Goal: Task Accomplishment & Management: Complete application form

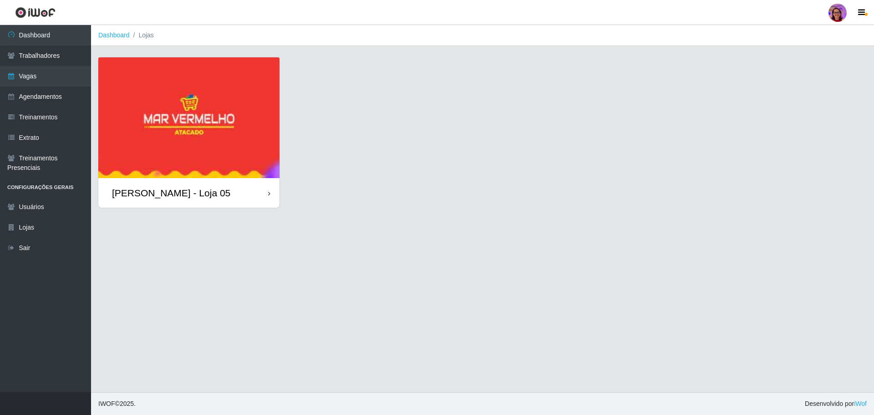
click at [229, 200] on div "[PERSON_NAME] - Loja 05" at bounding box center [188, 193] width 181 height 30
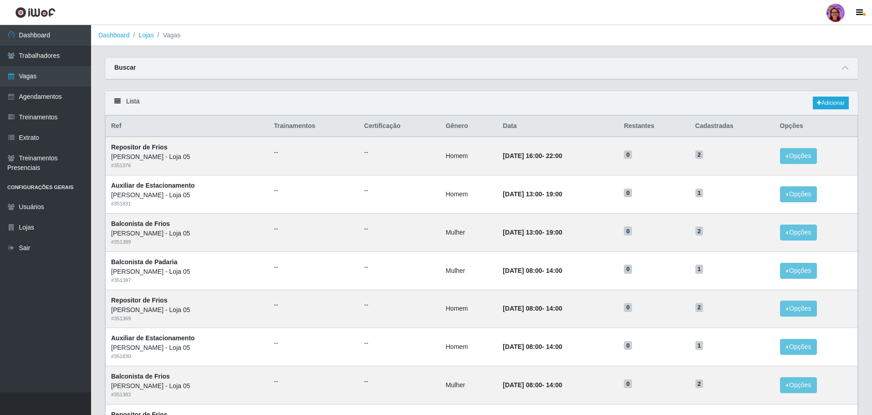
click at [838, 12] on div at bounding box center [835, 13] width 18 height 18
click at [807, 51] on button "Alterar Senha" at bounding box center [818, 51] width 82 height 19
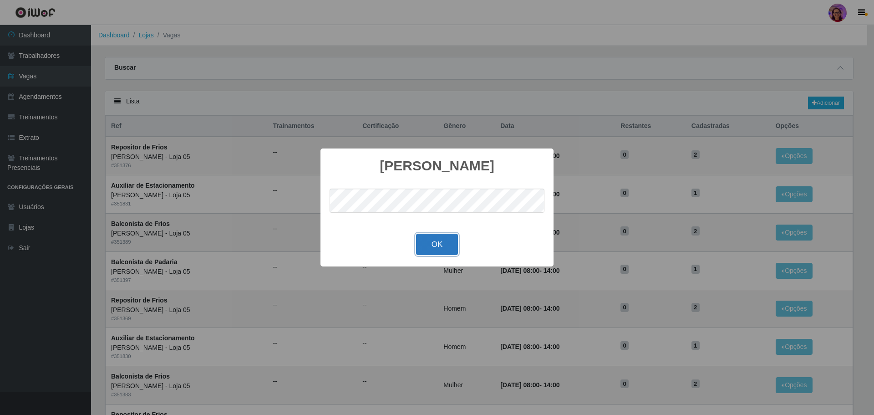
click at [424, 247] on button "OK" at bounding box center [437, 244] width 42 height 21
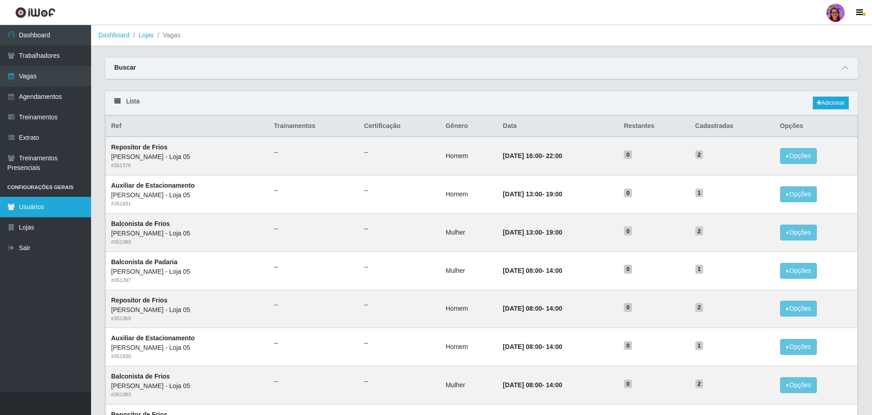
click at [43, 202] on link "Usuários" at bounding box center [45, 207] width 91 height 20
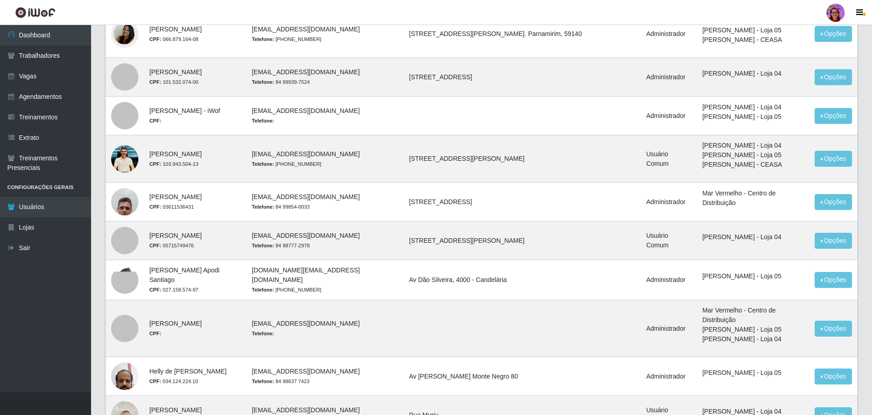
scroll to position [375, 0]
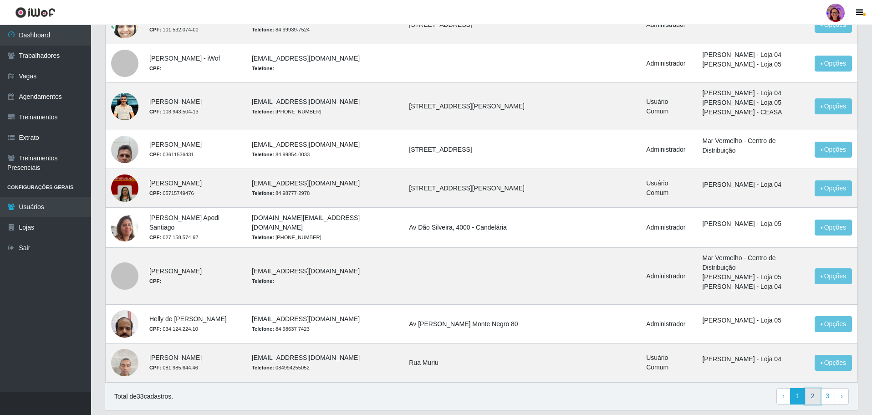
click at [808, 388] on link "2" at bounding box center [812, 396] width 15 height 16
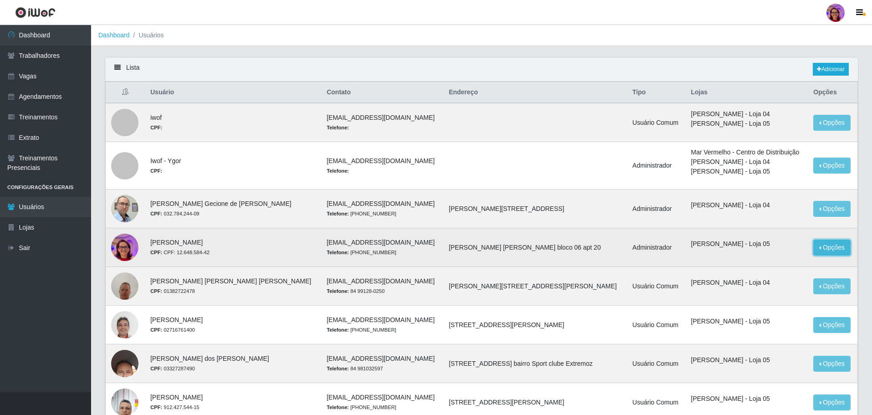
click at [827, 249] on button "Opções" at bounding box center [831, 247] width 37 height 16
click at [771, 250] on link "Editar" at bounding box center [762, 248] width 26 height 7
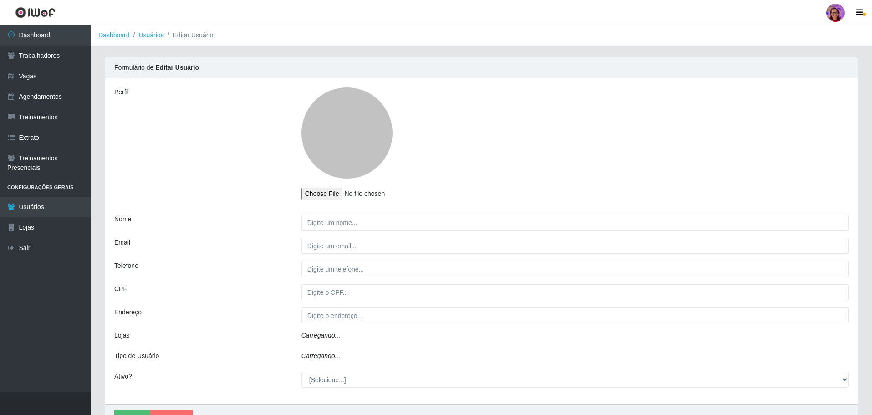
type input "[PERSON_NAME]"
type input "[EMAIL_ADDRESS][DOMAIN_NAME]"
type input "[PHONE_NUMBER]"
type input "CPF: 12.648.584-42"
type input "[PERSON_NAME] [PERSON_NAME] bloco 06 apt 20"
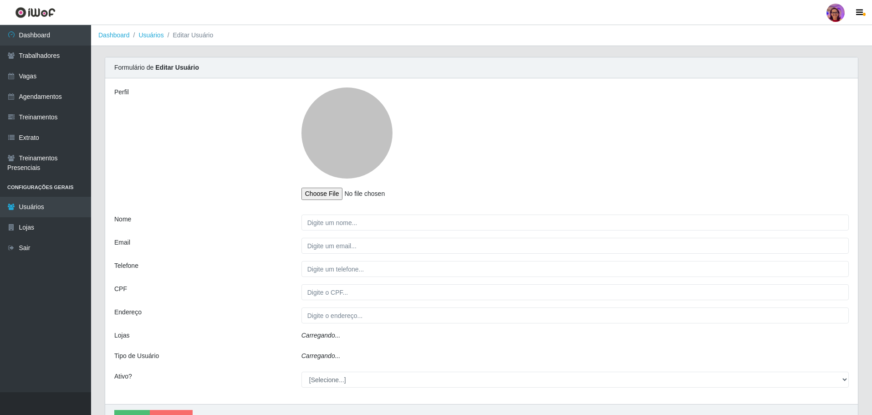
select select "1"
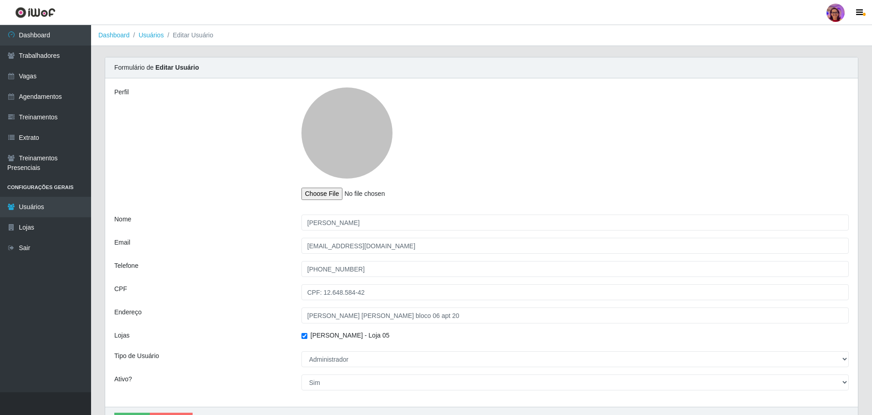
click at [319, 197] on input "file" at bounding box center [361, 194] width 121 height 12
click at [370, 138] on div at bounding box center [346, 132] width 91 height 91
click at [51, 54] on link "Trabalhadores" at bounding box center [45, 56] width 91 height 20
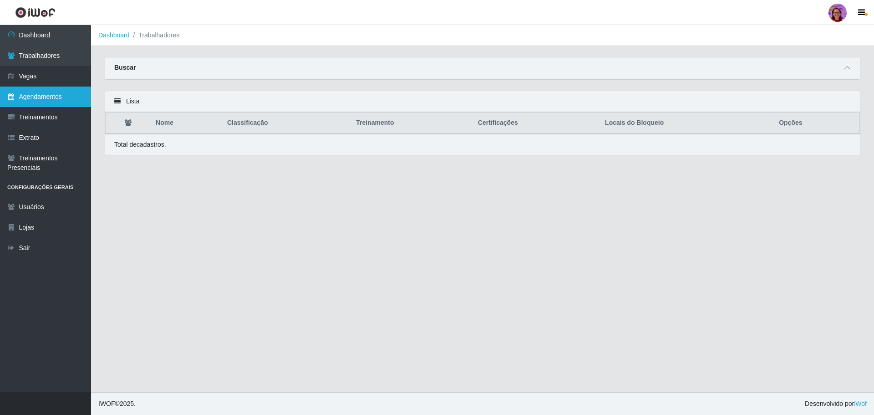
click at [32, 95] on link "Agendamentos" at bounding box center [45, 96] width 91 height 20
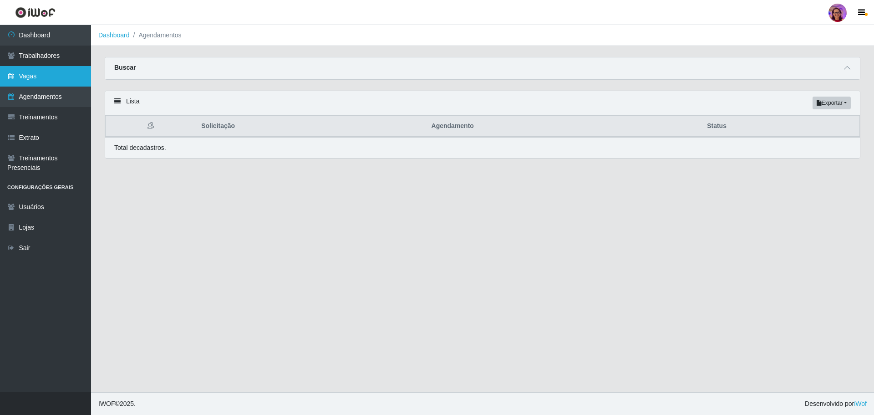
click at [45, 77] on link "Vagas" at bounding box center [45, 76] width 91 height 20
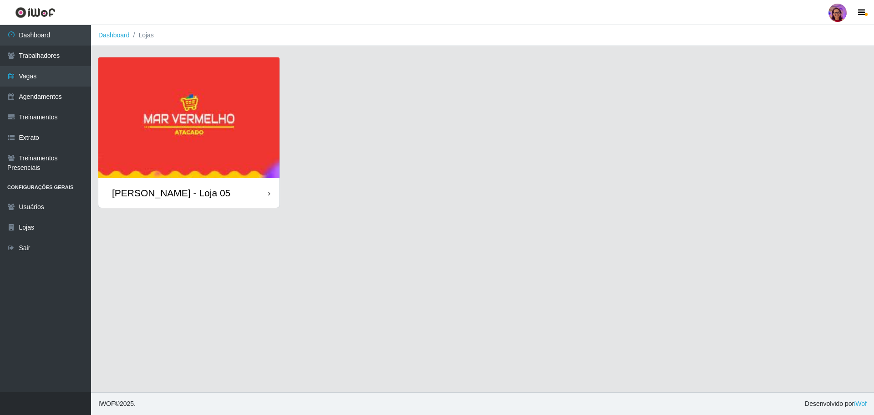
click at [258, 188] on div "[PERSON_NAME] - Loja 05" at bounding box center [188, 193] width 181 height 30
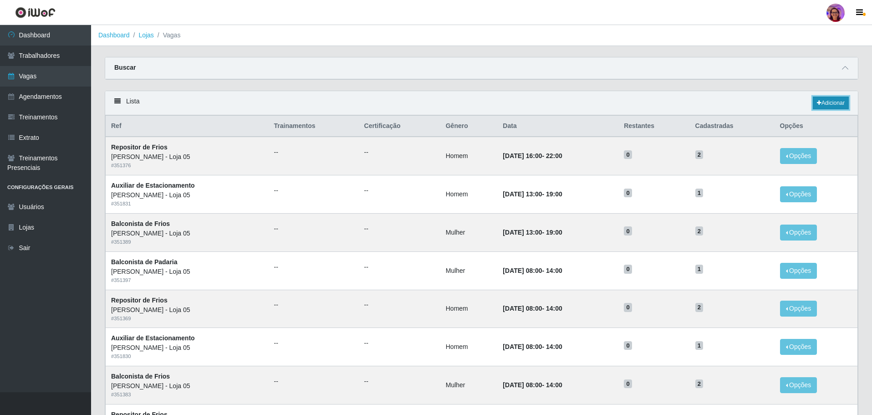
click at [826, 104] on link "Adicionar" at bounding box center [831, 102] width 36 height 13
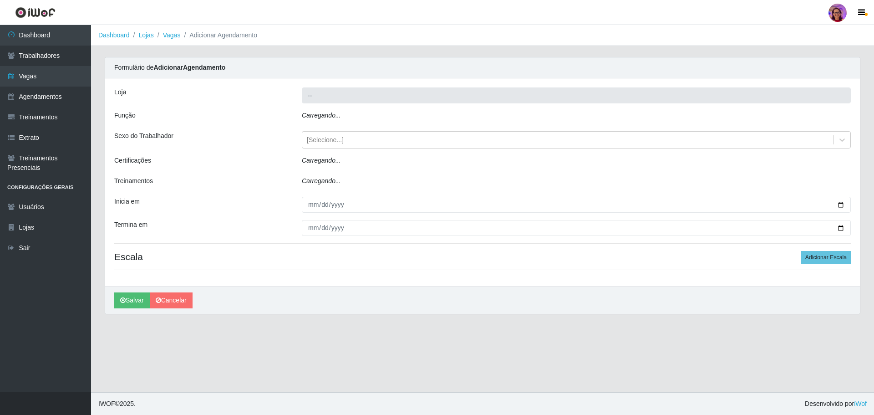
type input "[PERSON_NAME] - Loja 05"
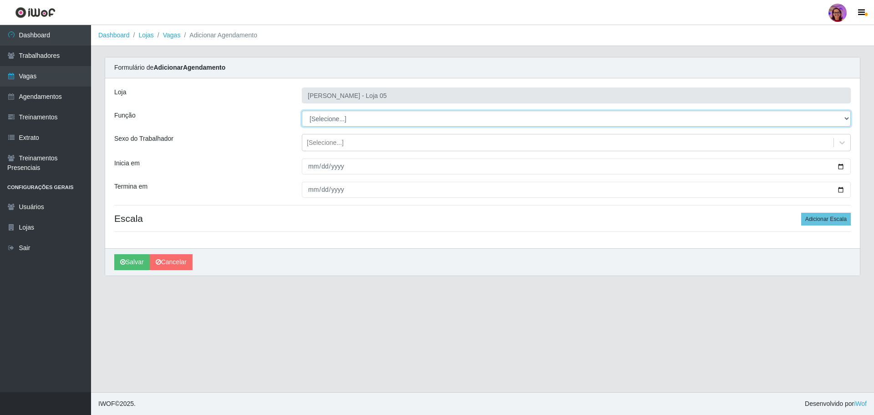
click at [336, 117] on select "[Selecione...] ASG ASG + ASG ++ Auxiliar de Depósito Auxiliar de Depósito + Aux…" at bounding box center [576, 119] width 549 height 16
select select "22"
click at [302, 111] on select "[Selecione...] ASG ASG + ASG ++ Auxiliar de Depósito Auxiliar de Depósito + Aux…" at bounding box center [576, 119] width 549 height 16
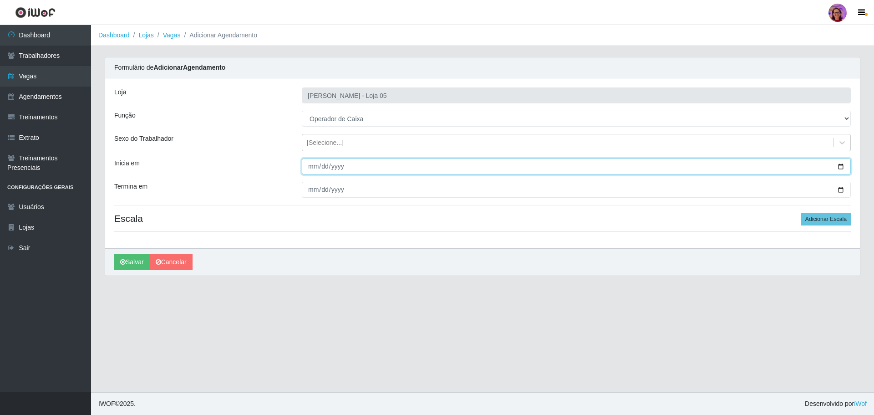
click at [837, 164] on input "Inicia em" at bounding box center [576, 166] width 549 height 16
type input "[DATE]"
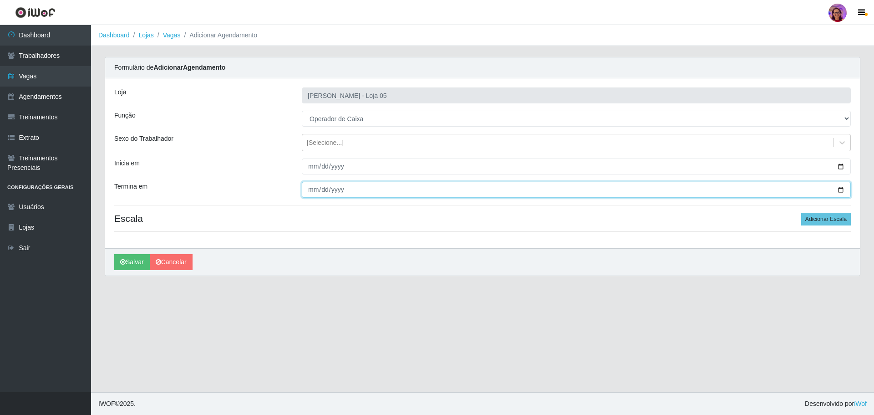
drag, startPoint x: 844, startPoint y: 190, endPoint x: 726, endPoint y: 198, distance: 118.6
click at [840, 190] on input "Termina em" at bounding box center [576, 190] width 549 height 16
type input "[DATE]"
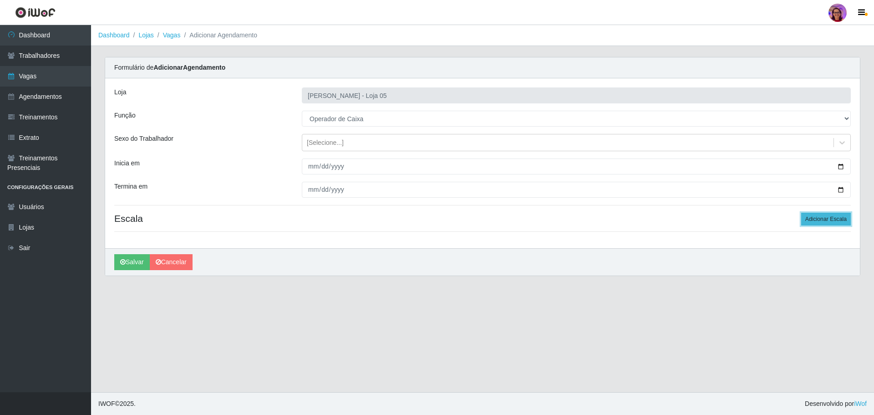
click at [827, 225] on button "Adicionar Escala" at bounding box center [826, 219] width 50 height 13
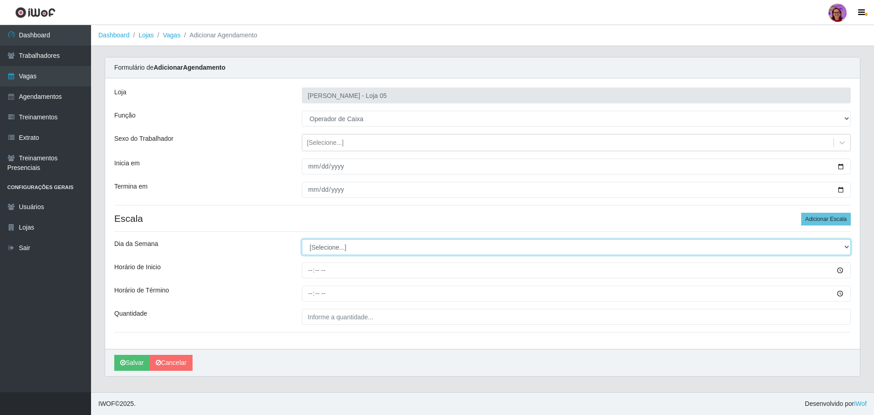
click at [322, 246] on select "[Selecione...] Segunda Terça Quarta Quinta Sexta Sábado Domingo" at bounding box center [576, 247] width 549 height 16
select select "2"
click at [302, 239] on select "[Selecione...] Segunda Terça Quarta Quinta Sexta Sábado Domingo" at bounding box center [576, 247] width 549 height 16
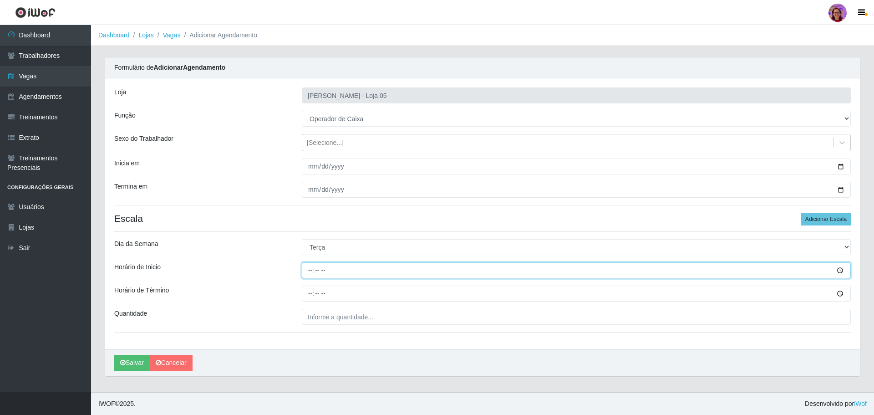
click at [307, 271] on input "Horário de Inicio" at bounding box center [576, 270] width 549 height 16
type input "09:20"
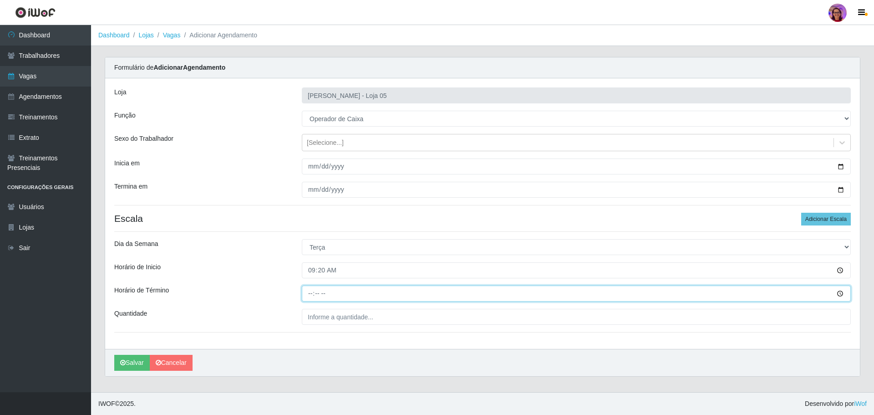
click at [308, 290] on input "Horário de Término" at bounding box center [576, 293] width 549 height 16
type input "15:20"
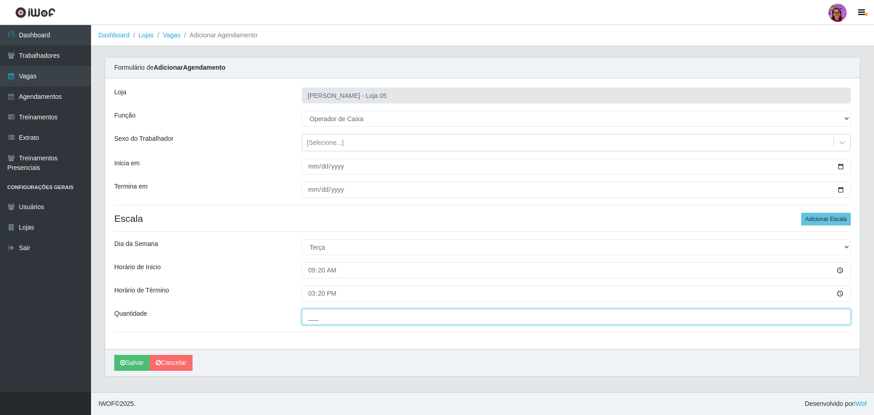
click at [315, 320] on input "___" at bounding box center [576, 317] width 549 height 16
type input "7__"
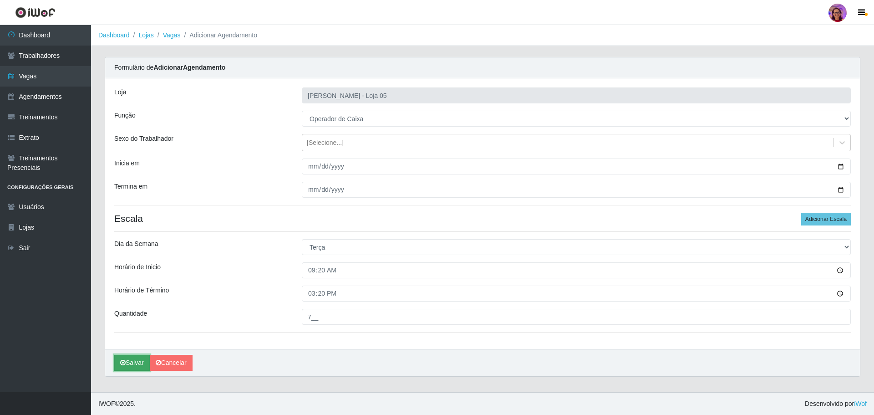
click at [134, 363] on button "Salvar" at bounding box center [132, 363] width 36 height 16
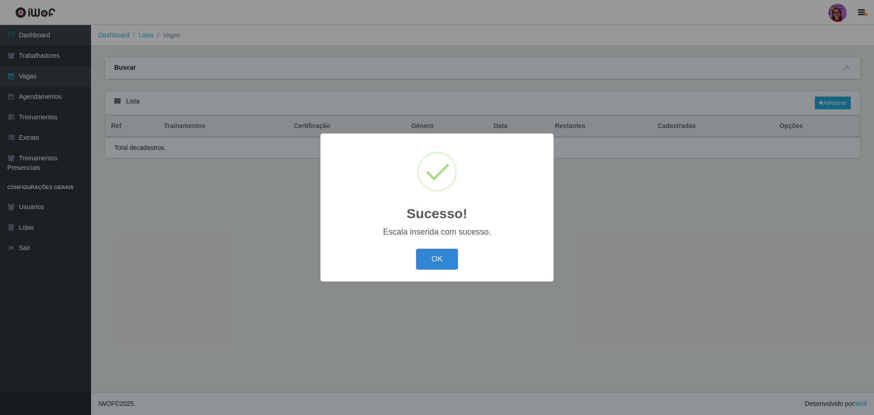
drag, startPoint x: 438, startPoint y: 259, endPoint x: 461, endPoint y: 248, distance: 25.4
click at [437, 259] on button "OK" at bounding box center [437, 259] width 42 height 21
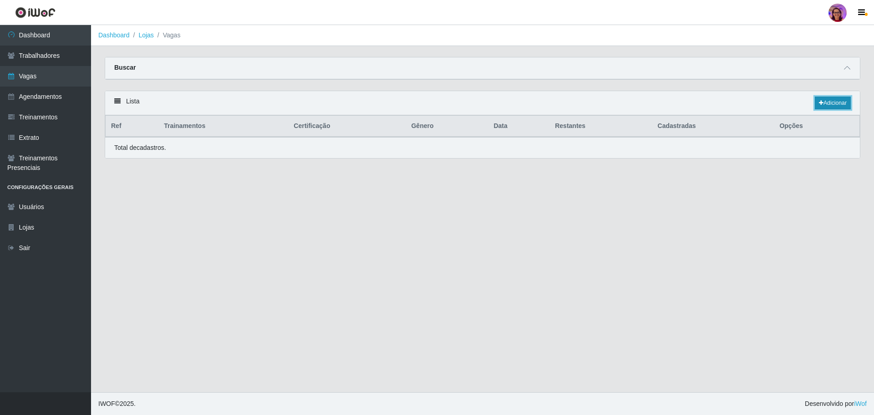
click at [833, 100] on link "Adicionar" at bounding box center [833, 102] width 36 height 13
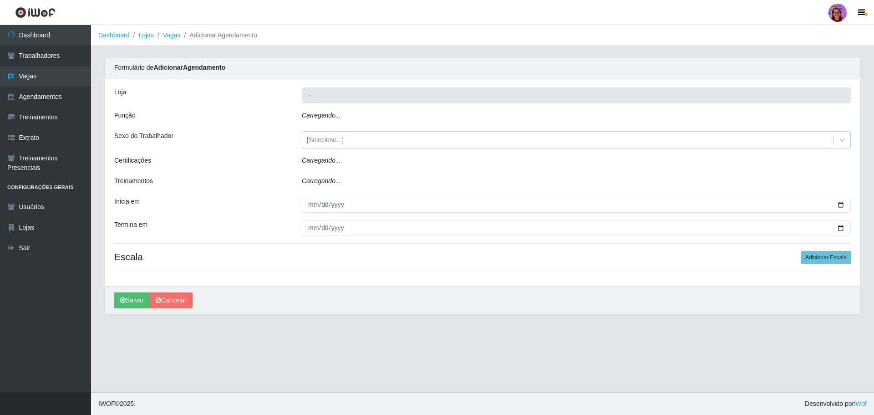
type input "[PERSON_NAME] - Loja 05"
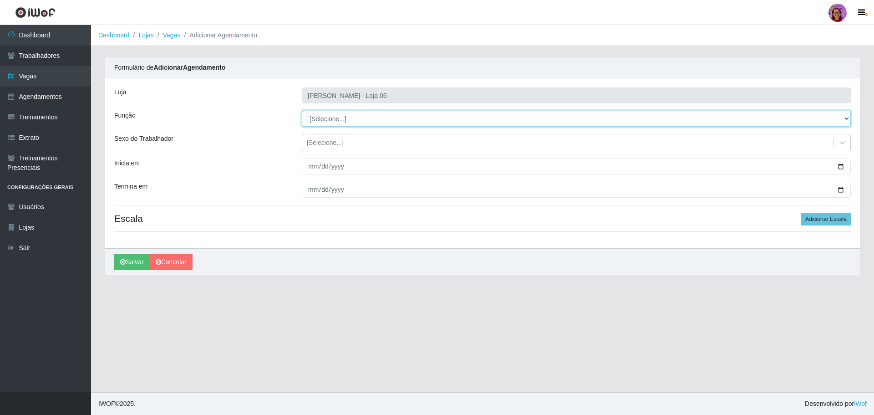
click at [345, 121] on select "[Selecione...] ASG ASG + ASG ++ Auxiliar de Depósito Auxiliar de Depósito + Aux…" at bounding box center [576, 119] width 549 height 16
select select "22"
click at [302, 111] on select "[Selecione...] ASG ASG + ASG ++ Auxiliar de Depósito Auxiliar de Depósito + Aux…" at bounding box center [576, 119] width 549 height 16
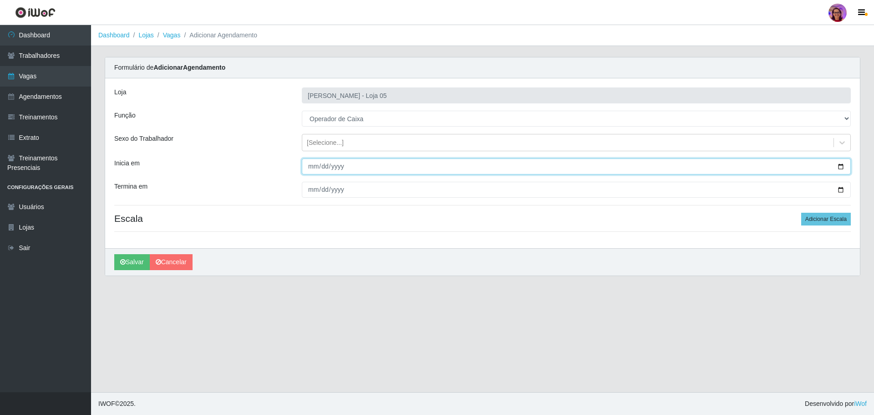
click at [839, 165] on input "Inicia em" at bounding box center [576, 166] width 549 height 16
type input "[DATE]"
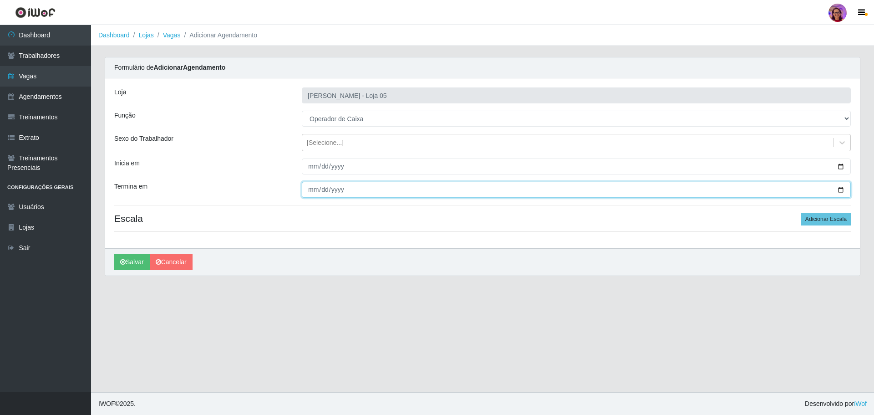
click at [838, 192] on input "Termina em" at bounding box center [576, 190] width 549 height 16
type input "[DATE]"
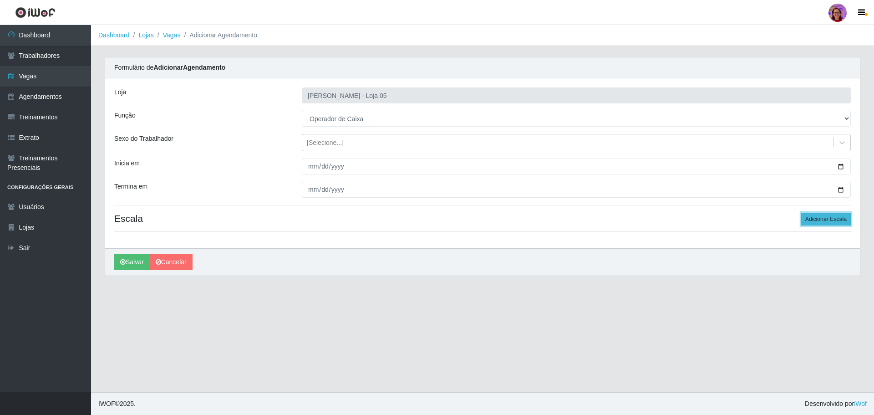
click at [813, 220] on button "Adicionar Escala" at bounding box center [826, 219] width 50 height 13
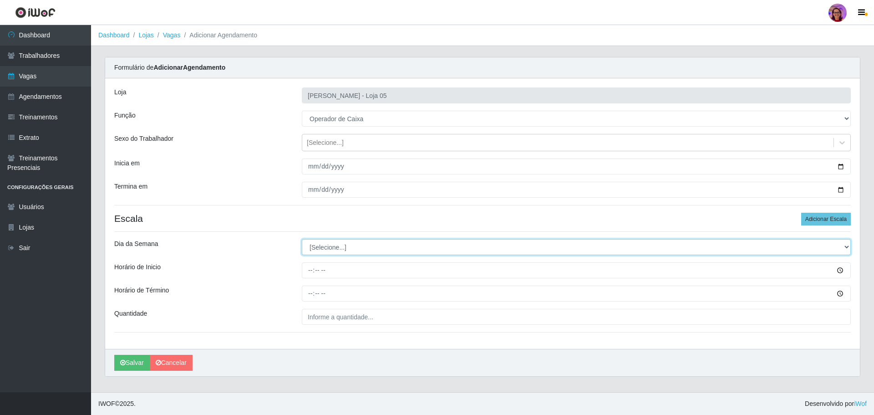
click at [324, 252] on select "[Selecione...] Segunda Terça Quarta Quinta Sexta Sábado Domingo" at bounding box center [576, 247] width 549 height 16
select select "3"
click at [302, 239] on select "[Selecione...] Segunda Terça Quarta Quinta Sexta Sábado Domingo" at bounding box center [576, 247] width 549 height 16
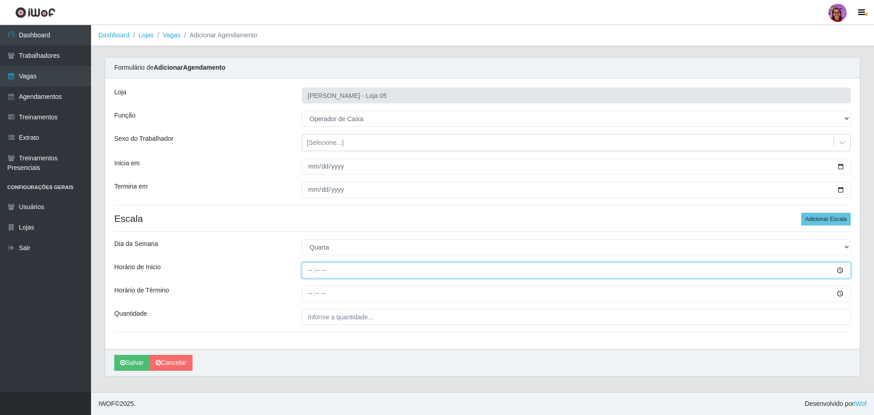
click at [306, 269] on input "Horário de Inicio" at bounding box center [576, 270] width 549 height 16
type input "09:20"
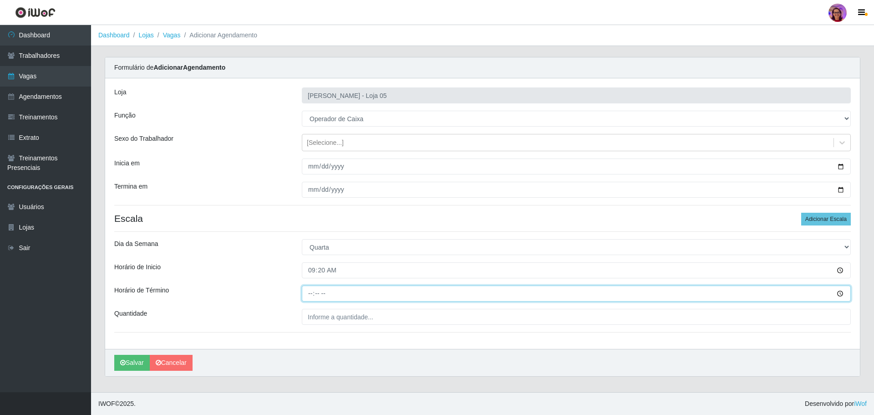
click at [305, 294] on input "Horário de Término" at bounding box center [576, 293] width 549 height 16
type input "15:20"
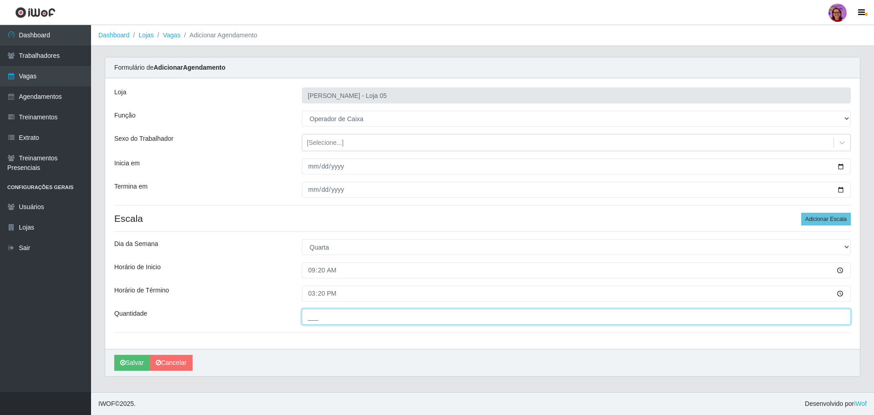
click at [327, 320] on input "___" at bounding box center [576, 317] width 549 height 16
type input "7__"
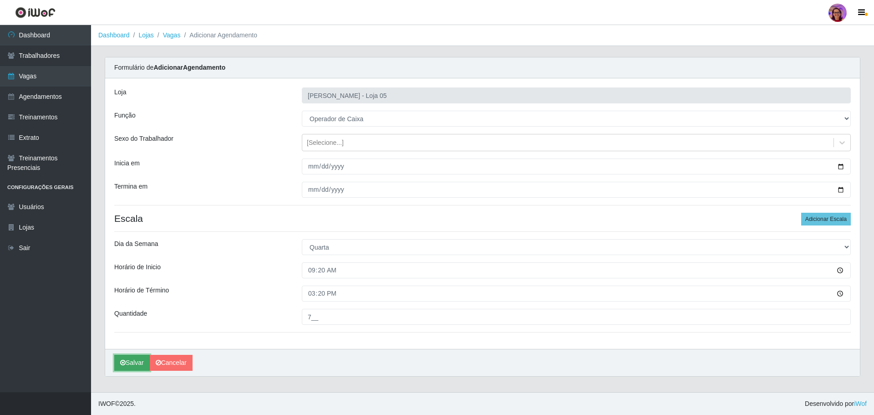
click at [135, 365] on button "Salvar" at bounding box center [132, 363] width 36 height 16
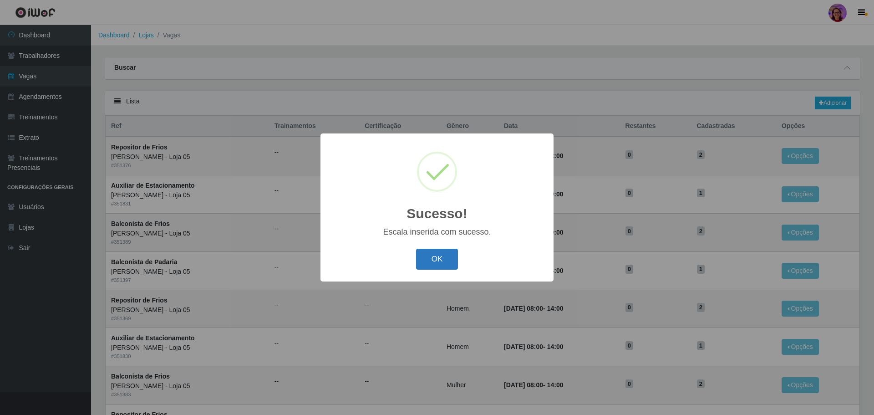
click at [438, 252] on button "OK" at bounding box center [437, 259] width 42 height 21
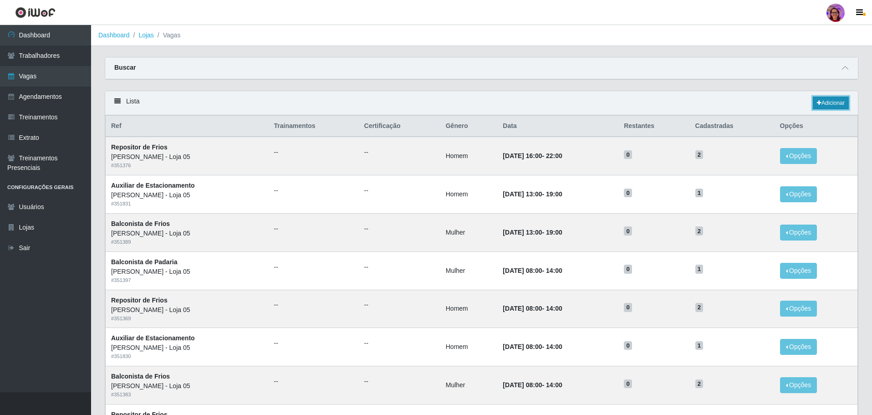
click at [833, 104] on link "Adicionar" at bounding box center [831, 102] width 36 height 13
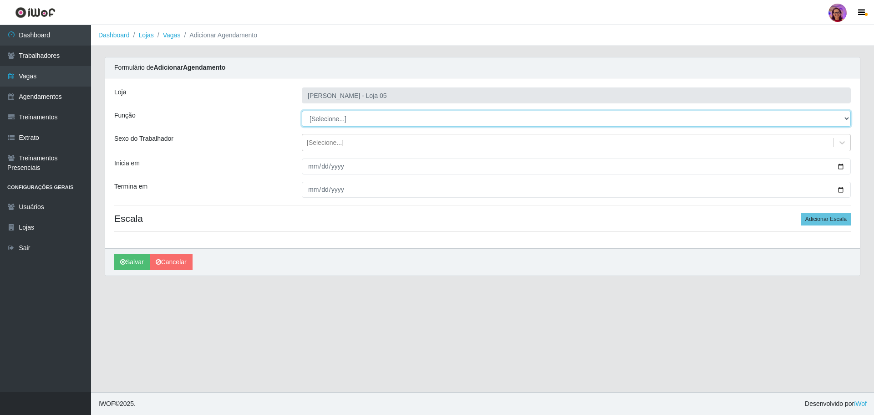
click at [329, 119] on select "[Selecione...] ASG ASG + ASG ++ Auxiliar de Depósito Auxiliar de Depósito + Aux…" at bounding box center [576, 119] width 549 height 16
select select "22"
click at [302, 111] on select "[Selecione...] ASG ASG + ASG ++ Auxiliar de Depósito Auxiliar de Depósito + Aux…" at bounding box center [576, 119] width 549 height 16
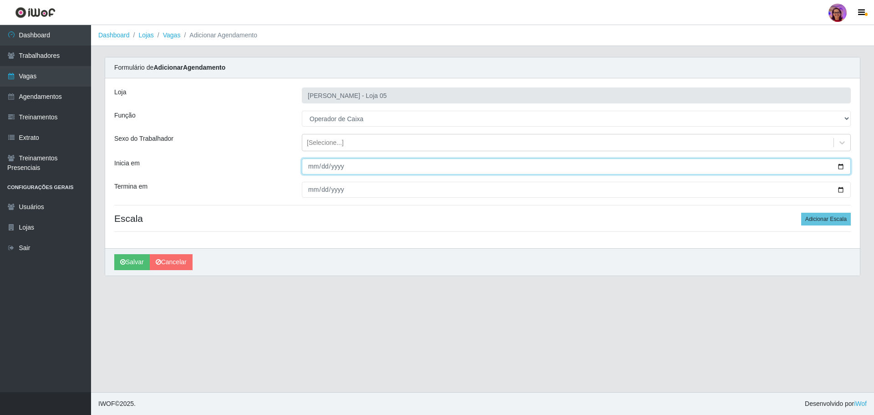
click at [839, 167] on input "Inicia em" at bounding box center [576, 166] width 549 height 16
type input "[DATE]"
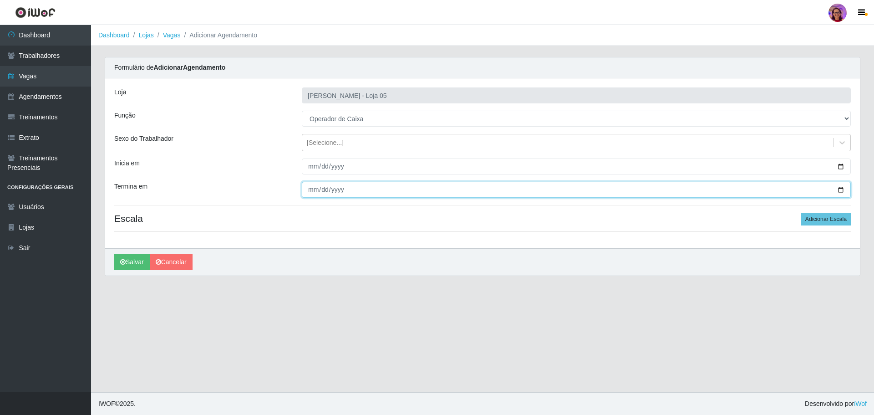
drag, startPoint x: 840, startPoint y: 192, endPoint x: 799, endPoint y: 192, distance: 40.5
click at [839, 192] on input "Termina em" at bounding box center [576, 190] width 549 height 16
type input "[DATE]"
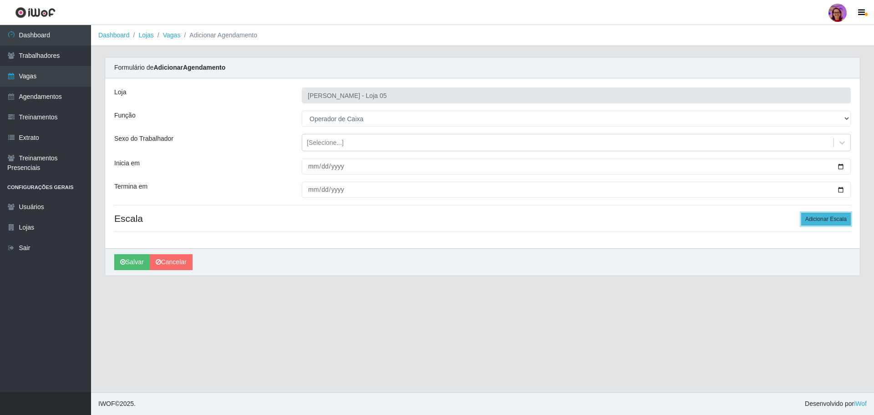
click at [829, 220] on button "Adicionar Escala" at bounding box center [826, 219] width 50 height 13
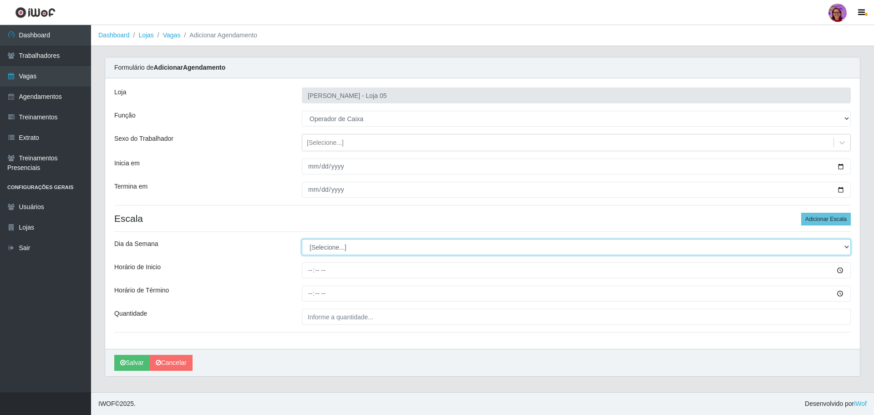
click at [331, 245] on select "[Selecione...] Segunda Terça Quarta Quinta Sexta Sábado Domingo" at bounding box center [576, 247] width 549 height 16
select select "4"
click at [302, 239] on select "[Selecione...] Segunda Terça Quarta Quinta Sexta Sábado Domingo" at bounding box center [576, 247] width 549 height 16
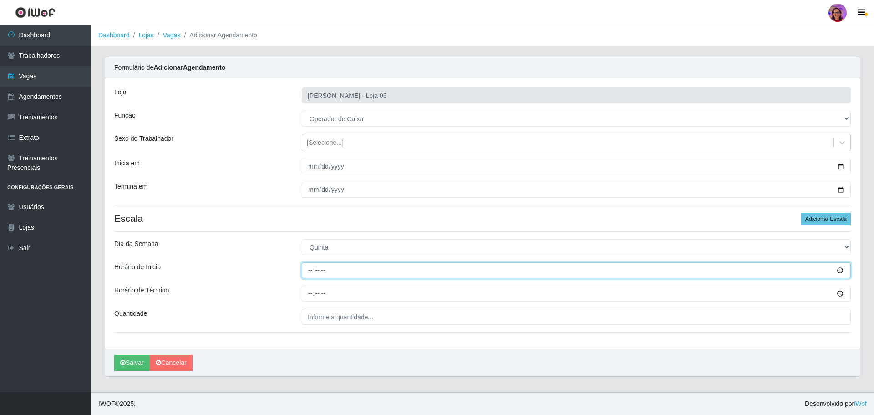
click at [307, 267] on input "Horário de Inicio" at bounding box center [576, 270] width 549 height 16
type input "08:00"
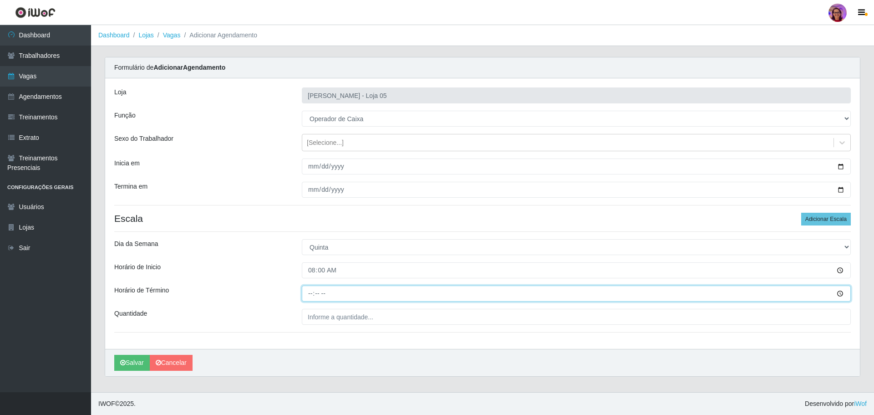
click at [308, 291] on input "Horário de Término" at bounding box center [576, 293] width 549 height 16
type input "14:00"
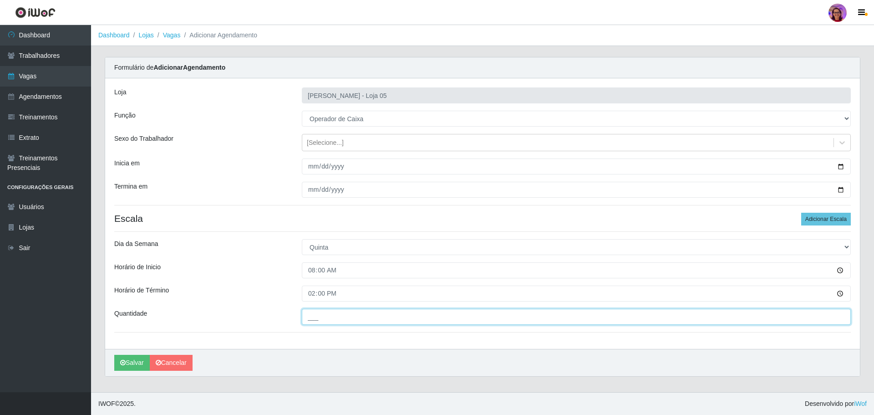
click at [325, 322] on input "___" at bounding box center [576, 317] width 549 height 16
type input "2__"
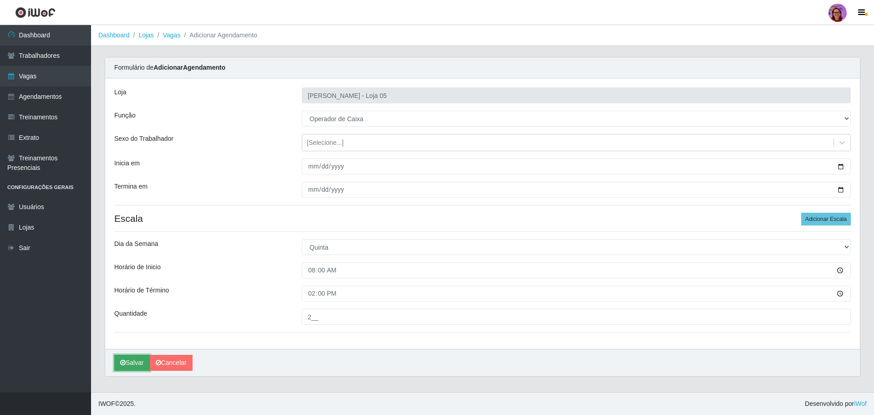
click at [132, 355] on button "Salvar" at bounding box center [132, 363] width 36 height 16
click at [129, 366] on button "Salvar" at bounding box center [132, 363] width 36 height 16
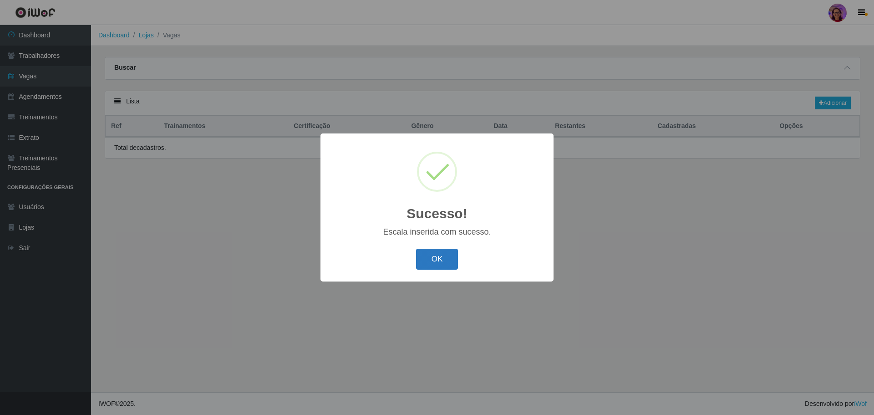
click at [449, 258] on button "OK" at bounding box center [437, 259] width 42 height 21
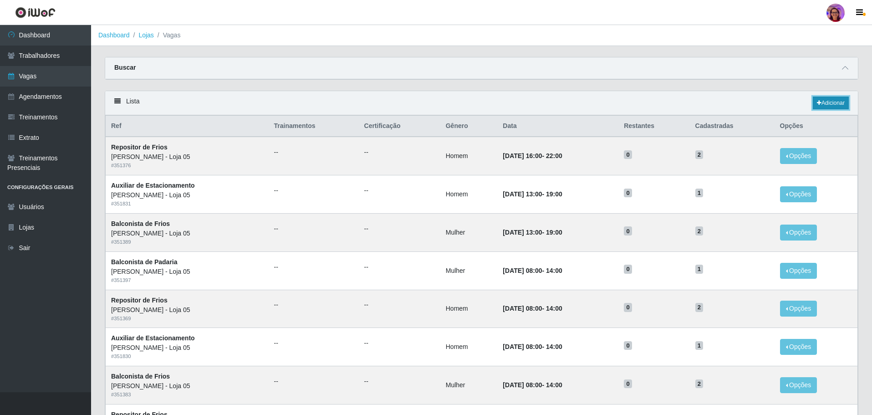
click at [827, 101] on link "Adicionar" at bounding box center [831, 102] width 36 height 13
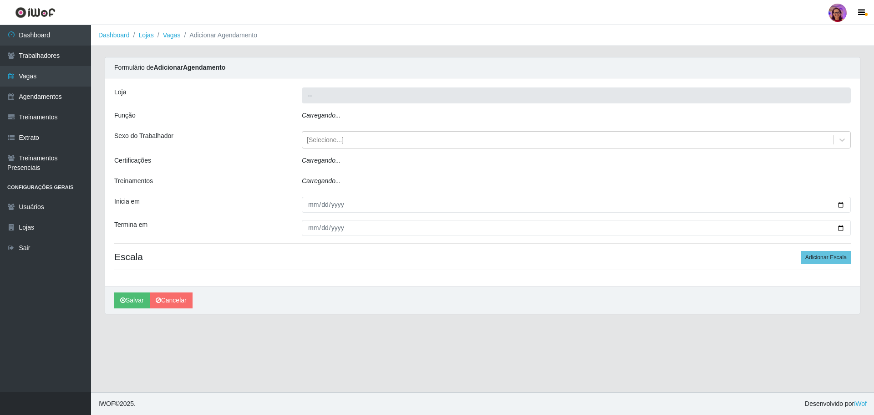
type input "[PERSON_NAME] - Loja 05"
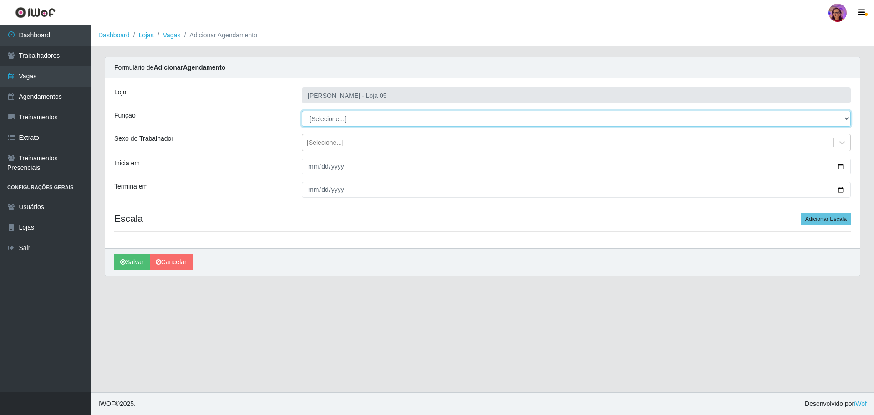
click at [346, 120] on select "[Selecione...] ASG ASG + ASG ++ Auxiliar de Depósito Auxiliar de Depósito + Aux…" at bounding box center [576, 119] width 549 height 16
select select "22"
click at [302, 111] on select "[Selecione...] ASG ASG + ASG ++ Auxiliar de Depósito Auxiliar de Depósito + Aux…" at bounding box center [576, 119] width 549 height 16
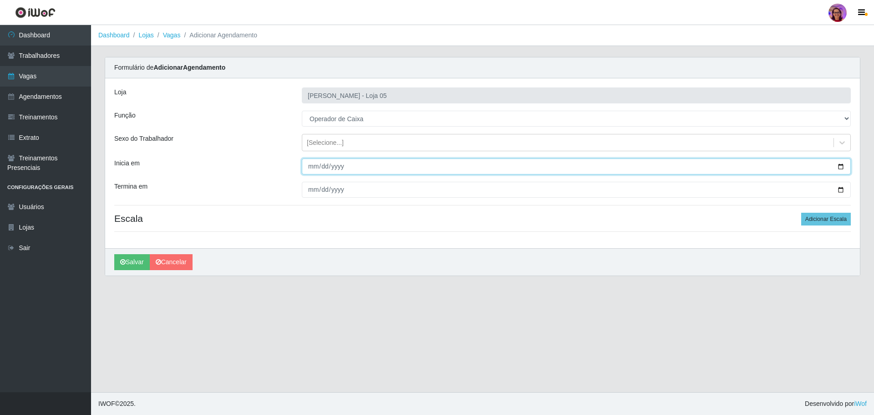
click at [839, 168] on input "Inicia em" at bounding box center [576, 166] width 549 height 16
type input "[DATE]"
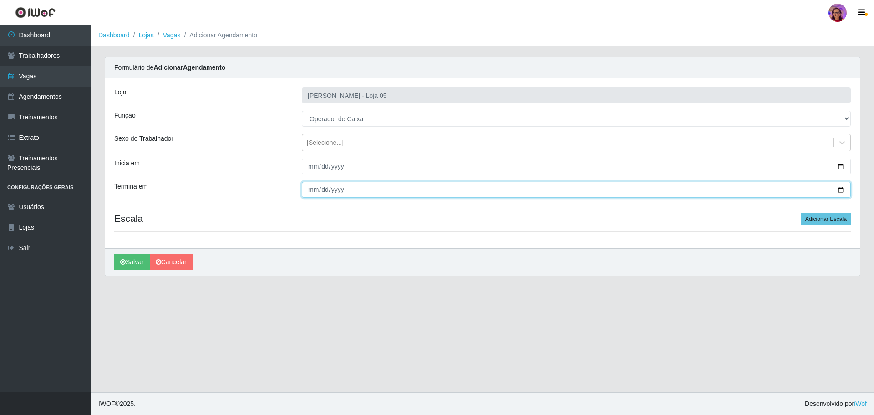
click at [836, 188] on input "Termina em" at bounding box center [576, 190] width 549 height 16
click at [840, 190] on input "Termina em" at bounding box center [576, 190] width 549 height 16
type input "[DATE]"
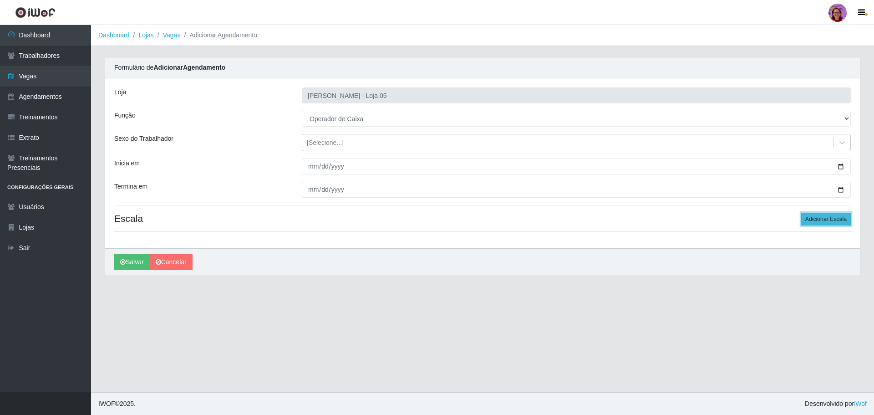
click at [825, 217] on button "Adicionar Escala" at bounding box center [826, 219] width 50 height 13
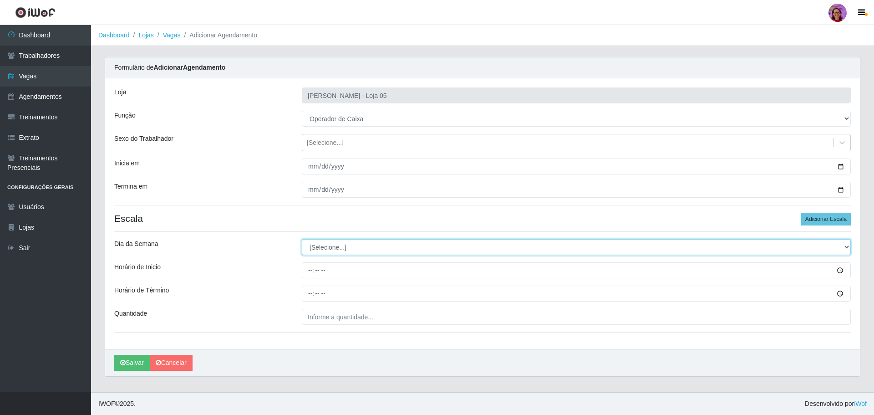
click at [318, 244] on select "[Selecione...] Segunda Terça Quarta Quinta Sexta Sábado Domingo" at bounding box center [576, 247] width 549 height 16
select select "4"
click at [302, 239] on select "[Selecione...] Segunda Terça Quarta Quinta Sexta Sábado Domingo" at bounding box center [576, 247] width 549 height 16
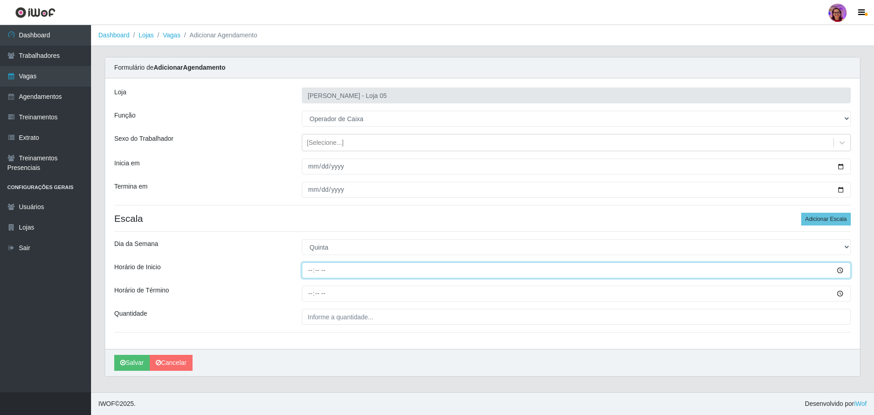
click at [308, 270] on input "Horário de Inicio" at bounding box center [576, 270] width 549 height 16
type input "09:20"
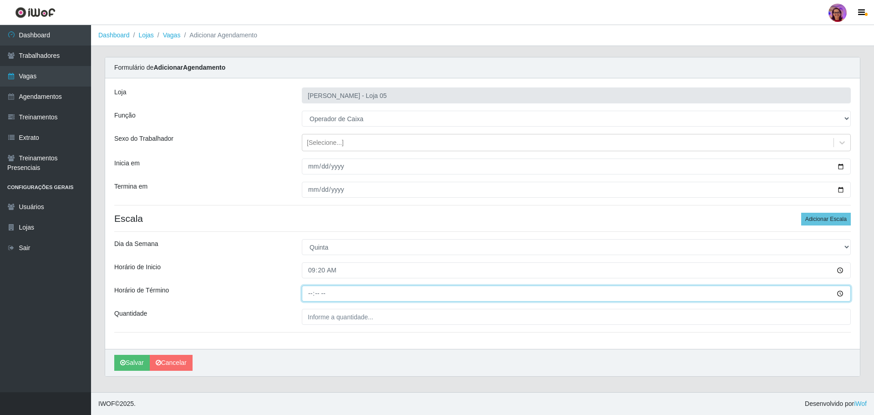
click at [309, 292] on input "Horário de Término" at bounding box center [576, 293] width 549 height 16
type input "15:20"
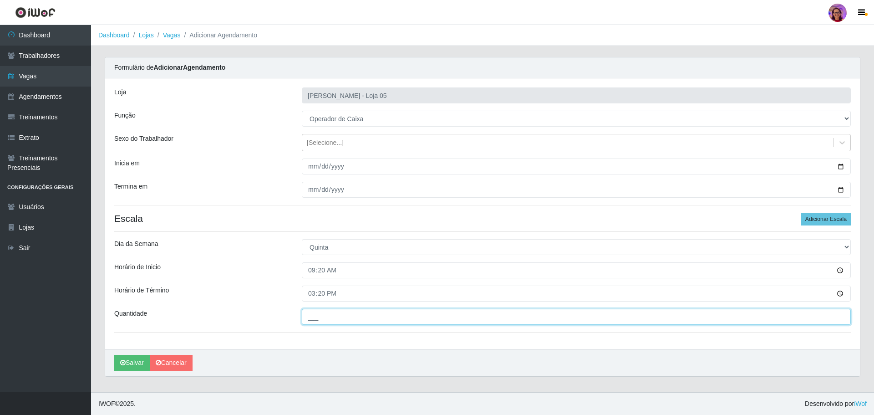
click at [325, 318] on input "___" at bounding box center [576, 317] width 549 height 16
type input "6__"
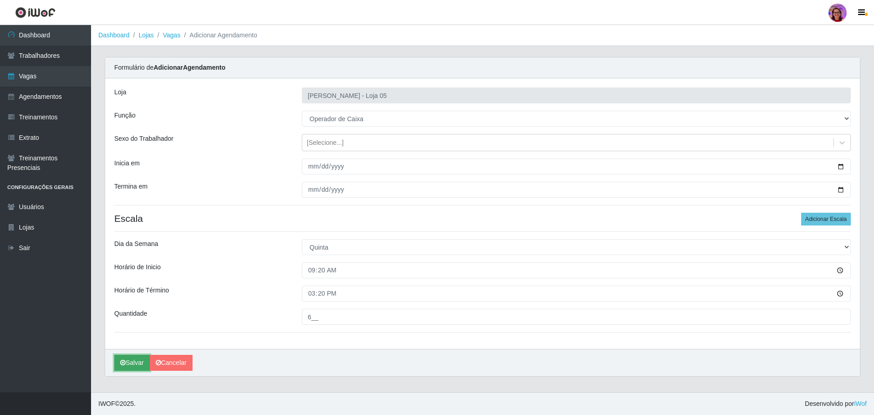
click at [136, 361] on button "Salvar" at bounding box center [132, 363] width 36 height 16
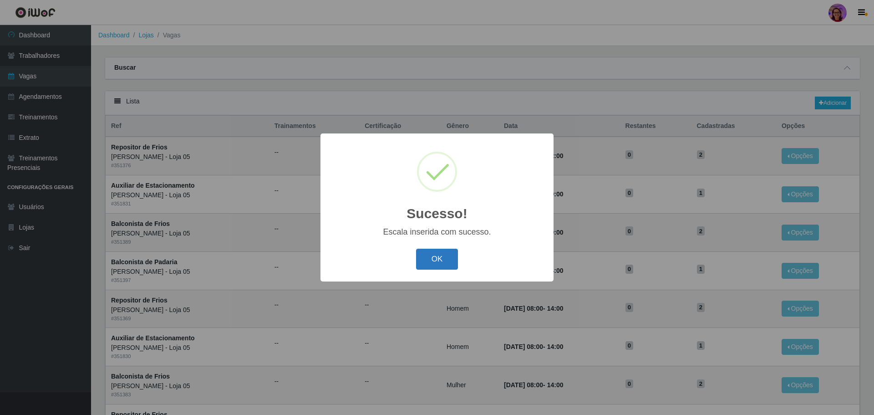
click at [435, 257] on button "OK" at bounding box center [437, 259] width 42 height 21
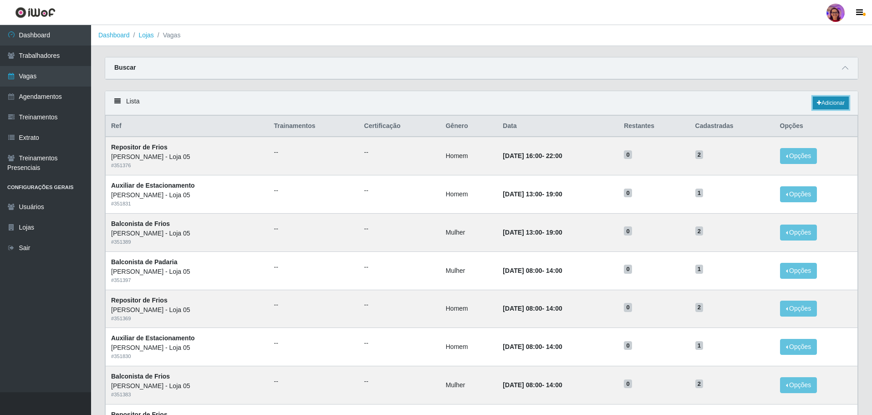
click at [836, 102] on link "Adicionar" at bounding box center [831, 102] width 36 height 13
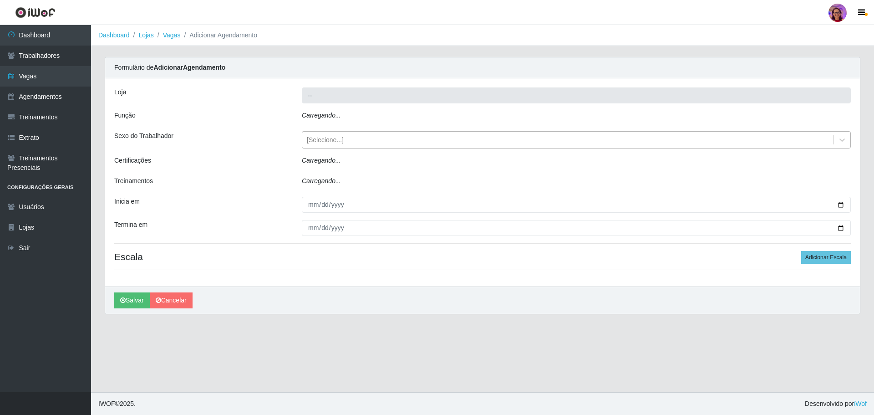
type input "[PERSON_NAME] - Loja 05"
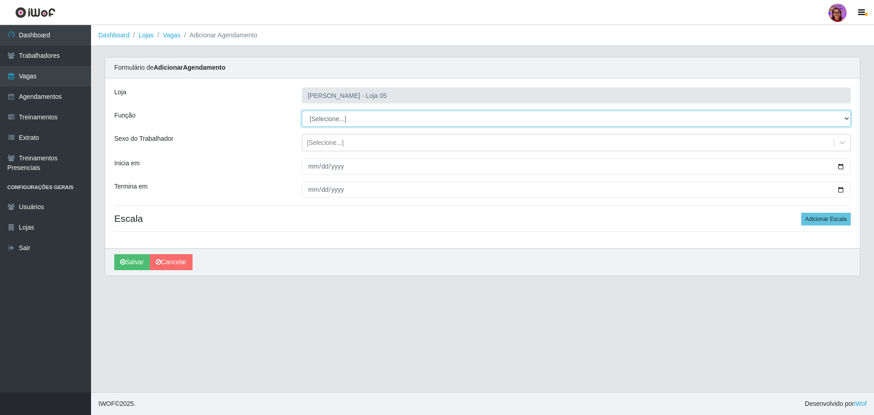
click at [344, 120] on select "[Selecione...] ASG ASG + ASG ++ Auxiliar de Depósito Auxiliar de Depósito + Aux…" at bounding box center [576, 119] width 549 height 16
select select "22"
click at [302, 111] on select "[Selecione...] ASG ASG + ASG ++ Auxiliar de Depósito Auxiliar de Depósito + Aux…" at bounding box center [576, 119] width 549 height 16
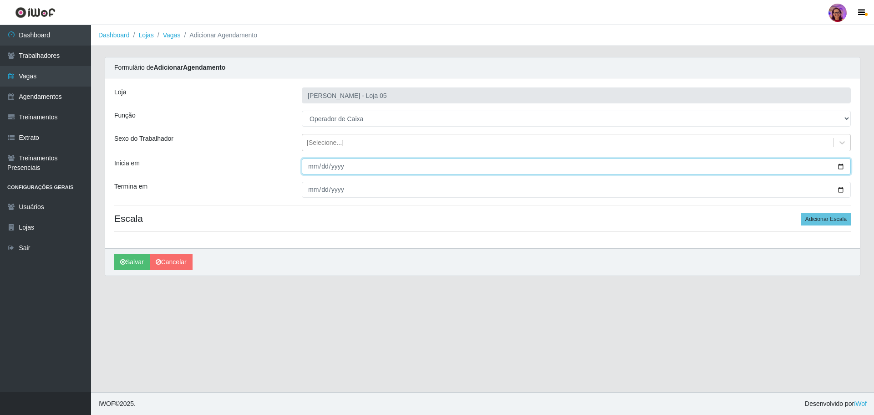
click at [842, 166] on input "Inicia em" at bounding box center [576, 166] width 549 height 16
type input "[DATE]"
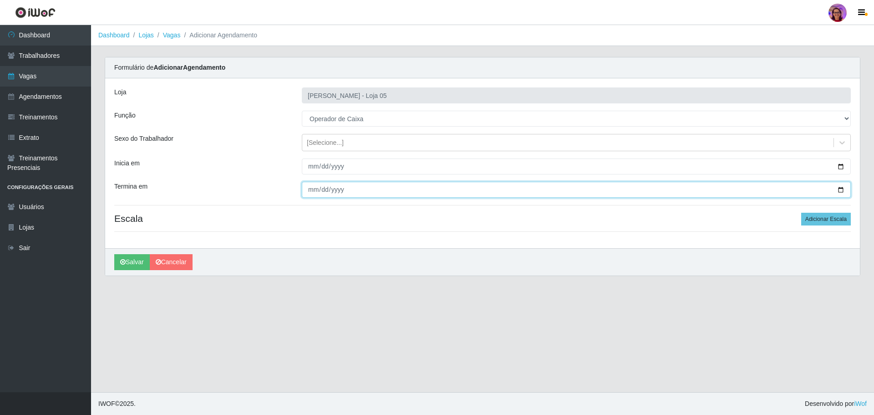
click at [842, 192] on input "Termina em" at bounding box center [576, 190] width 549 height 16
type input "[DATE]"
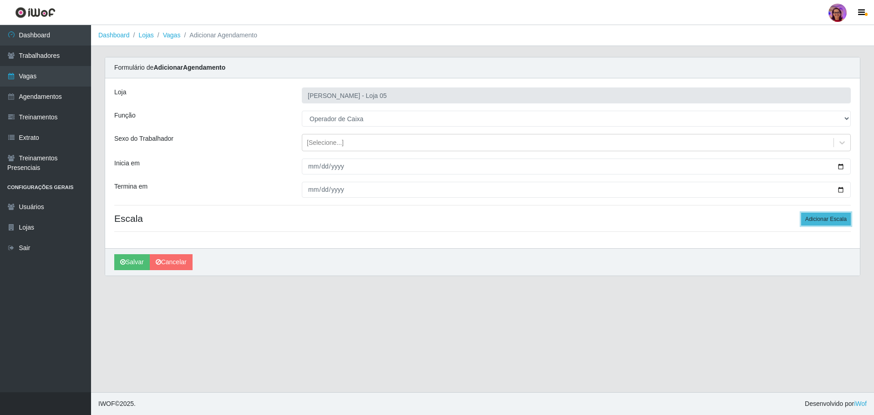
click at [823, 218] on button "Adicionar Escala" at bounding box center [826, 219] width 50 height 13
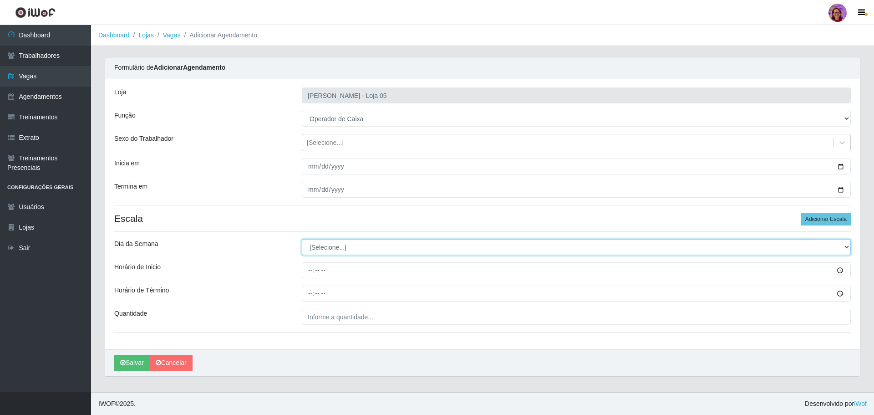
click at [326, 247] on select "[Selecione...] Segunda Terça Quarta Quinta Sexta Sábado Domingo" at bounding box center [576, 247] width 549 height 16
select select "5"
click at [302, 239] on select "[Selecione...] Segunda Terça Quarta Quinta Sexta Sábado Domingo" at bounding box center [576, 247] width 549 height 16
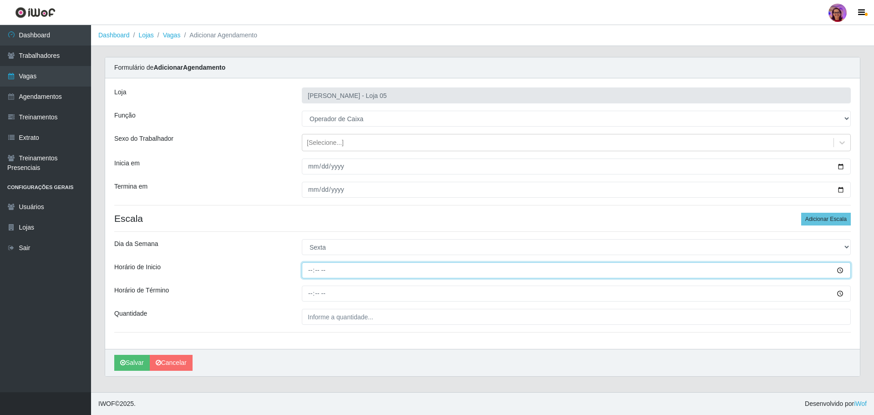
click at [306, 269] on input "Horário de Inicio" at bounding box center [576, 270] width 549 height 16
type input "08:00"
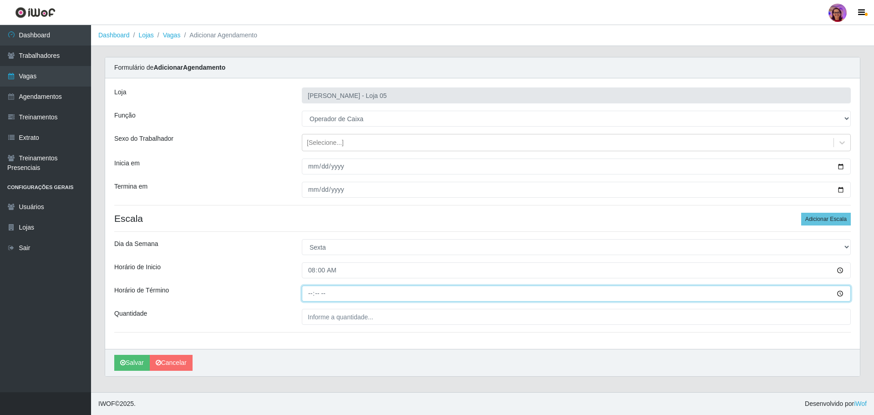
click at [306, 291] on input "Horário de Término" at bounding box center [576, 293] width 549 height 16
type input "14:00"
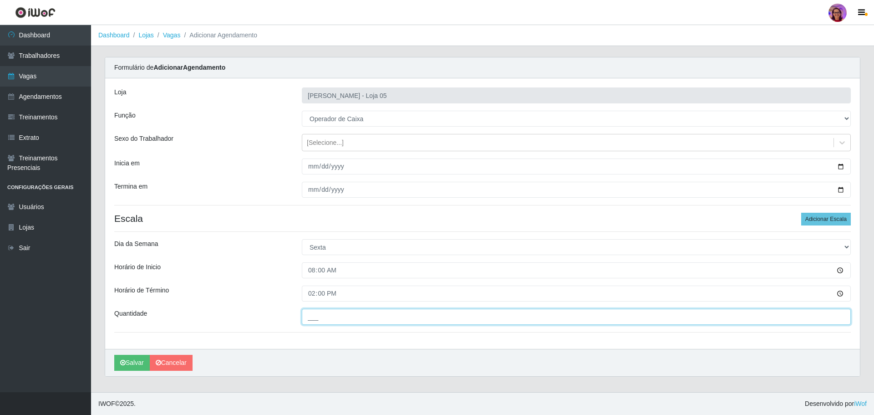
click at [320, 318] on input "___" at bounding box center [576, 317] width 549 height 16
type input "2__"
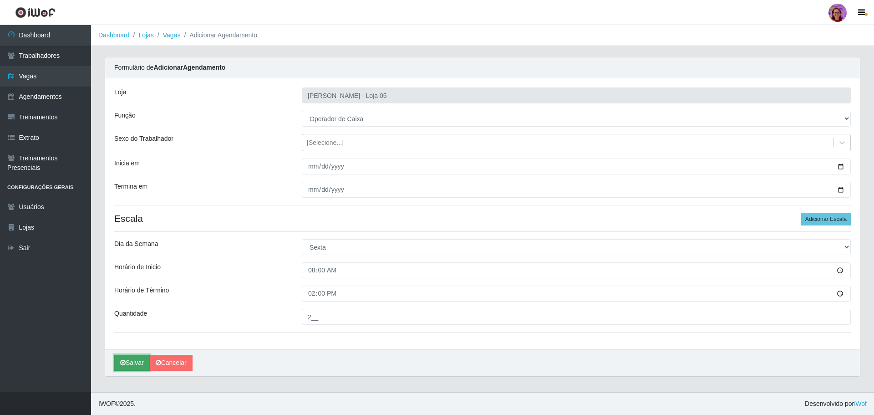
click at [140, 364] on button "Salvar" at bounding box center [132, 363] width 36 height 16
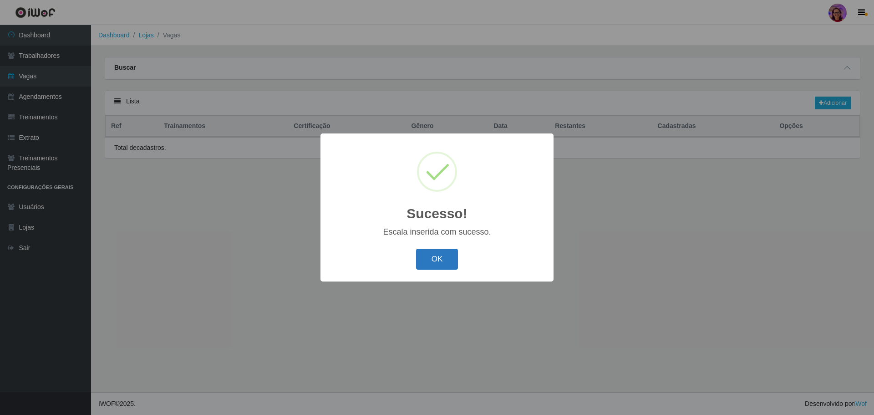
click at [434, 260] on button "OK" at bounding box center [437, 259] width 42 height 21
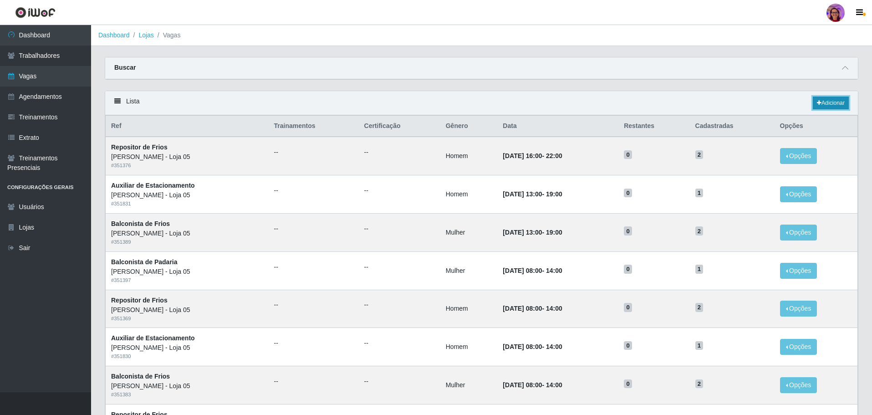
click at [827, 101] on link "Adicionar" at bounding box center [831, 102] width 36 height 13
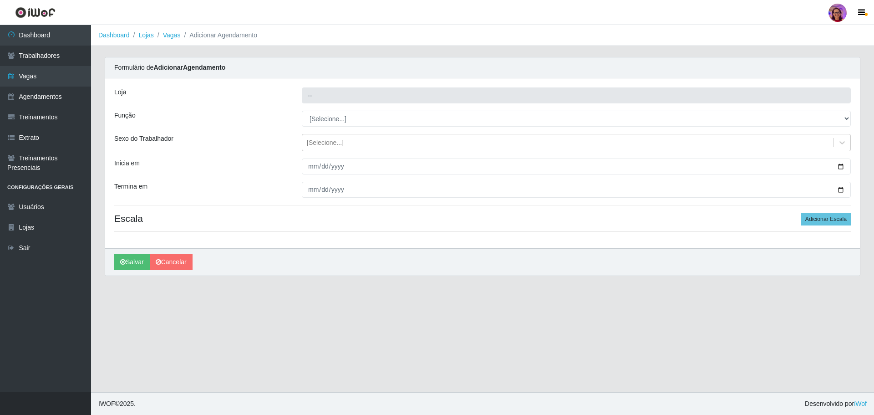
type input "[PERSON_NAME] - Loja 05"
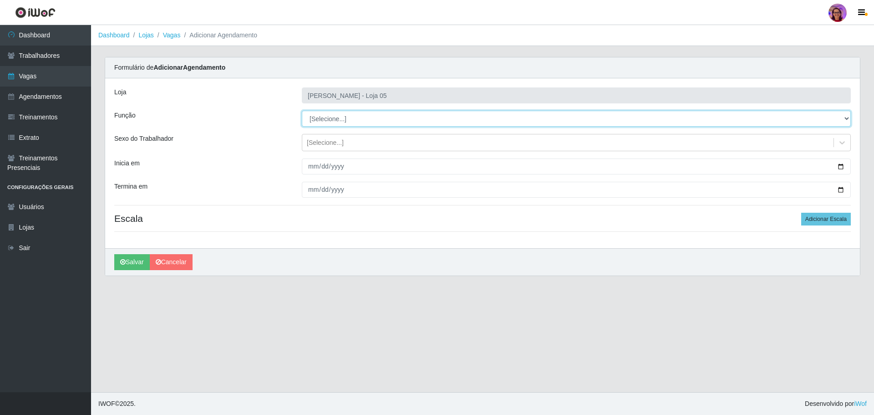
click at [332, 119] on select "[Selecione...] ASG ASG + ASG ++ Auxiliar de Depósito Auxiliar de Depósito + Aux…" at bounding box center [576, 119] width 549 height 16
select select "22"
click at [302, 111] on select "[Selecione...] ASG ASG + ASG ++ Auxiliar de Depósito Auxiliar de Depósito + Aux…" at bounding box center [576, 119] width 549 height 16
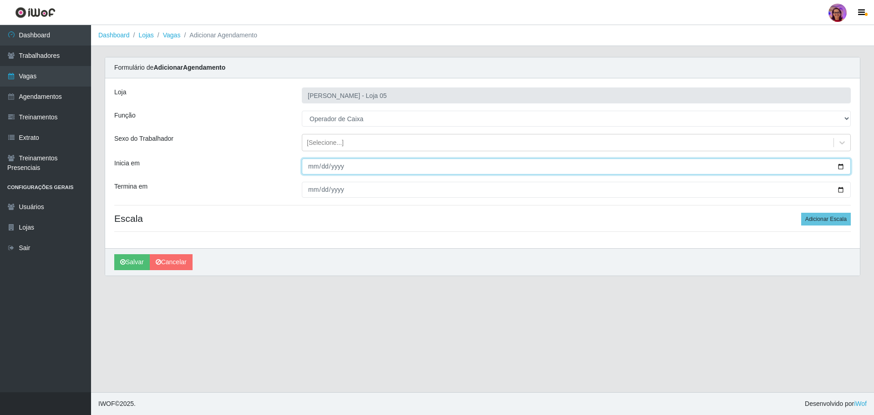
click at [843, 168] on input "Inicia em" at bounding box center [576, 166] width 549 height 16
type input "[DATE]"
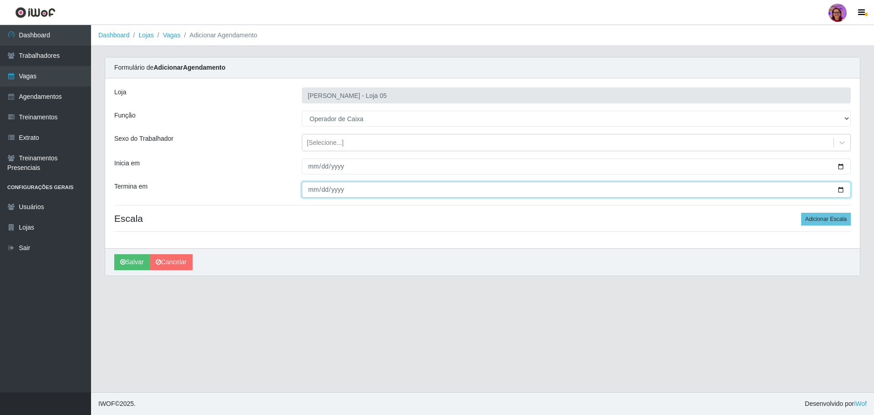
click at [841, 187] on input "Termina em" at bounding box center [576, 190] width 549 height 16
type input "[DATE]"
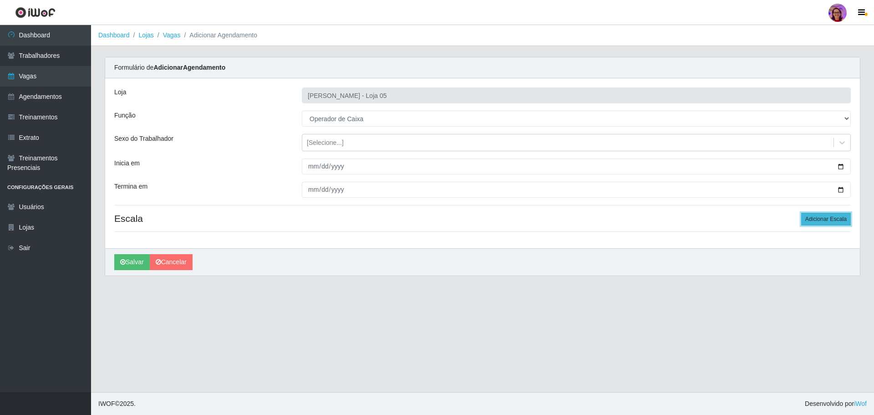
click at [815, 216] on button "Adicionar Escala" at bounding box center [826, 219] width 50 height 13
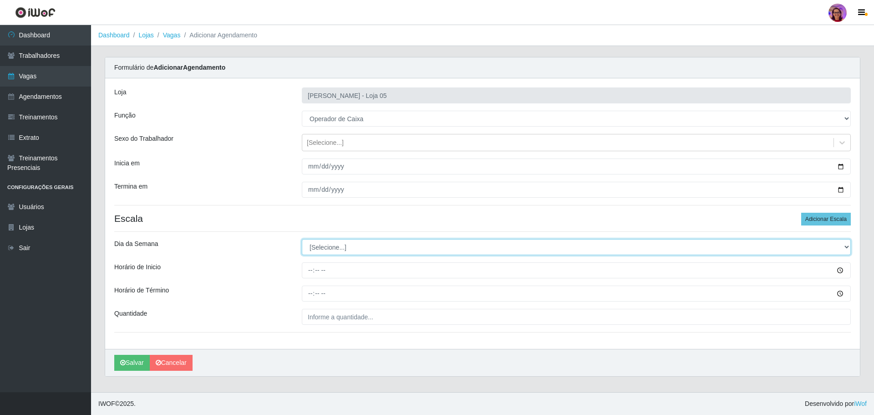
click at [330, 245] on select "[Selecione...] Segunda Terça Quarta Quinta Sexta Sábado Domingo" at bounding box center [576, 247] width 549 height 16
select select "5"
click at [302, 239] on select "[Selecione...] Segunda Terça Quarta Quinta Sexta Sábado Domingo" at bounding box center [576, 247] width 549 height 16
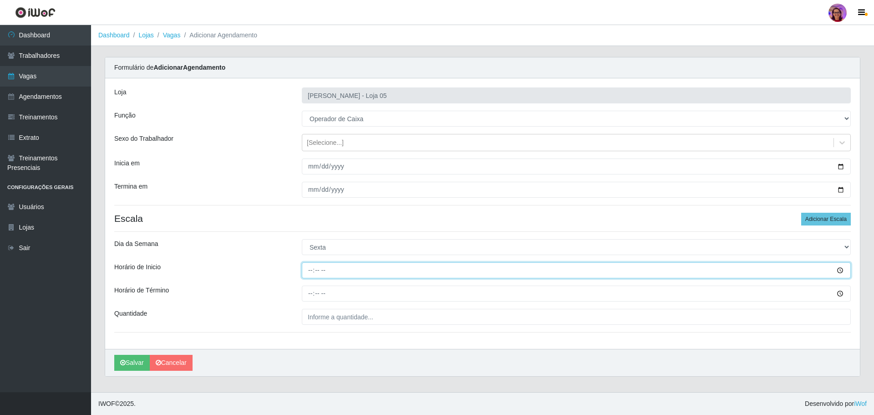
click at [307, 269] on input "Horário de Inicio" at bounding box center [576, 270] width 549 height 16
type input "09:20"
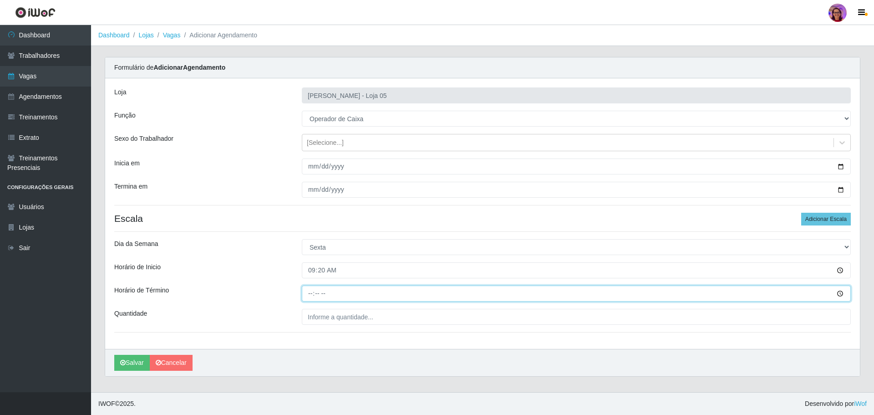
click at [307, 289] on input "Horário de Término" at bounding box center [576, 293] width 549 height 16
type input "15:20"
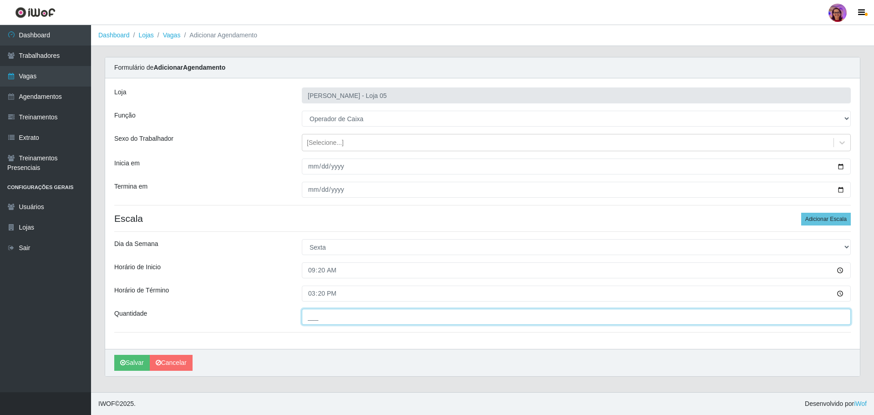
click at [337, 318] on input "___" at bounding box center [576, 317] width 549 height 16
type input "6__"
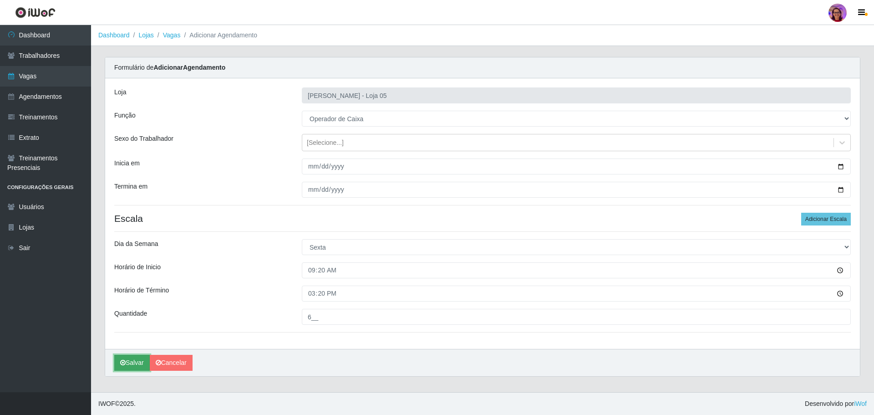
click at [134, 365] on button "Salvar" at bounding box center [132, 363] width 36 height 16
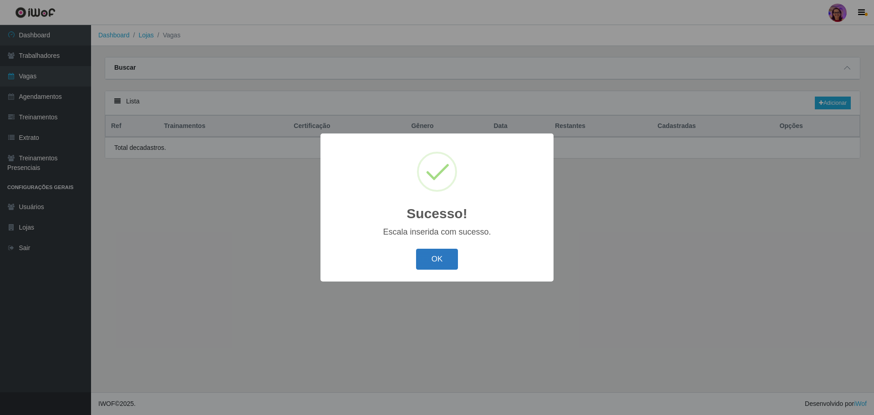
click at [454, 265] on button "OK" at bounding box center [437, 259] width 42 height 21
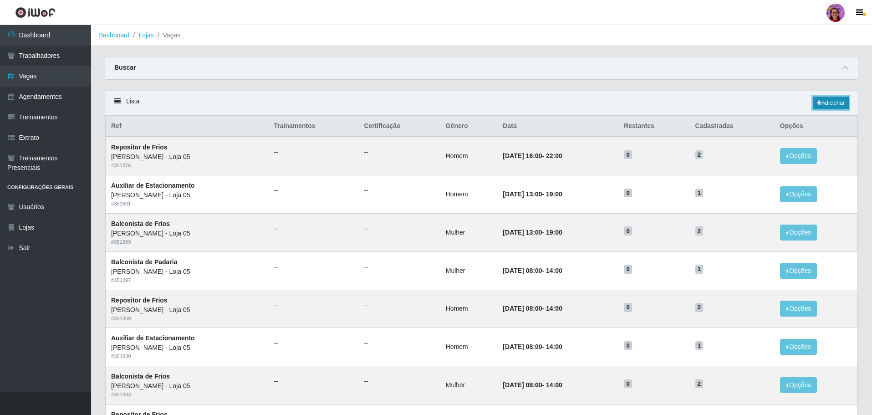
click at [829, 103] on link "Adicionar" at bounding box center [831, 102] width 36 height 13
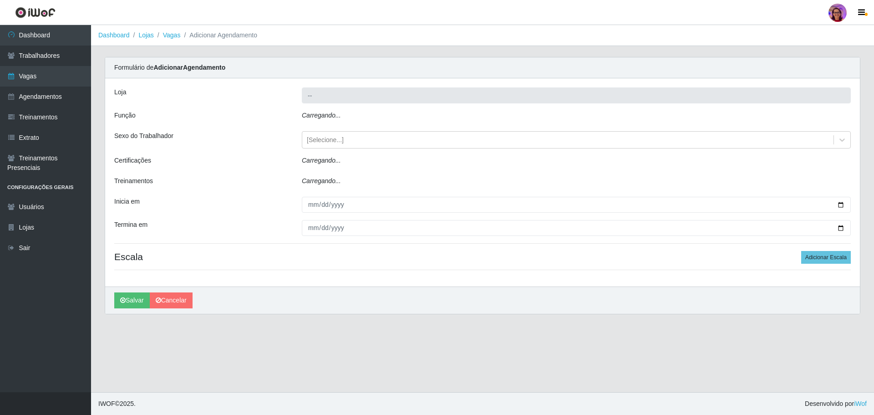
type input "[PERSON_NAME] - Loja 05"
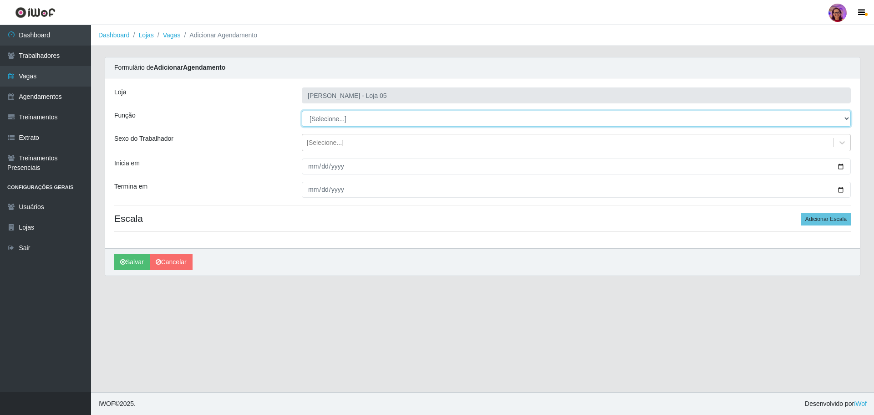
click at [322, 122] on select "[Selecione...] ASG ASG + ASG ++ Auxiliar de Depósito Auxiliar de Depósito + Aux…" at bounding box center [576, 119] width 549 height 16
select select "22"
click at [302, 111] on select "[Selecione...] ASG ASG + ASG ++ Auxiliar de Depósito Auxiliar de Depósito + Aux…" at bounding box center [576, 119] width 549 height 16
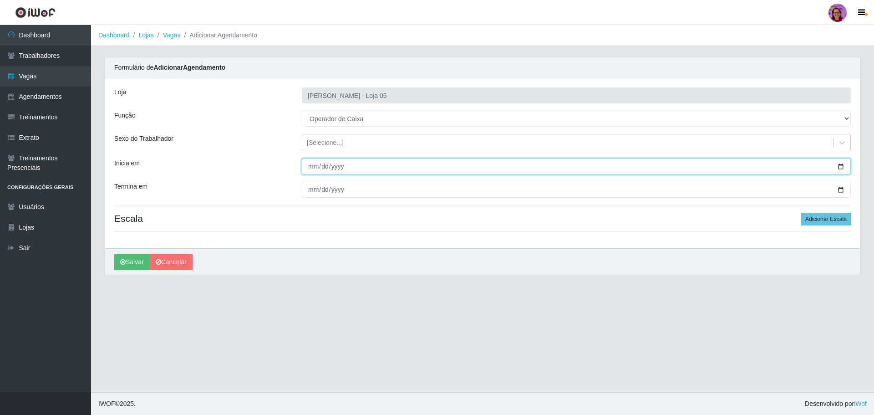
click at [839, 166] on input "Inicia em" at bounding box center [576, 166] width 549 height 16
type input "[DATE]"
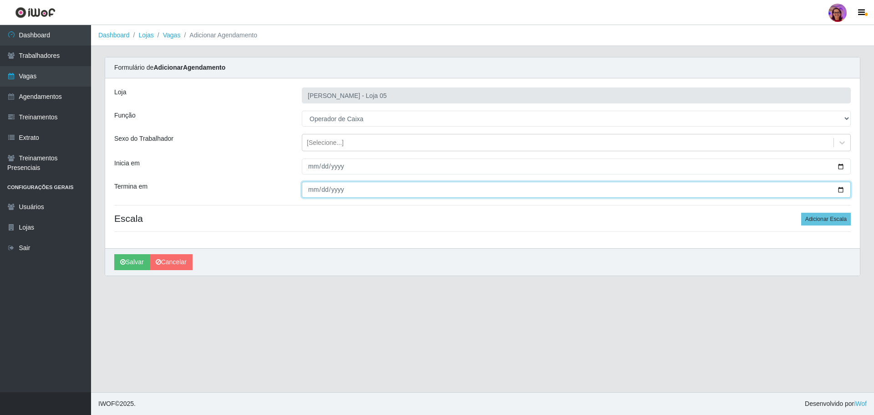
click at [838, 191] on input "Termina em" at bounding box center [576, 190] width 549 height 16
type input "[DATE]"
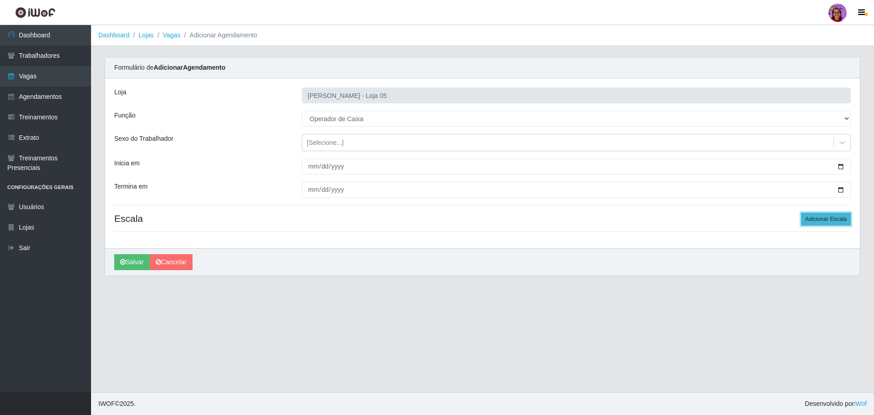
click at [841, 223] on button "Adicionar Escala" at bounding box center [826, 219] width 50 height 13
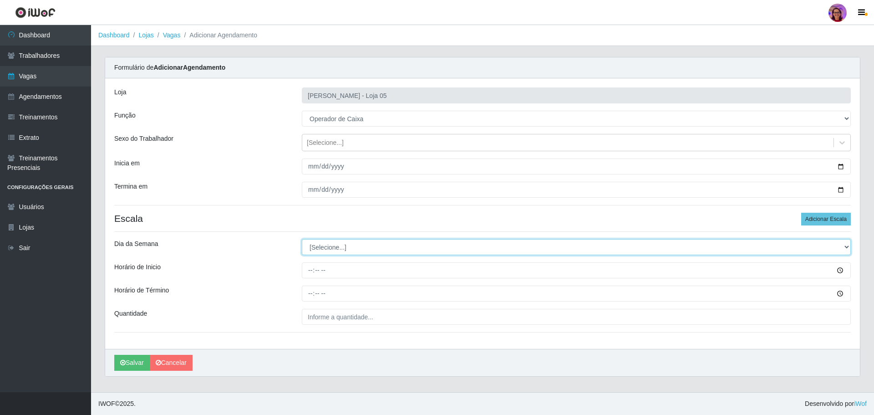
click at [345, 246] on select "[Selecione...] Segunda Terça Quarta Quinta Sexta Sábado Domingo" at bounding box center [576, 247] width 549 height 16
select select "6"
click at [302, 239] on select "[Selecione...] Segunda Terça Quarta Quinta Sexta Sábado Domingo" at bounding box center [576, 247] width 549 height 16
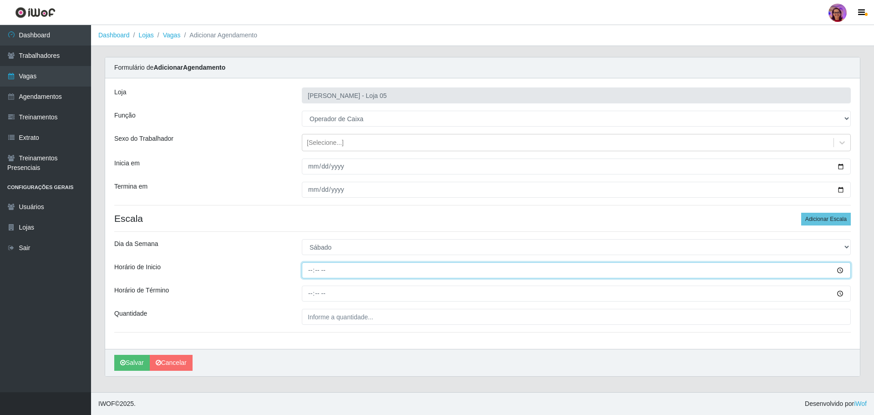
click at [309, 270] on input "Horário de Inicio" at bounding box center [576, 270] width 549 height 16
type input "09:20"
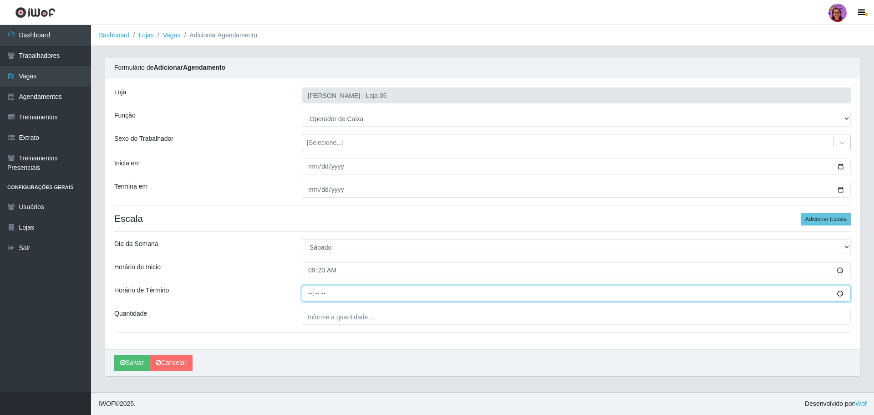
click at [310, 289] on input "Horário de Término" at bounding box center [576, 293] width 549 height 16
type input "15:20"
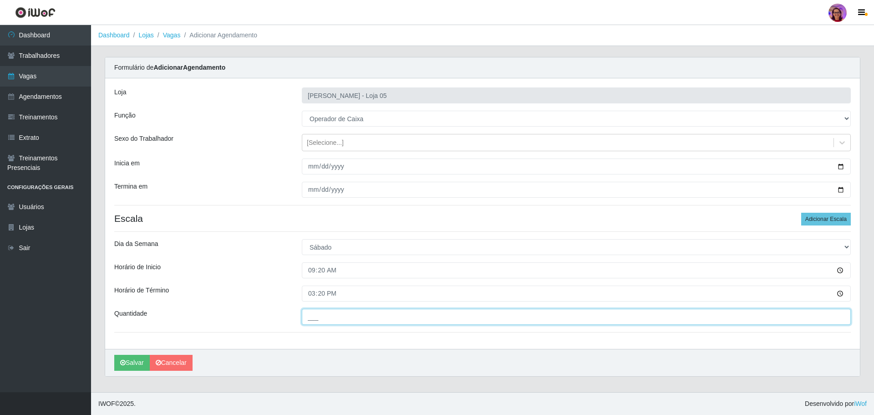
click at [327, 318] on input "___" at bounding box center [576, 317] width 549 height 16
type input "7__"
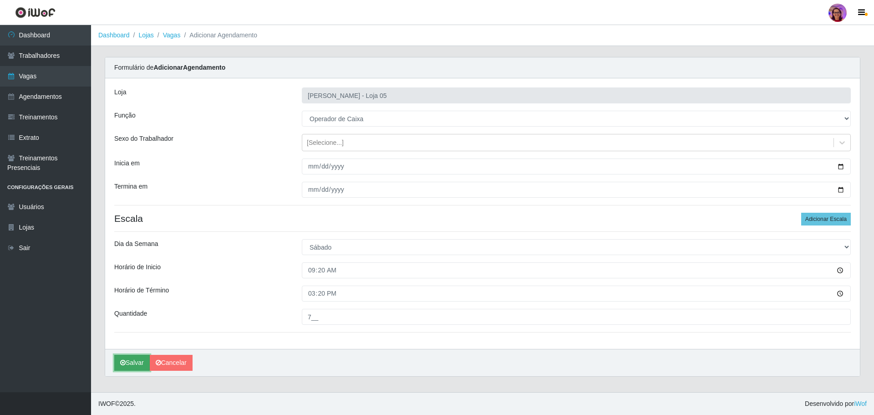
click at [131, 359] on button "Salvar" at bounding box center [132, 363] width 36 height 16
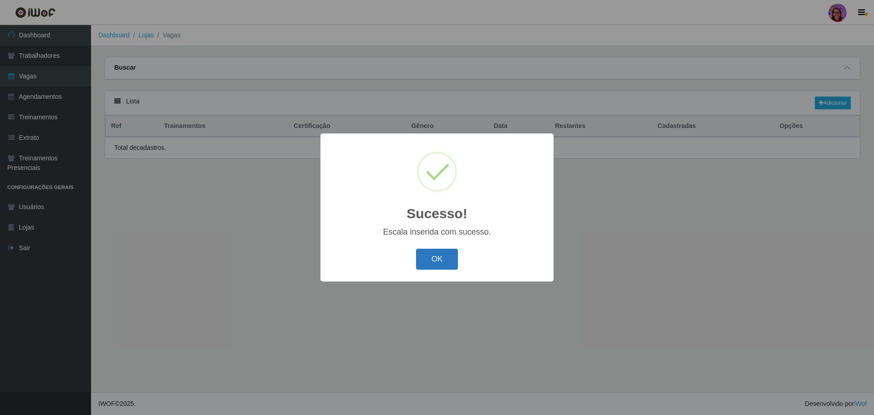
click at [434, 260] on button "OK" at bounding box center [437, 259] width 42 height 21
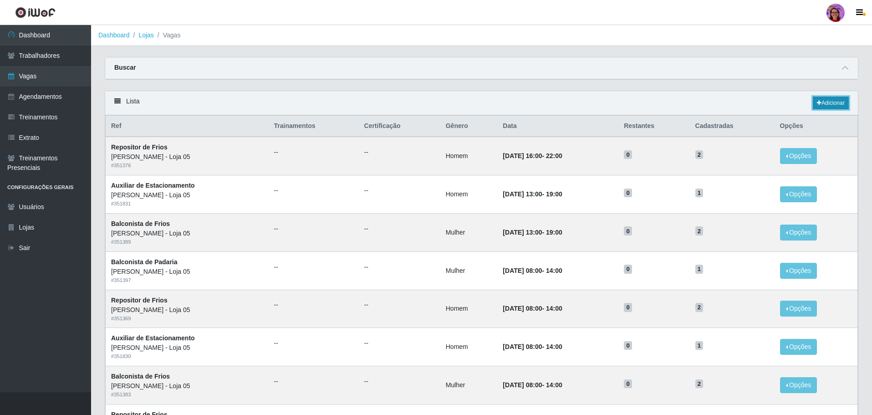
click at [828, 99] on link "Adicionar" at bounding box center [831, 102] width 36 height 13
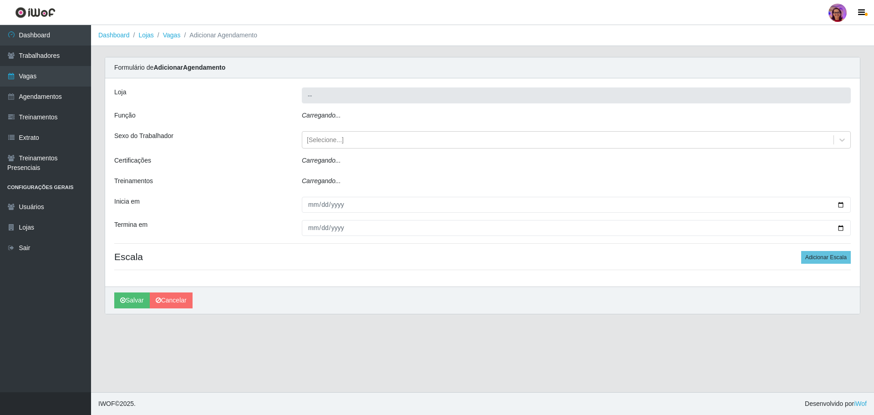
type input "[PERSON_NAME] - Loja 05"
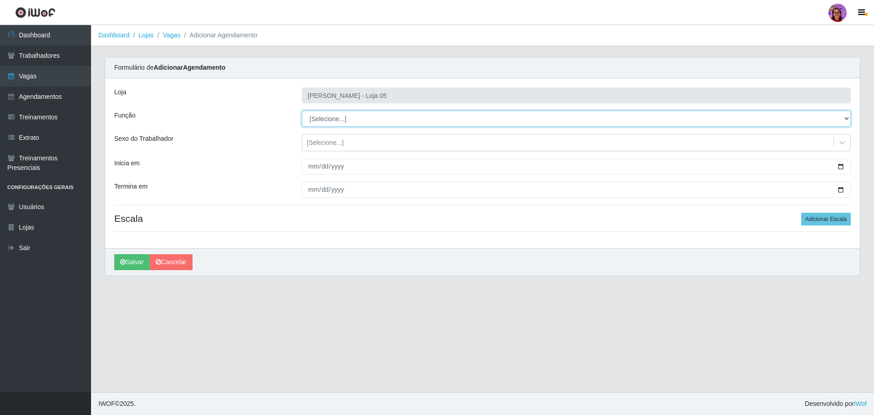
click at [334, 118] on select "[Selecione...] ASG ASG + ASG ++ Auxiliar de Depósito Auxiliar de Depósito + Aux…" at bounding box center [576, 119] width 549 height 16
select select "22"
click at [302, 111] on select "[Selecione...] ASG ASG + ASG ++ Auxiliar de Depósito Auxiliar de Depósito + Aux…" at bounding box center [576, 119] width 549 height 16
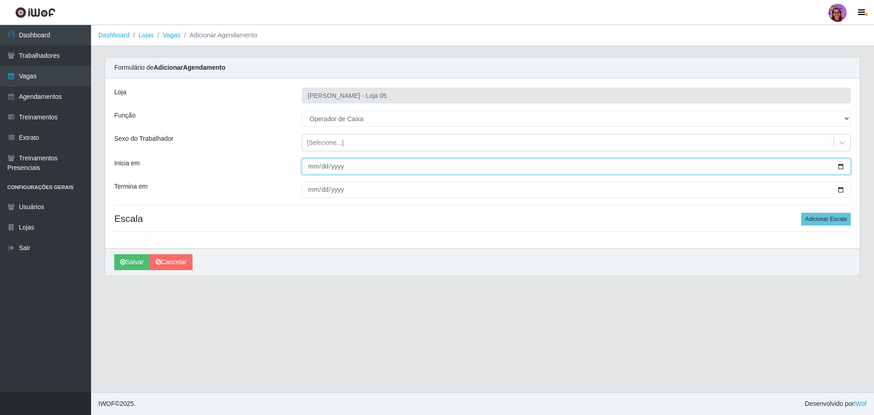
click at [840, 166] on input "Inicia em" at bounding box center [576, 166] width 549 height 16
type input "[DATE]"
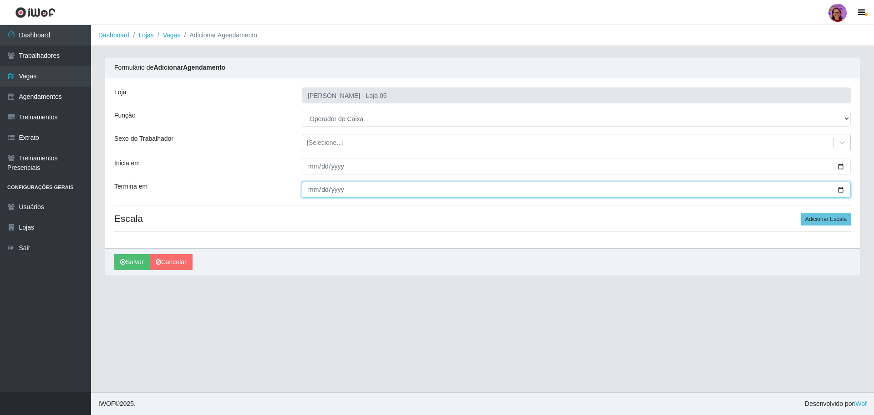
click at [843, 189] on input "Termina em" at bounding box center [576, 190] width 549 height 16
type input "[DATE]"
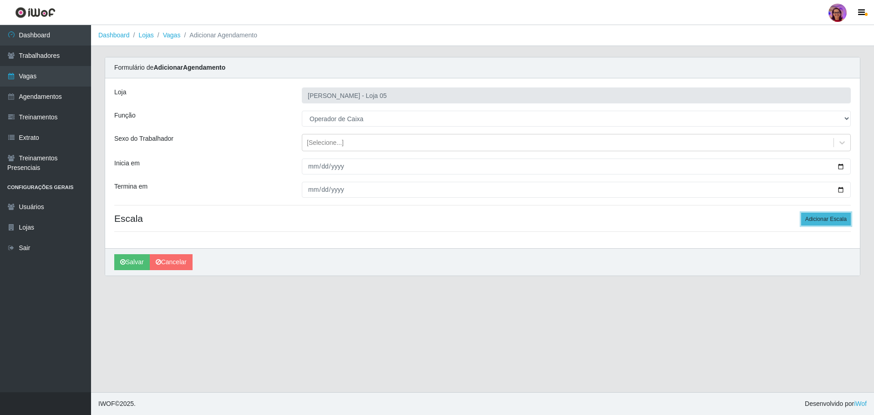
click at [819, 218] on button "Adicionar Escala" at bounding box center [826, 219] width 50 height 13
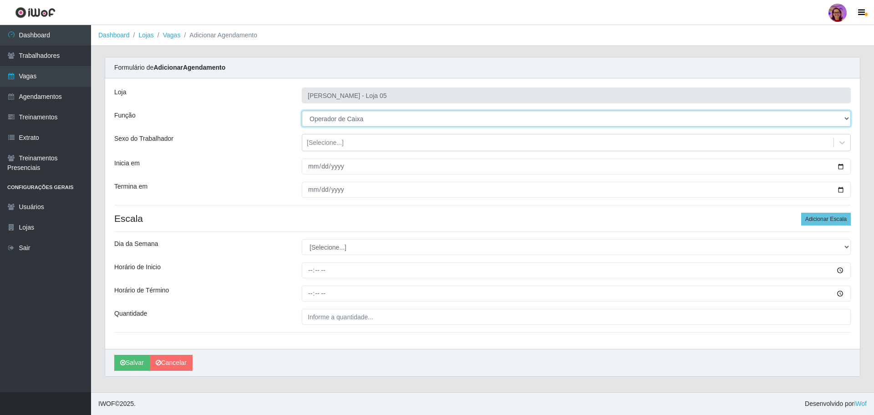
click at [363, 115] on select "[Selecione...] ASG ASG + ASG ++ Auxiliar de Depósito Auxiliar de Depósito + Aux…" at bounding box center [576, 119] width 549 height 16
select select "72"
click at [302, 111] on select "[Selecione...] ASG ASG + ASG ++ Auxiliar de Depósito Auxiliar de Depósito + Aux…" at bounding box center [576, 119] width 549 height 16
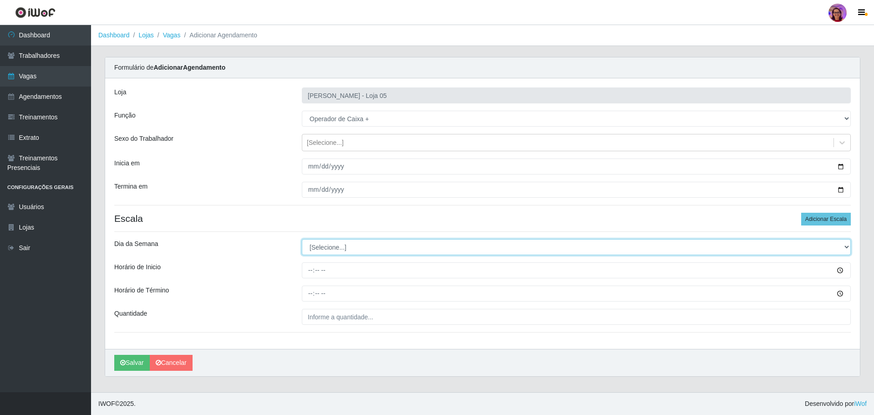
click at [327, 247] on select "[Selecione...] Segunda Terça Quarta Quinta Sexta Sábado Domingo" at bounding box center [576, 247] width 549 height 16
select select "0"
click at [302, 239] on select "[Selecione...] Segunda Terça Quarta Quinta Sexta Sábado Domingo" at bounding box center [576, 247] width 549 height 16
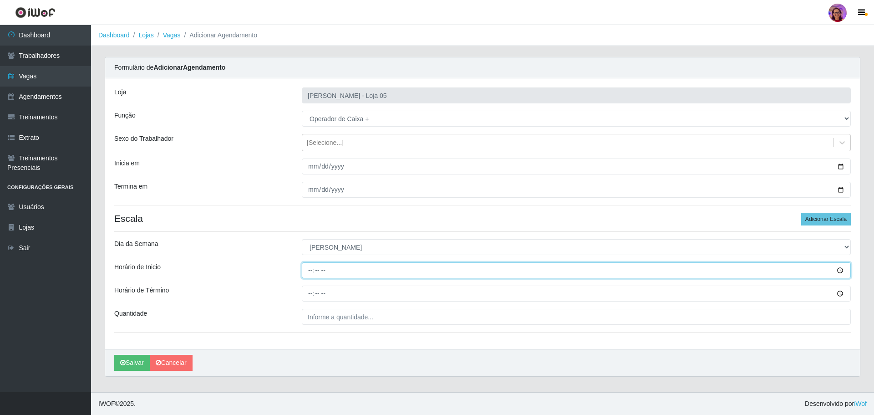
click at [305, 268] on input "Horário de Inicio" at bounding box center [576, 270] width 549 height 16
type input "08:00"
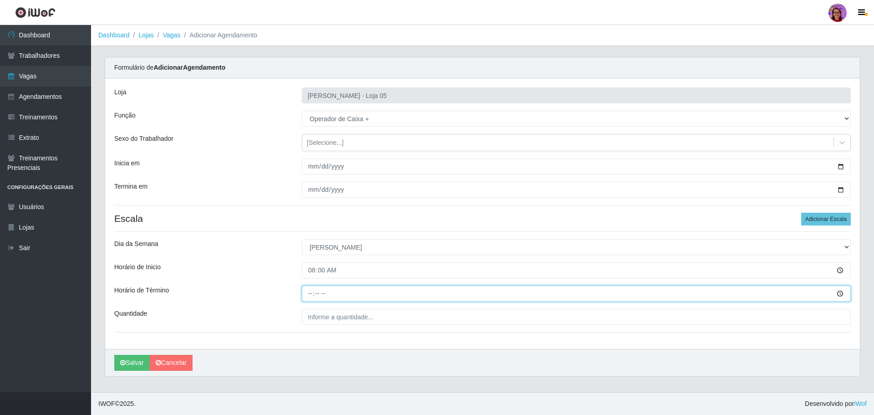
click at [308, 294] on input "Horário de Término" at bounding box center [576, 293] width 549 height 16
type input "14:00"
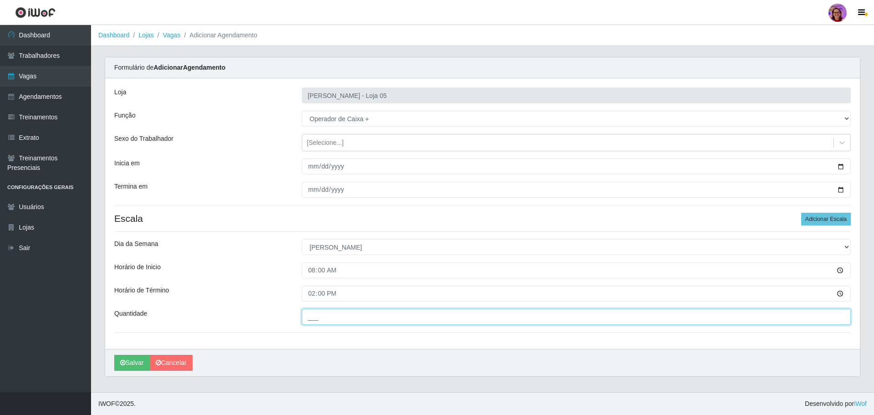
click at [325, 318] on input "___" at bounding box center [576, 317] width 549 height 16
type input "6__"
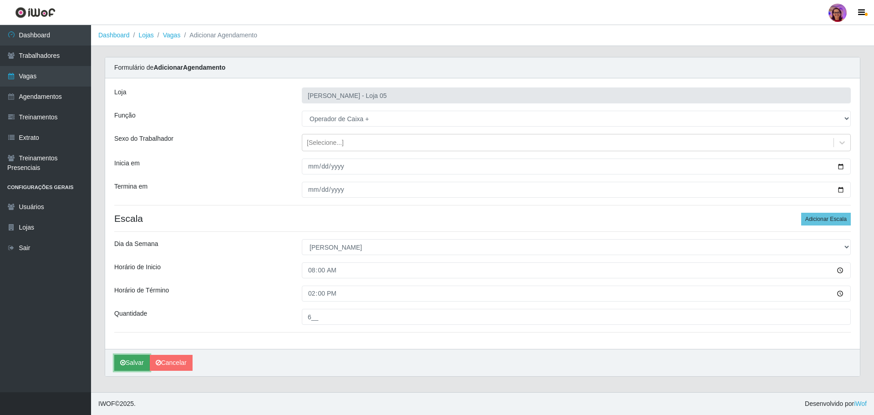
click at [134, 361] on button "Salvar" at bounding box center [132, 363] width 36 height 16
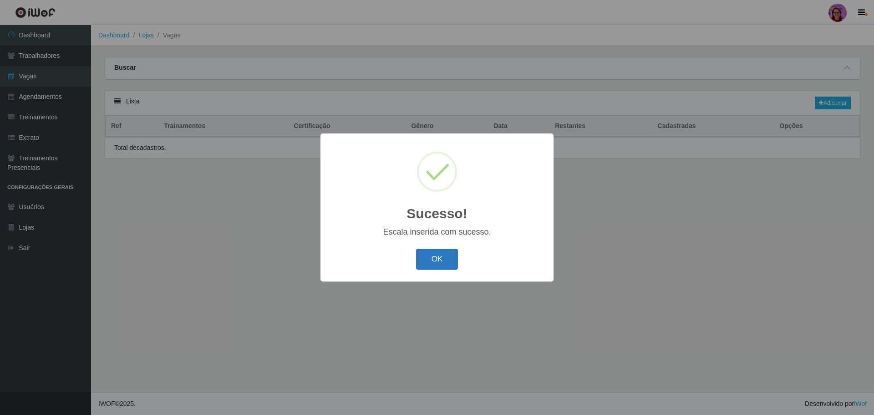
click at [435, 258] on button "OK" at bounding box center [437, 259] width 42 height 21
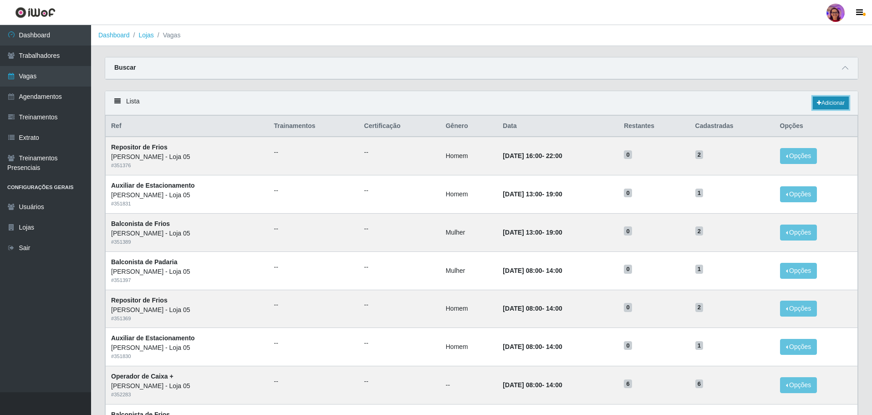
click at [826, 102] on link "Adicionar" at bounding box center [831, 102] width 36 height 13
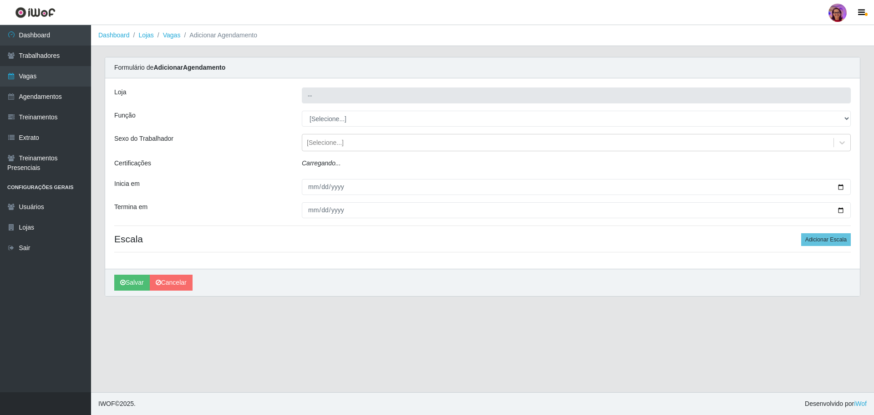
type input "[PERSON_NAME] - Loja 05"
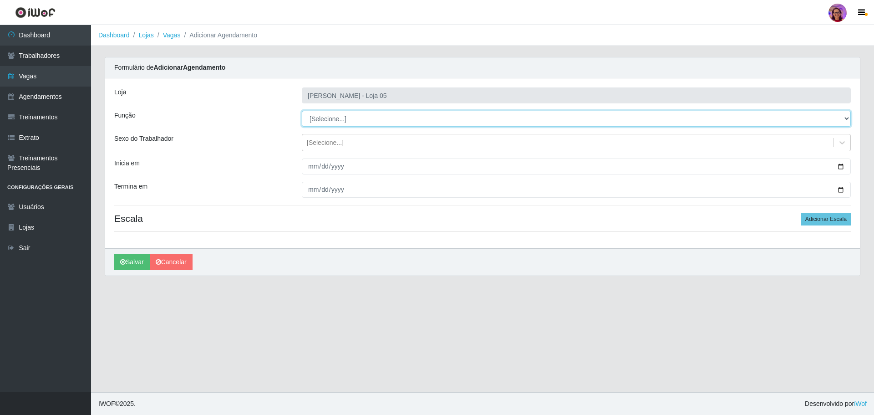
click at [335, 123] on select "[Selecione...] ASG ASG + ASG ++ Auxiliar de Depósito Auxiliar de Depósito + Aux…" at bounding box center [576, 119] width 549 height 16
select select "22"
click at [302, 111] on select "[Selecione...] ASG ASG + ASG ++ Auxiliar de Depósito Auxiliar de Depósito + Aux…" at bounding box center [576, 119] width 549 height 16
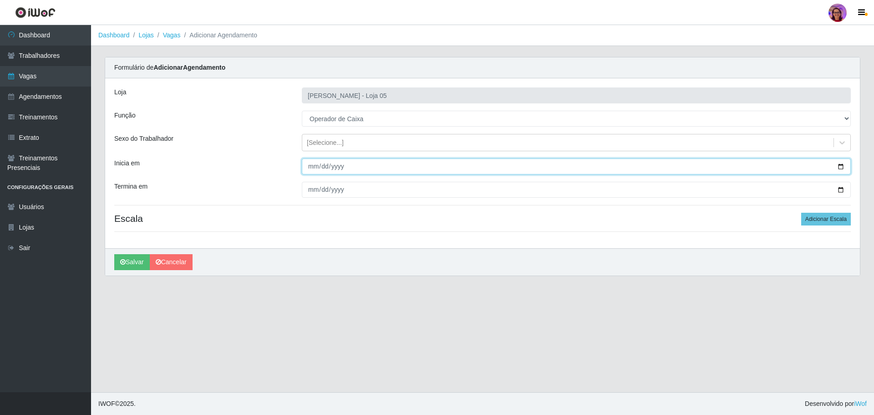
click at [839, 166] on input "Inicia em" at bounding box center [576, 166] width 549 height 16
type input "[DATE]"
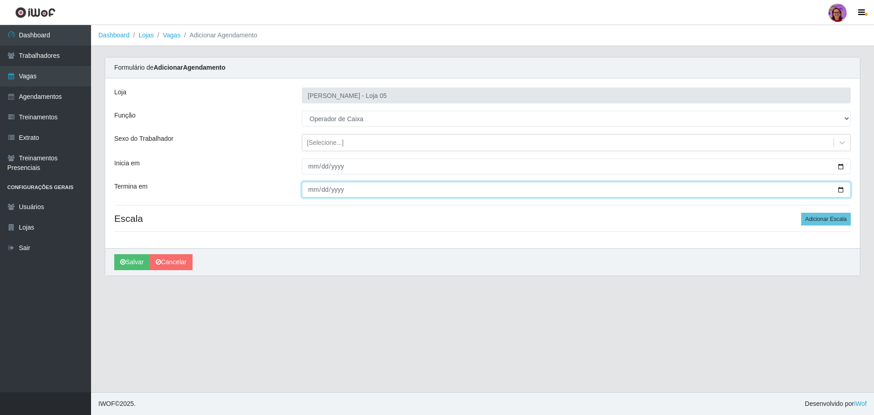
click at [842, 188] on input "Termina em" at bounding box center [576, 190] width 549 height 16
type input "[DATE]"
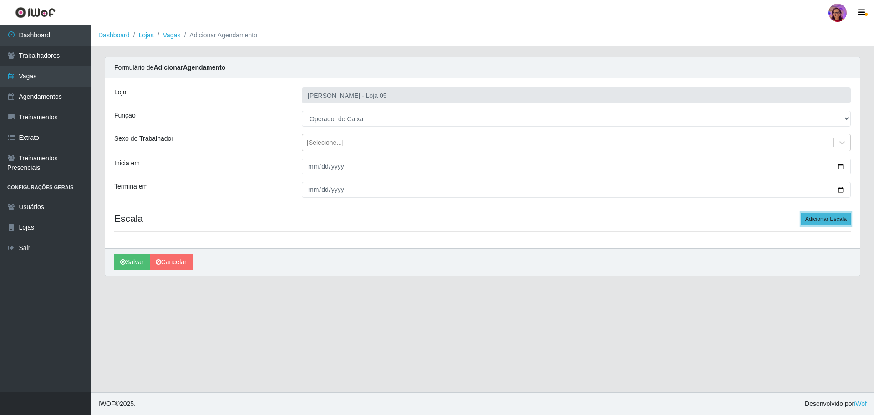
click at [829, 221] on button "Adicionar Escala" at bounding box center [826, 219] width 50 height 13
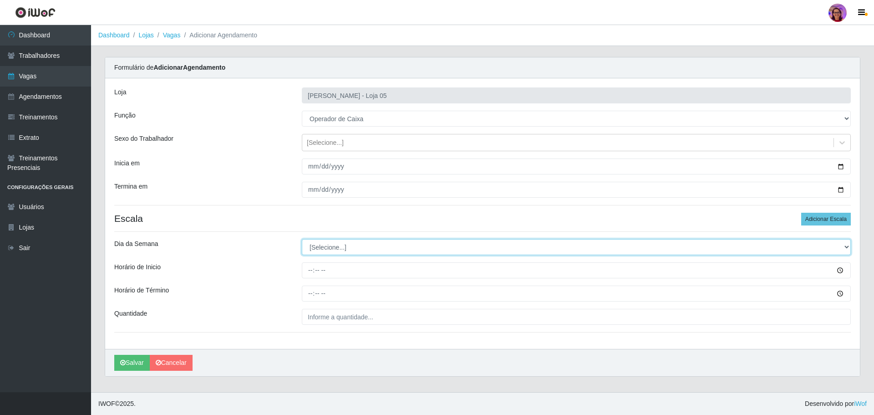
click at [355, 249] on select "[Selecione...] Segunda Terça Quarta Quinta Sexta Sábado Domingo" at bounding box center [576, 247] width 549 height 16
select select "2"
click at [302, 239] on select "[Selecione...] Segunda Terça Quarta Quinta Sexta Sábado Domingo" at bounding box center [576, 247] width 549 height 16
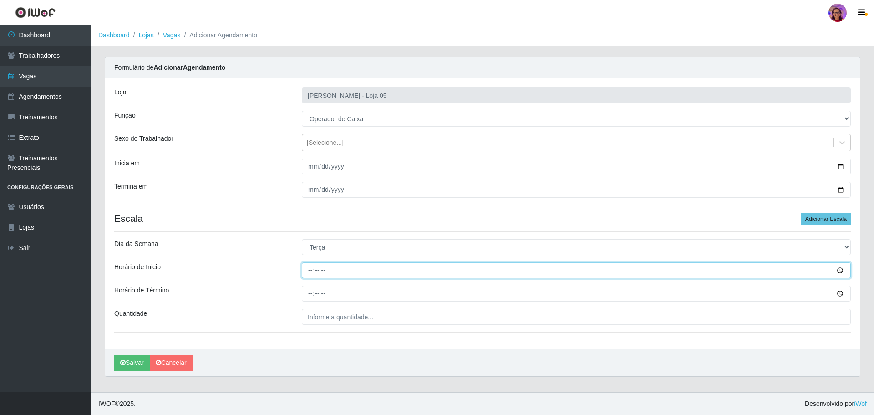
click at [303, 271] on input "Horário de Inicio" at bounding box center [576, 270] width 549 height 16
type input "16:20"
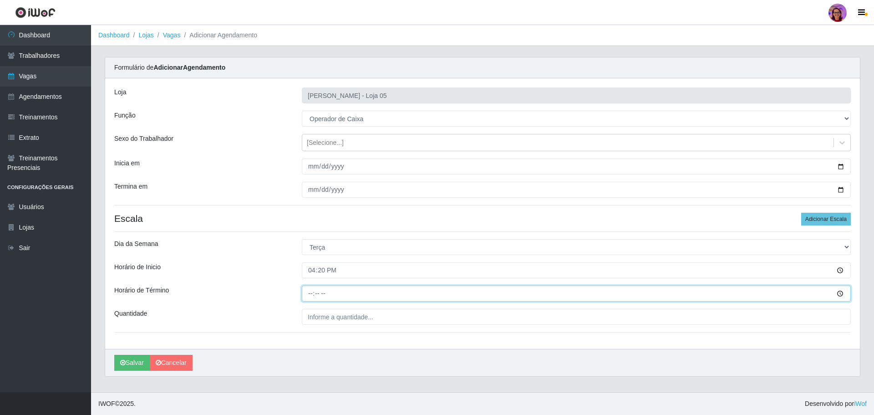
click at [306, 288] on input "Horário de Término" at bounding box center [576, 293] width 549 height 16
type input "22:20"
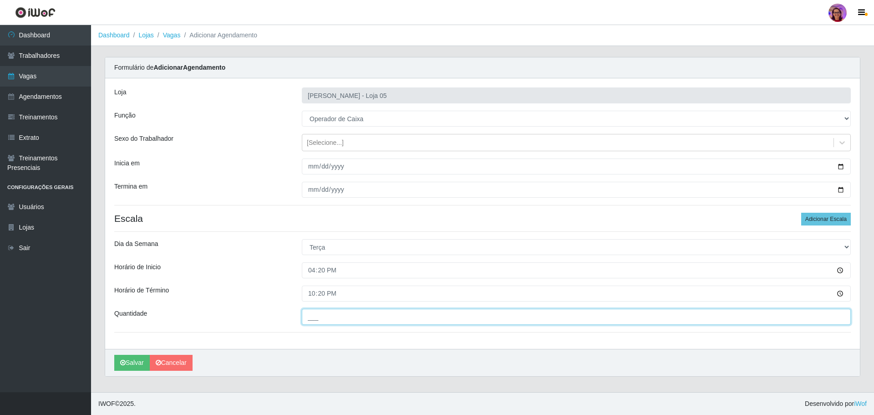
click at [324, 319] on input "___" at bounding box center [576, 317] width 549 height 16
type input "2__"
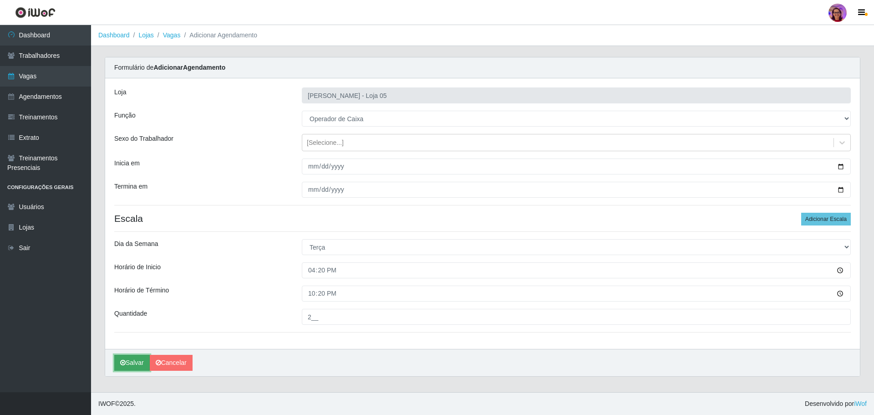
click at [134, 362] on button "Salvar" at bounding box center [132, 363] width 36 height 16
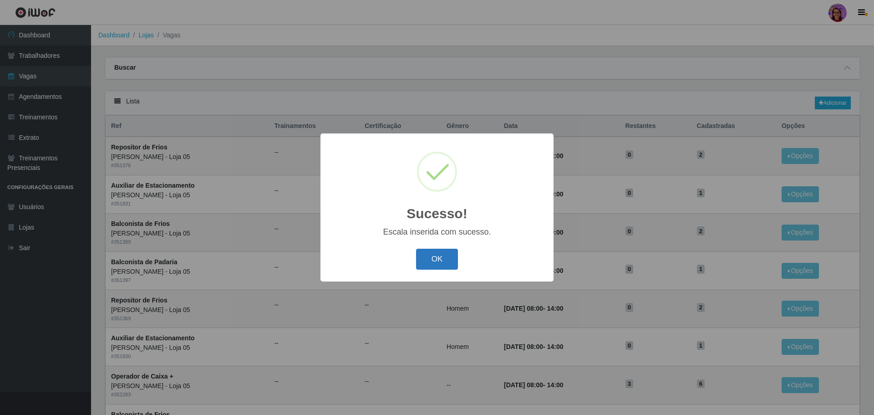
click at [437, 253] on button "OK" at bounding box center [437, 259] width 42 height 21
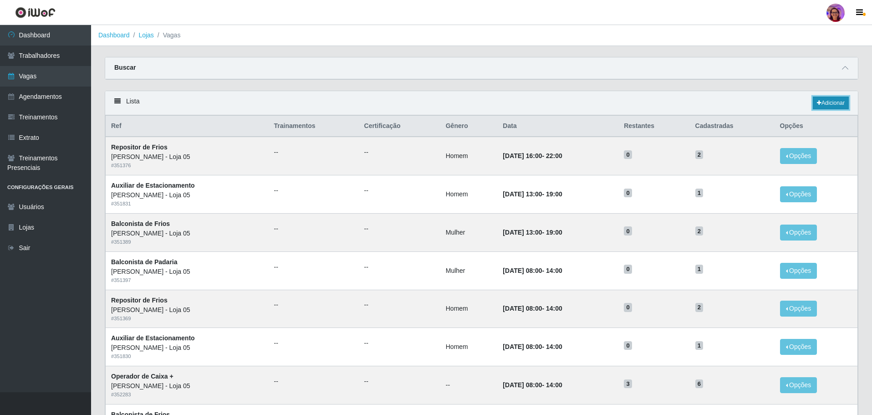
click at [828, 102] on link "Adicionar" at bounding box center [831, 102] width 36 height 13
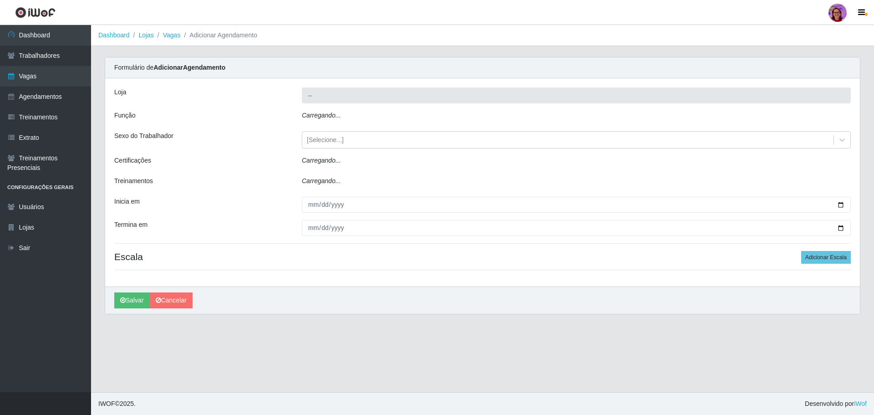
type input "[PERSON_NAME] - Loja 05"
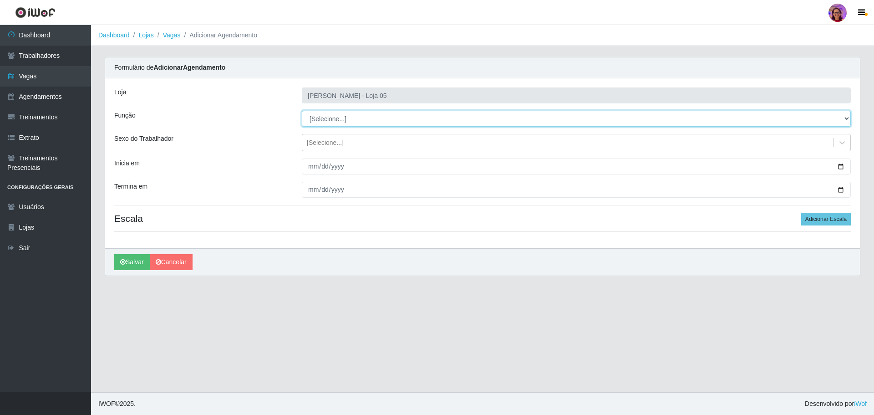
click at [336, 123] on select "[Selecione...] ASG ASG + ASG ++ Auxiliar de Depósito Auxiliar de Depósito + Aux…" at bounding box center [576, 119] width 549 height 16
select select "22"
click at [302, 111] on select "[Selecione...] ASG ASG + ASG ++ Auxiliar de Depósito Auxiliar de Depósito + Aux…" at bounding box center [576, 119] width 549 height 16
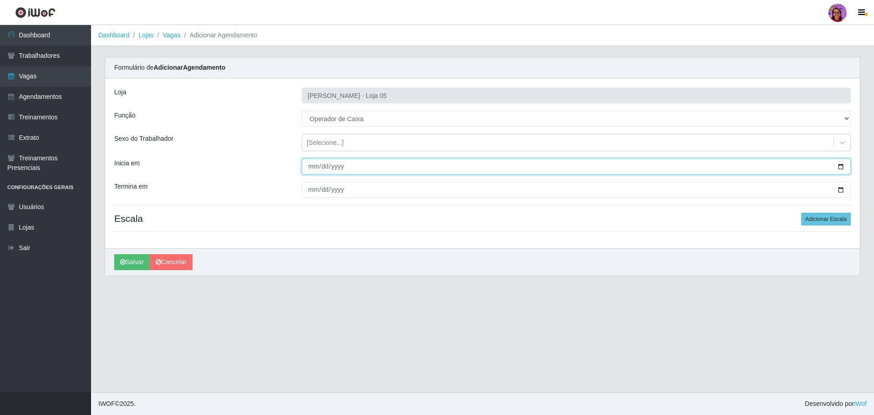
click at [839, 164] on input "Inicia em" at bounding box center [576, 166] width 549 height 16
type input "[DATE]"
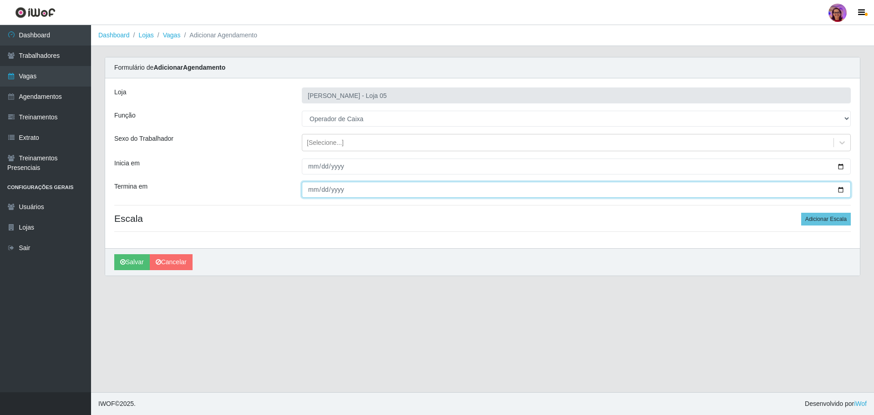
drag, startPoint x: 841, startPoint y: 190, endPoint x: 701, endPoint y: 193, distance: 139.8
click at [838, 190] on input "Termina em" at bounding box center [576, 190] width 549 height 16
type input "[DATE]"
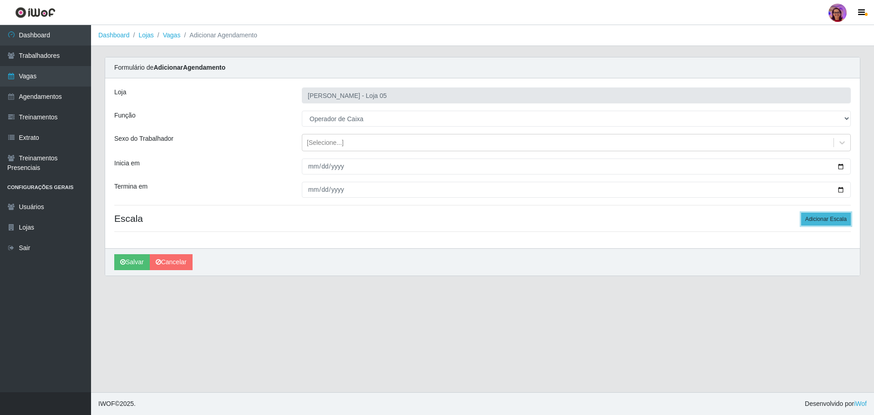
click at [817, 219] on button "Adicionar Escala" at bounding box center [826, 219] width 50 height 13
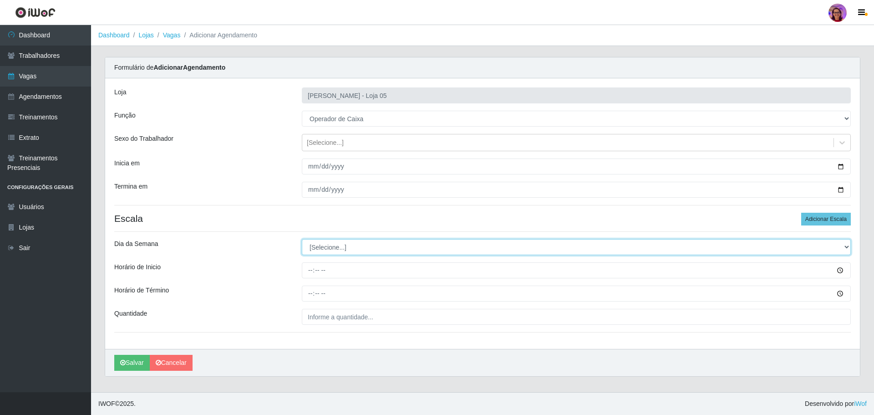
drag, startPoint x: 361, startPoint y: 247, endPoint x: 368, endPoint y: 240, distance: 10.0
click at [361, 247] on select "[Selecione...] Segunda Terça Quarta Quinta Sexta Sábado Domingo" at bounding box center [576, 247] width 549 height 16
select select "3"
click at [302, 239] on select "[Selecione...] Segunda Terça Quarta Quinta Sexta Sábado Domingo" at bounding box center [576, 247] width 549 height 16
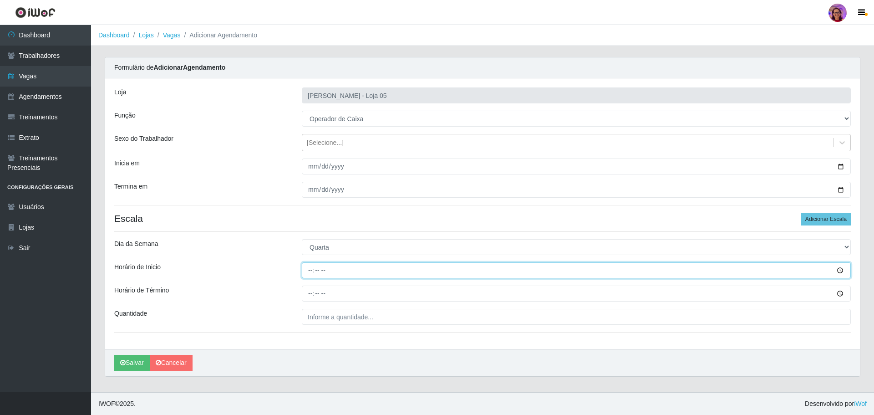
click at [304, 267] on input "Horário de Inicio" at bounding box center [576, 270] width 549 height 16
type input "16:20"
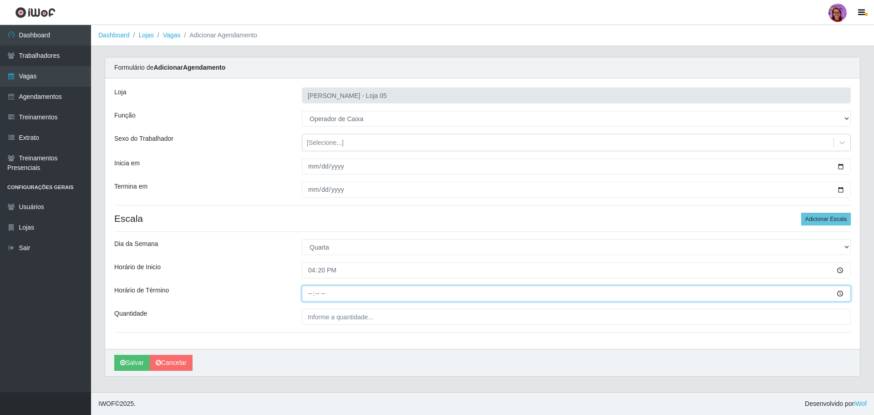
click at [308, 293] on input "Horário de Término" at bounding box center [576, 293] width 549 height 16
type input "22:20"
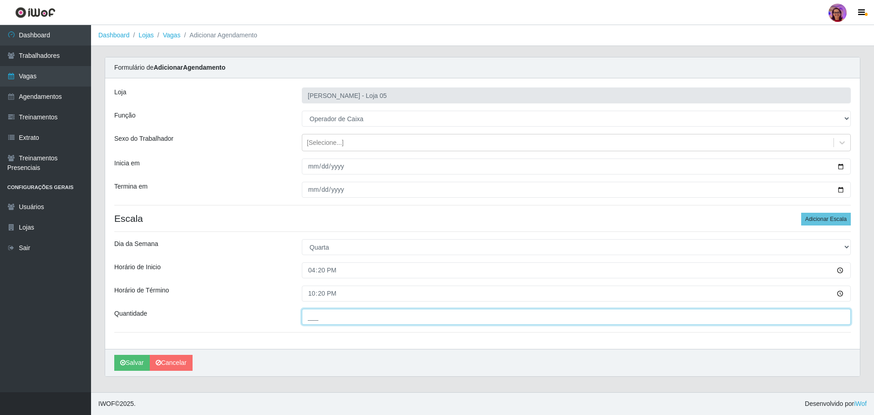
click at [325, 316] on input "___" at bounding box center [576, 317] width 549 height 16
type input "2__"
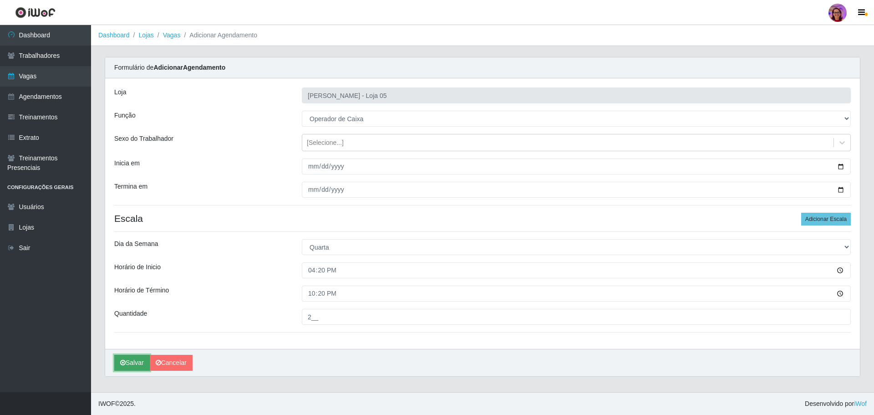
click at [139, 361] on button "Salvar" at bounding box center [132, 363] width 36 height 16
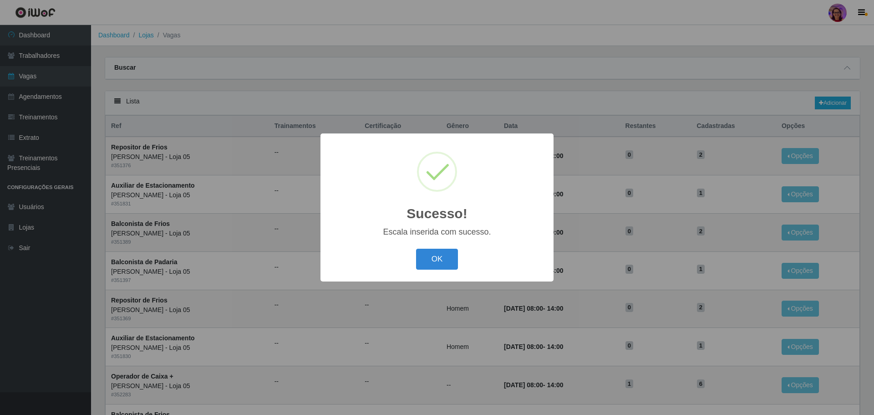
click at [448, 249] on div "OK Cancel" at bounding box center [437, 259] width 215 height 26
click at [429, 255] on button "OK" at bounding box center [437, 259] width 42 height 21
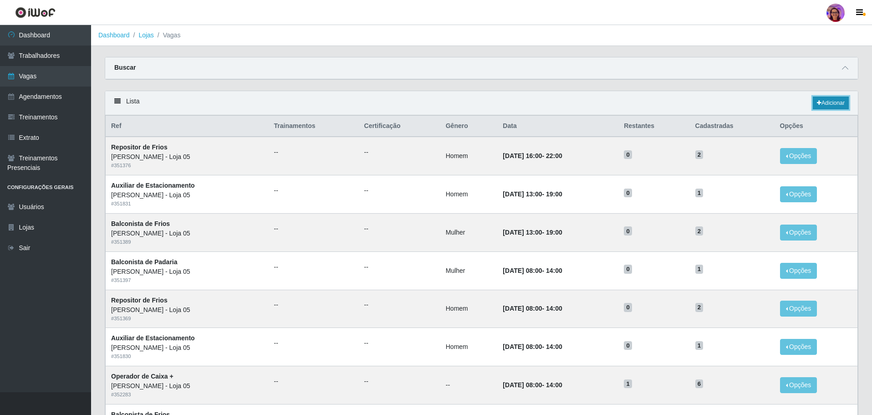
click at [832, 105] on link "Adicionar" at bounding box center [831, 102] width 36 height 13
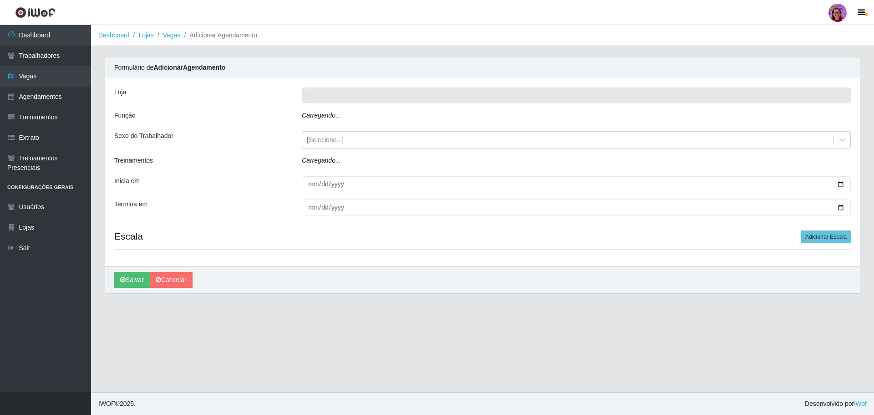
type input "[PERSON_NAME] - Loja 05"
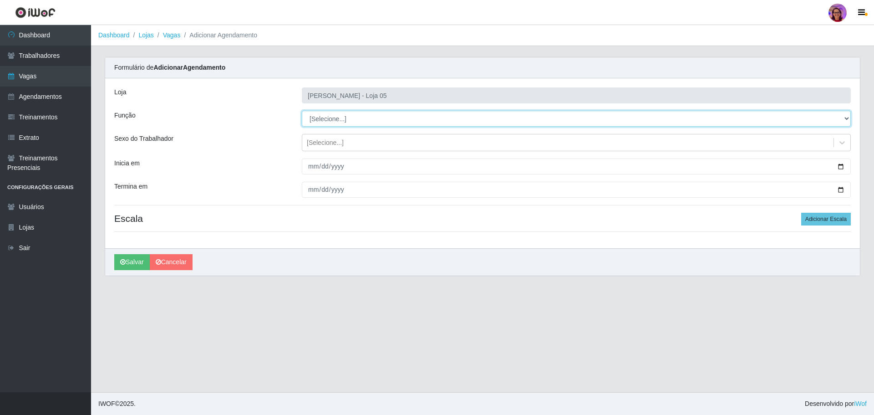
click at [322, 118] on select "[Selecione...] ASG ASG + ASG ++ Auxiliar de Depósito Auxiliar de Depósito + Aux…" at bounding box center [576, 119] width 549 height 16
select select "22"
click at [302, 111] on select "[Selecione...] ASG ASG + ASG ++ Auxiliar de Depósito Auxiliar de Depósito + Aux…" at bounding box center [576, 119] width 549 height 16
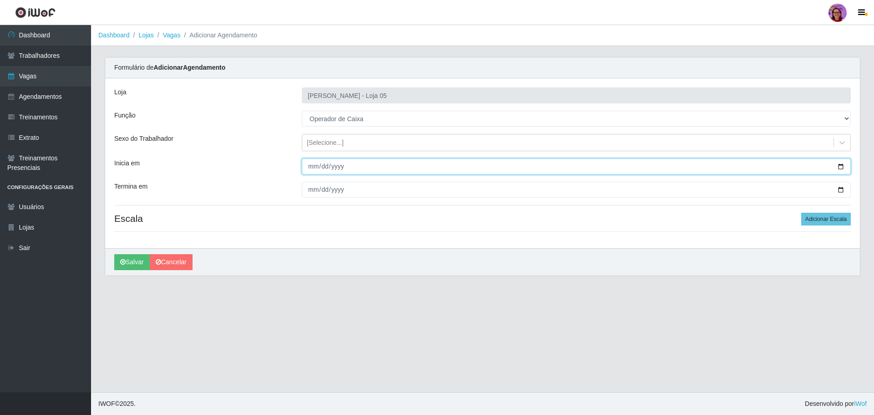
click at [835, 167] on input "Inicia em" at bounding box center [576, 166] width 549 height 16
click at [840, 166] on input "Inicia em" at bounding box center [576, 166] width 549 height 16
type input "[DATE]"
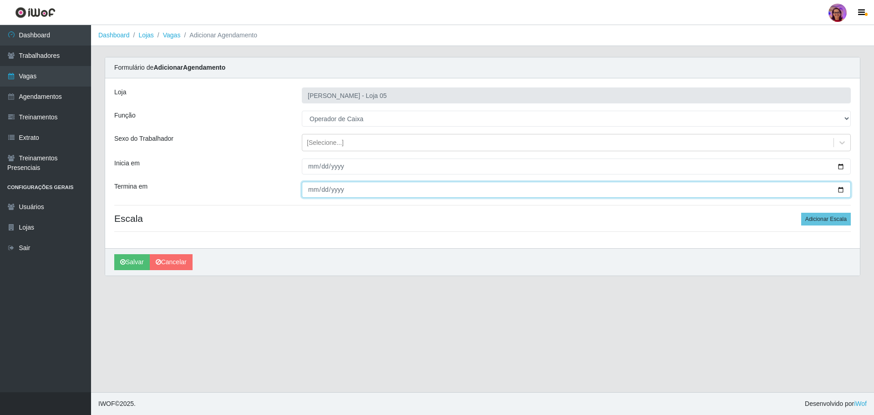
click at [841, 191] on input "Termina em" at bounding box center [576, 190] width 549 height 16
type input "[DATE]"
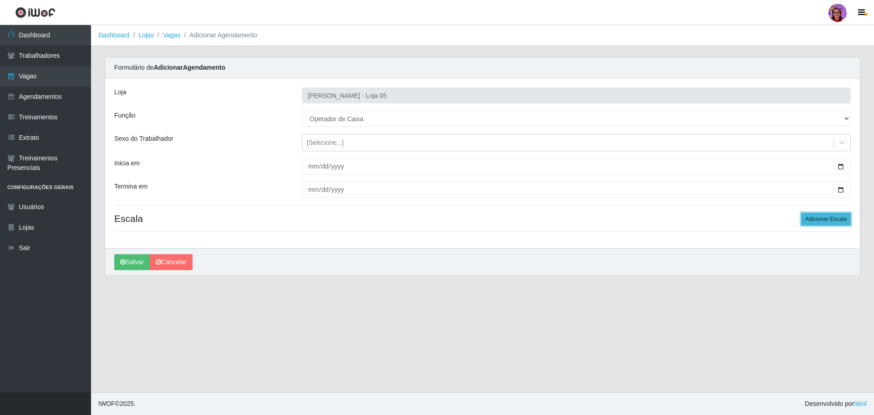
click at [823, 221] on button "Adicionar Escala" at bounding box center [826, 219] width 50 height 13
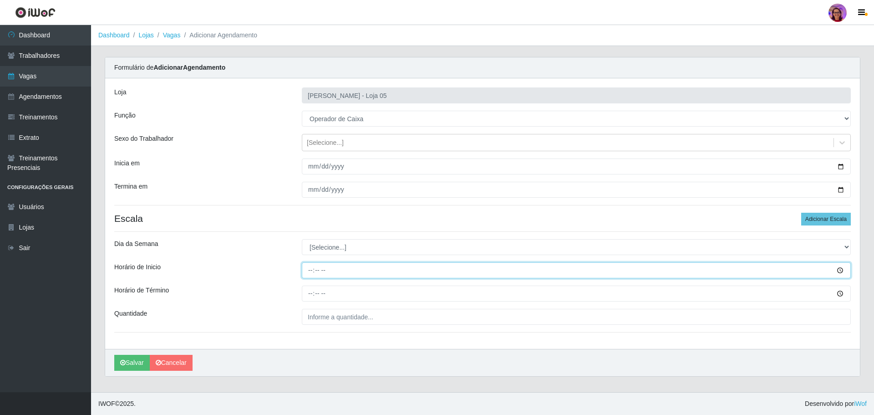
click at [307, 269] on input "Horário de Inicio" at bounding box center [576, 270] width 549 height 16
type input "16:20"
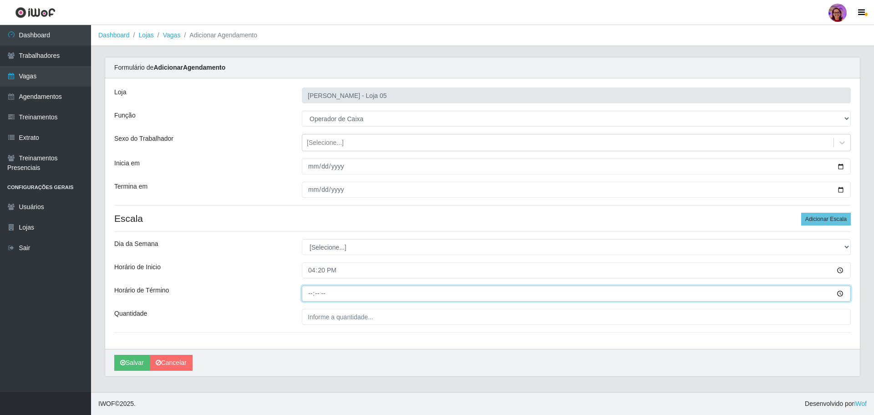
click at [306, 295] on input "Horário de Término" at bounding box center [576, 293] width 549 height 16
type input "22:20"
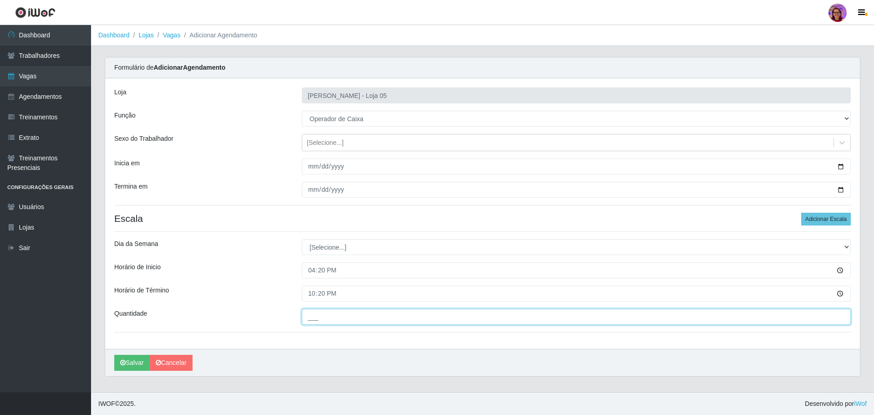
click at [327, 313] on input "___" at bounding box center [576, 317] width 549 height 16
type input "2__"
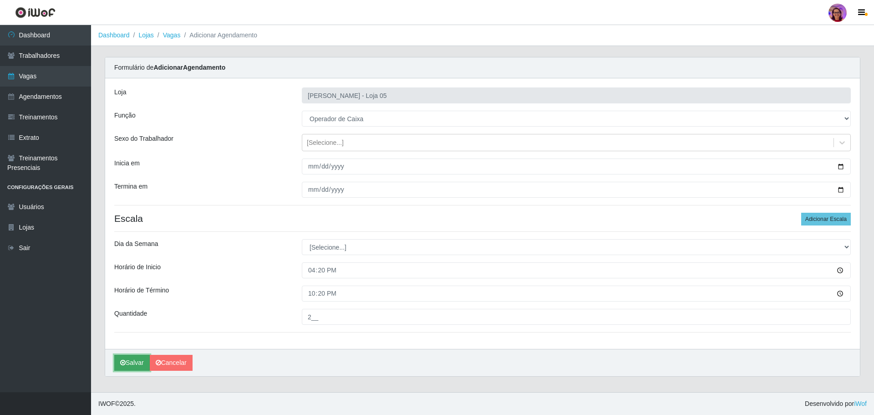
click at [138, 357] on button "Salvar" at bounding box center [132, 363] width 36 height 16
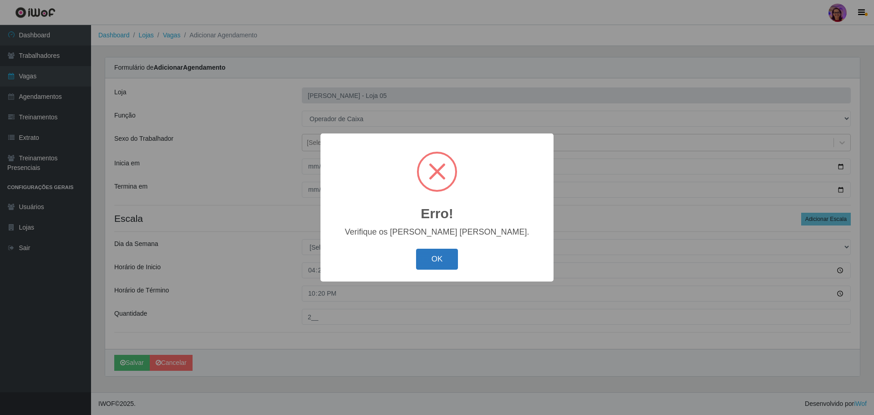
click at [429, 254] on button "OK" at bounding box center [437, 259] width 42 height 21
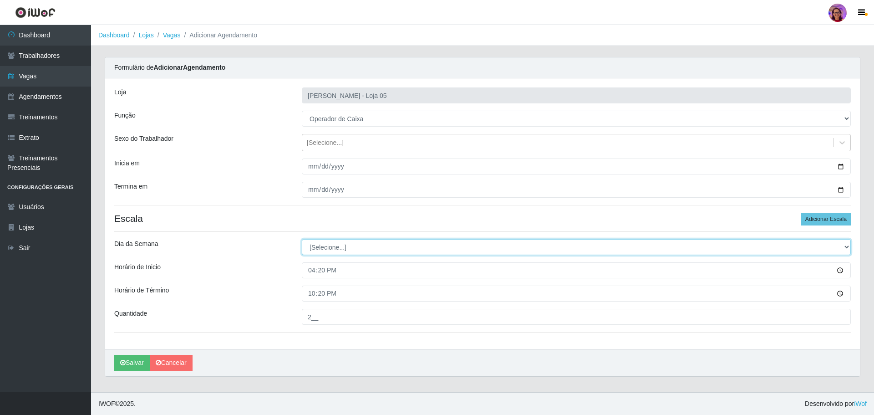
click at [344, 247] on select "[Selecione...] Segunda Terça Quarta Quinta Sexta Sábado Domingo" at bounding box center [576, 247] width 549 height 16
select select "4"
click at [302, 239] on select "[Selecione...] Segunda Terça Quarta Quinta Sexta Sábado Domingo" at bounding box center [576, 247] width 549 height 16
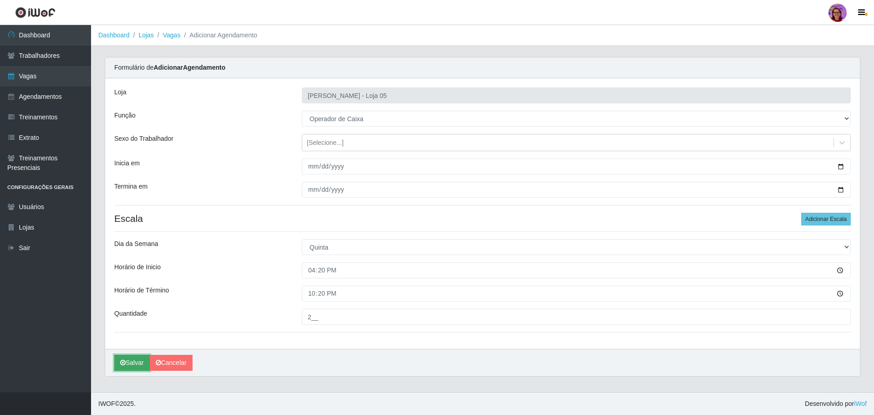
click at [138, 366] on button "Salvar" at bounding box center [132, 363] width 36 height 16
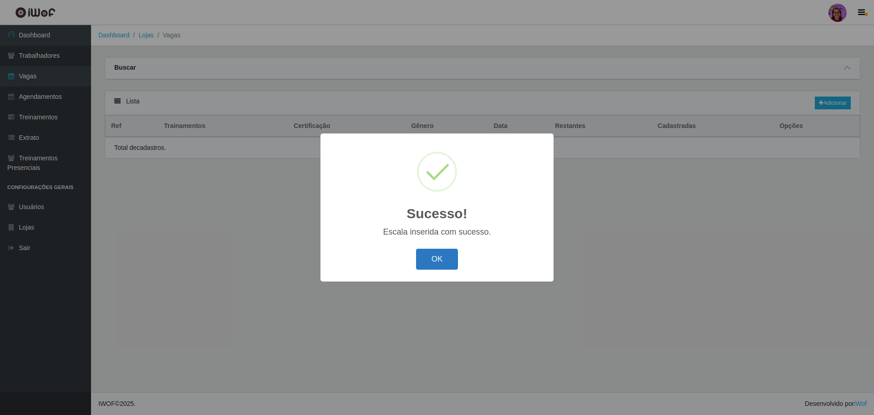
click at [437, 262] on button "OK" at bounding box center [437, 259] width 42 height 21
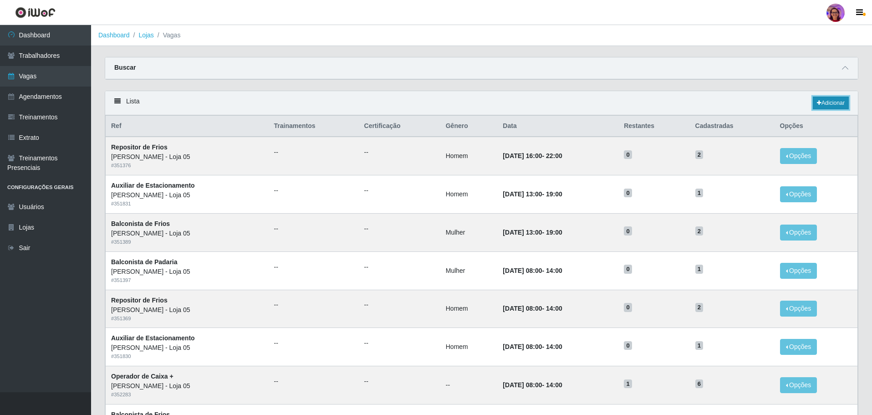
click at [818, 107] on link "Adicionar" at bounding box center [831, 102] width 36 height 13
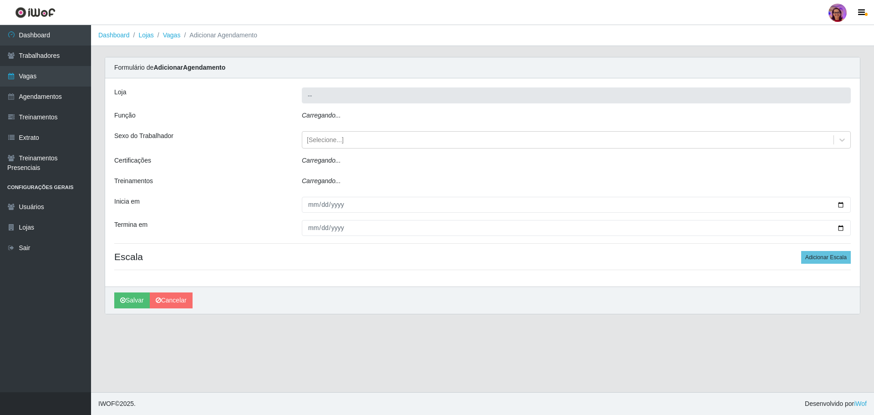
type input "[PERSON_NAME] - Loja 05"
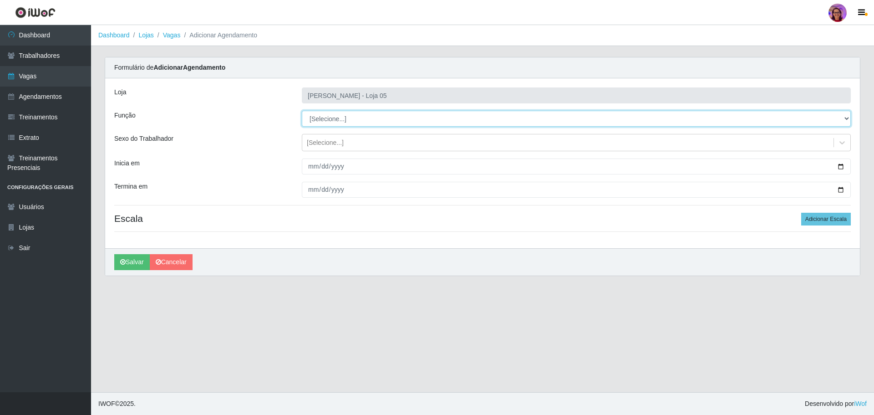
click at [330, 117] on select "[Selecione...] ASG ASG + ASG ++ Auxiliar de Depósito Auxiliar de Depósito + Aux…" at bounding box center [576, 119] width 549 height 16
select select "22"
click at [302, 111] on select "[Selecione...] ASG ASG + ASG ++ Auxiliar de Depósito Auxiliar de Depósito + Aux…" at bounding box center [576, 119] width 549 height 16
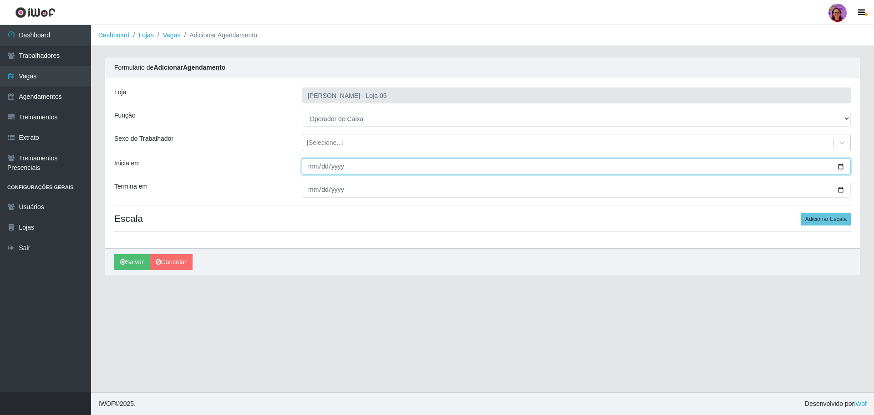
click at [842, 165] on input "Inicia em" at bounding box center [576, 166] width 549 height 16
type input "[DATE]"
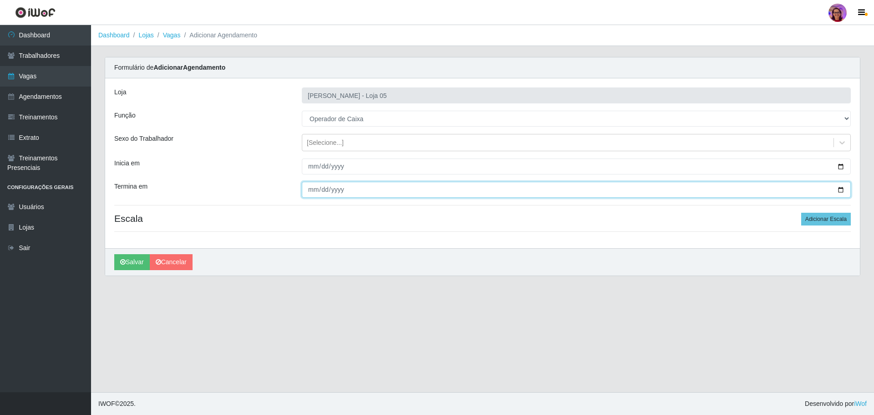
click at [837, 189] on input "Termina em" at bounding box center [576, 190] width 549 height 16
type input "[DATE]"
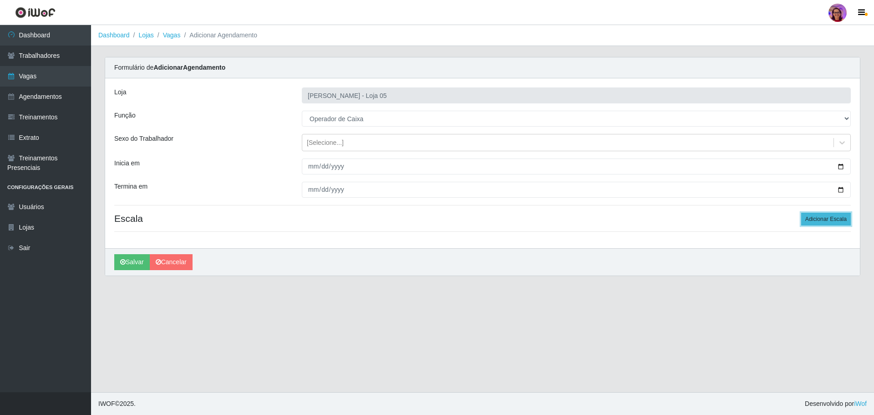
click at [824, 218] on button "Adicionar Escala" at bounding box center [826, 219] width 50 height 13
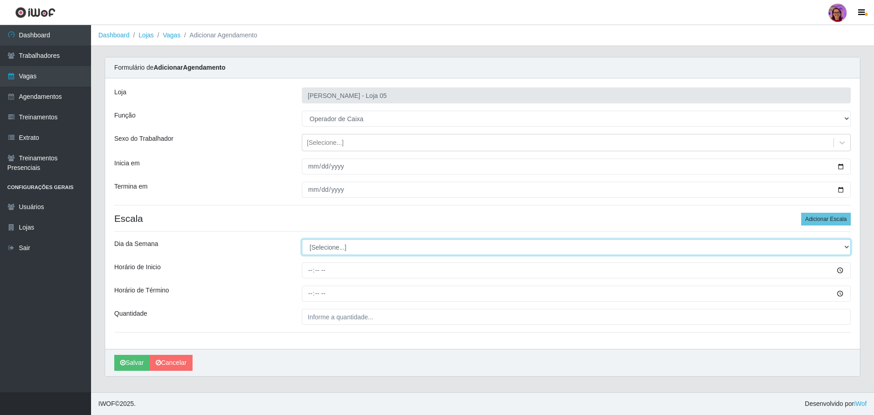
click at [339, 248] on select "[Selecione...] Segunda Terça Quarta Quinta Sexta Sábado Domingo" at bounding box center [576, 247] width 549 height 16
select select "5"
click at [302, 239] on select "[Selecione...] Segunda Terça Quarta Quinta Sexta Sábado Domingo" at bounding box center [576, 247] width 549 height 16
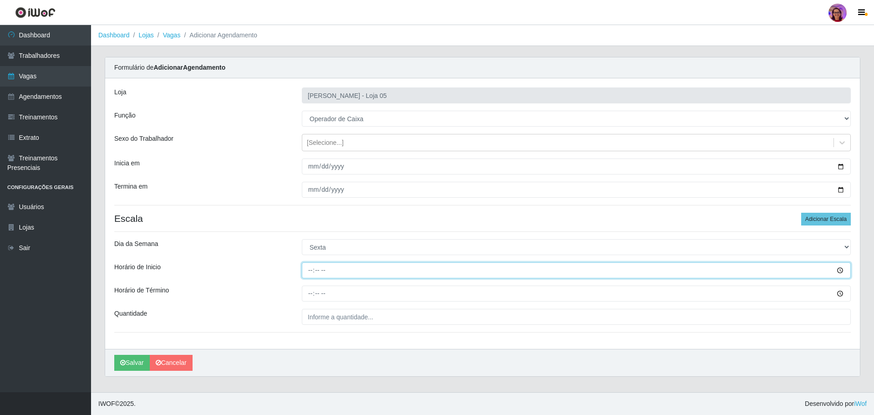
click at [309, 271] on input "Horário de Inicio" at bounding box center [576, 270] width 549 height 16
type input "16:20"
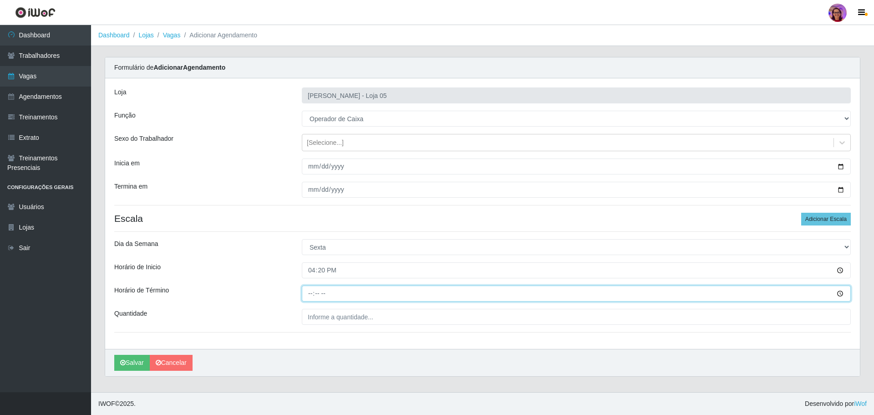
click at [306, 289] on input "Horário de Término" at bounding box center [576, 293] width 549 height 16
type input "22:20"
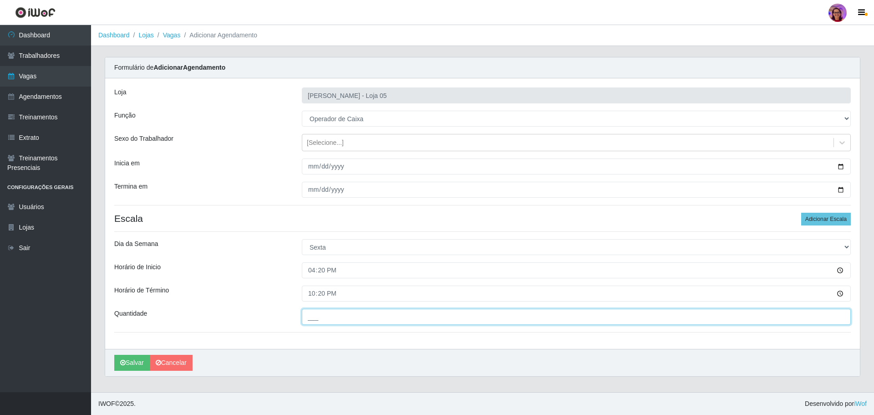
click at [318, 315] on input "___" at bounding box center [576, 317] width 549 height 16
type input "2__"
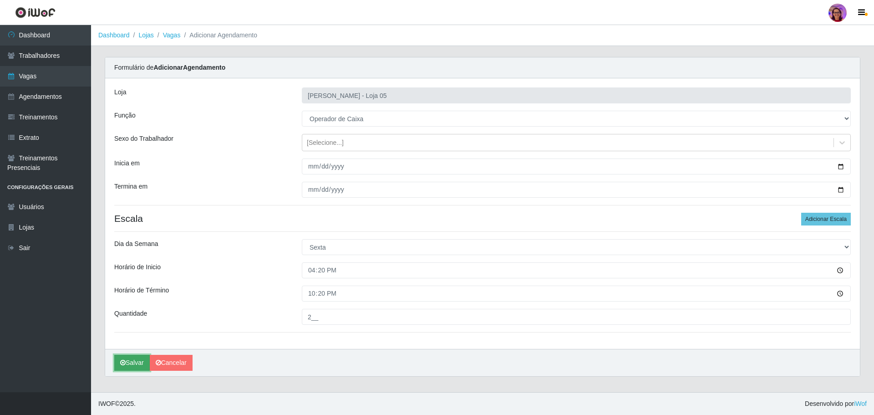
click at [139, 361] on button "Salvar" at bounding box center [132, 363] width 36 height 16
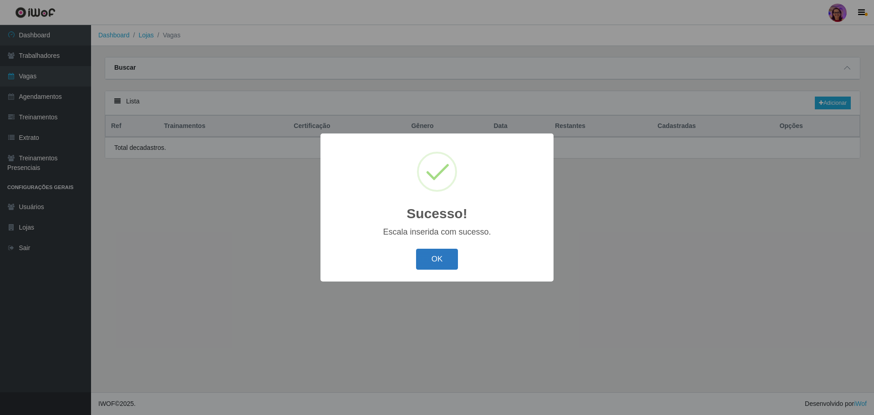
click at [432, 257] on button "OK" at bounding box center [437, 259] width 42 height 21
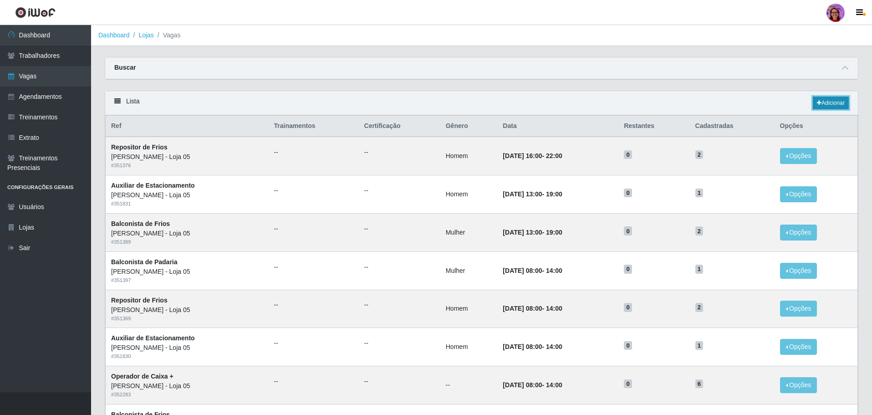
click at [835, 100] on link "Adicionar" at bounding box center [831, 102] width 36 height 13
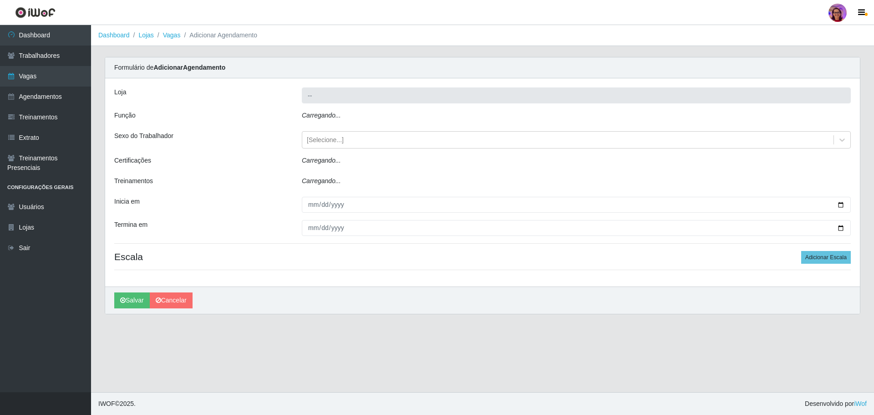
type input "[PERSON_NAME] - Loja 05"
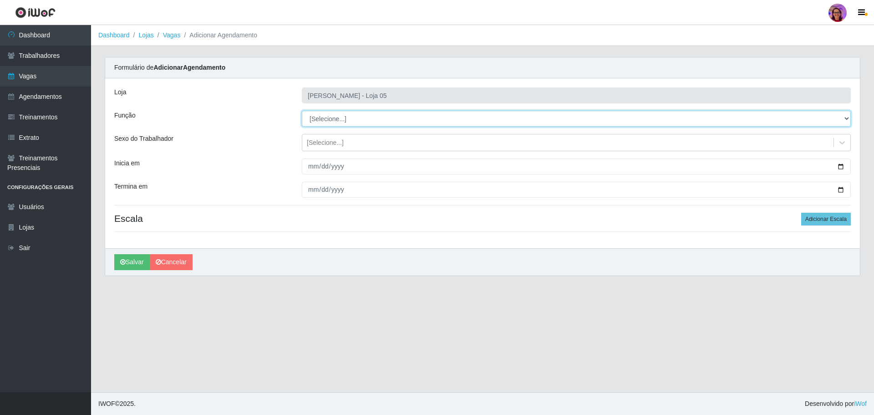
click at [330, 119] on select "[Selecione...] ASG ASG + ASG ++ Auxiliar de Depósito Auxiliar de Depósito + Aux…" at bounding box center [576, 119] width 549 height 16
select select "72"
click at [302, 111] on select "[Selecione...] ASG ASG + ASG ++ Auxiliar de Depósito Auxiliar de Depósito + Aux…" at bounding box center [576, 119] width 549 height 16
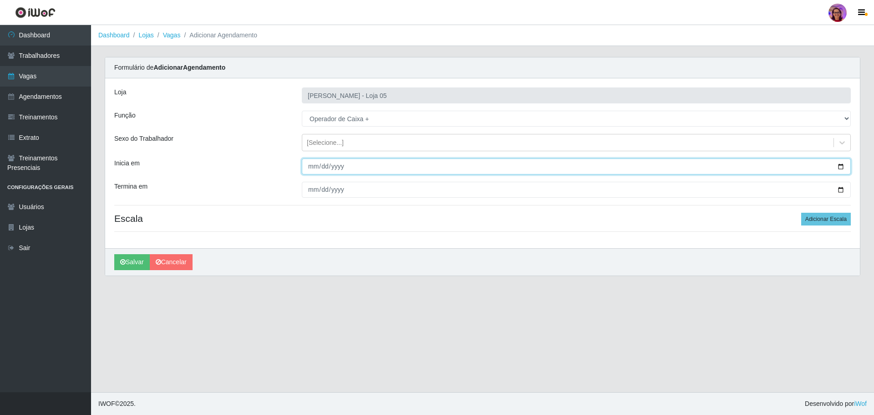
click at [840, 166] on input "Inicia em" at bounding box center [576, 166] width 549 height 16
type input "[DATE]"
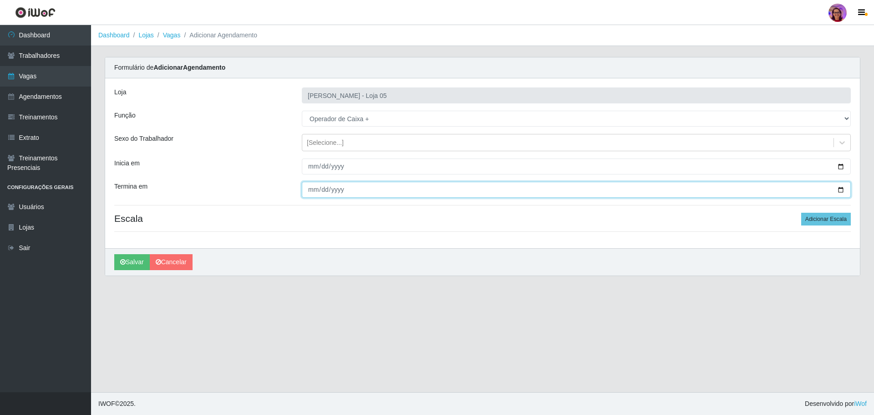
click at [838, 187] on input "Termina em" at bounding box center [576, 190] width 549 height 16
type input "[DATE]"
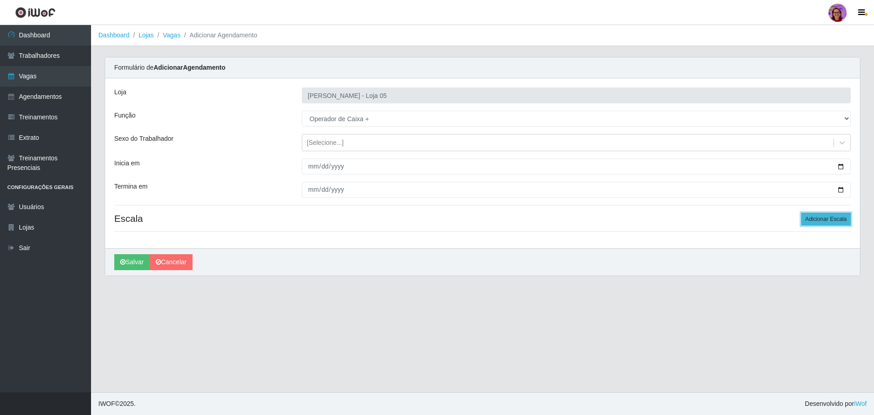
click at [838, 222] on button "Adicionar Escala" at bounding box center [826, 219] width 50 height 13
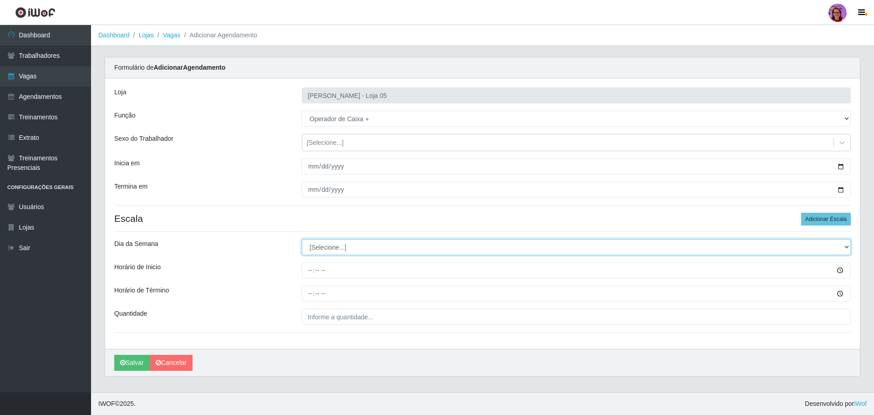
click at [326, 244] on select "[Selecione...] Segunda Terça Quarta Quinta Sexta Sábado Domingo" at bounding box center [576, 247] width 549 height 16
select select "0"
click at [302, 239] on select "[Selecione...] Segunda Terça Quarta Quinta Sexta Sábado Domingo" at bounding box center [576, 247] width 549 height 16
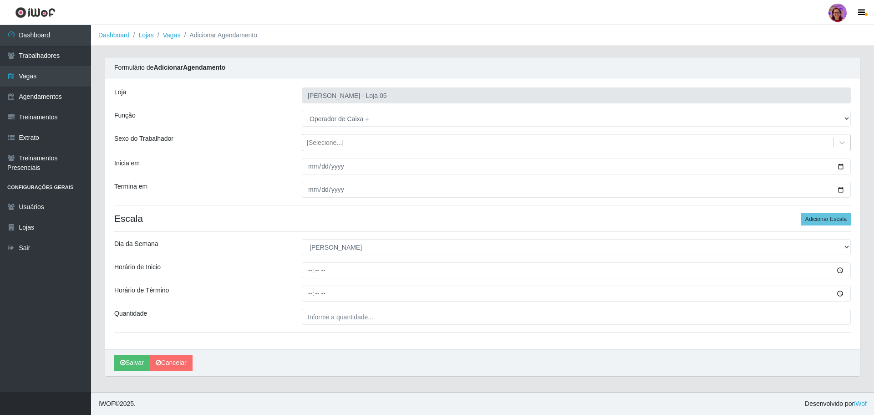
drag, startPoint x: 308, startPoint y: 261, endPoint x: 302, endPoint y: 274, distance: 14.7
click at [304, 271] on div "Loja Mar Vermelho - Loja 05 Função [Selecione...] ASG ASG + ASG ++ Auxiliar de …" at bounding box center [482, 213] width 755 height 270
click at [306, 267] on input "Horário de Inicio" at bounding box center [576, 270] width 549 height 16
type input "13:00"
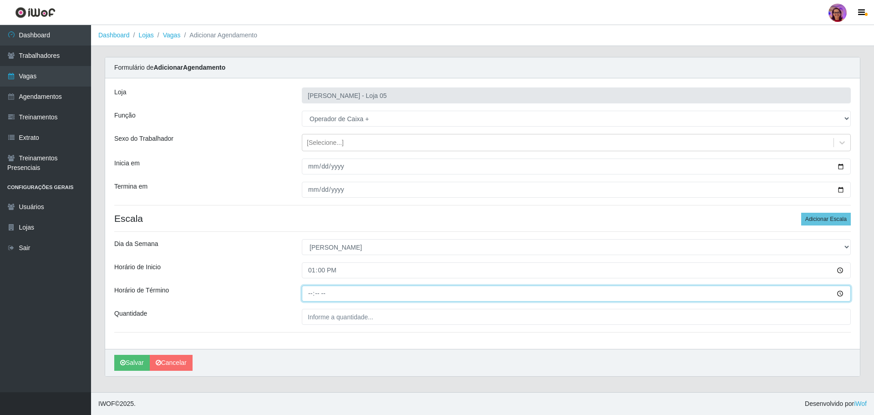
click at [307, 291] on input "Horário de Término" at bounding box center [576, 293] width 549 height 16
click at [309, 292] on input "Horário de Término" at bounding box center [576, 293] width 549 height 16
type input "19:00"
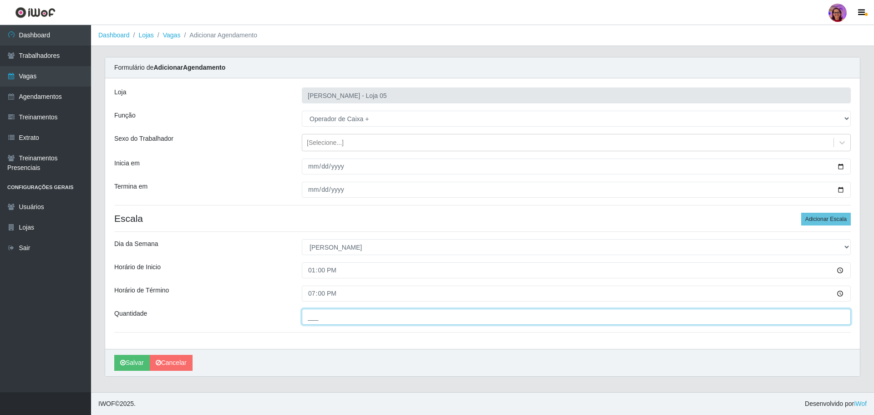
click at [323, 320] on input "___" at bounding box center [576, 317] width 549 height 16
type input "5__"
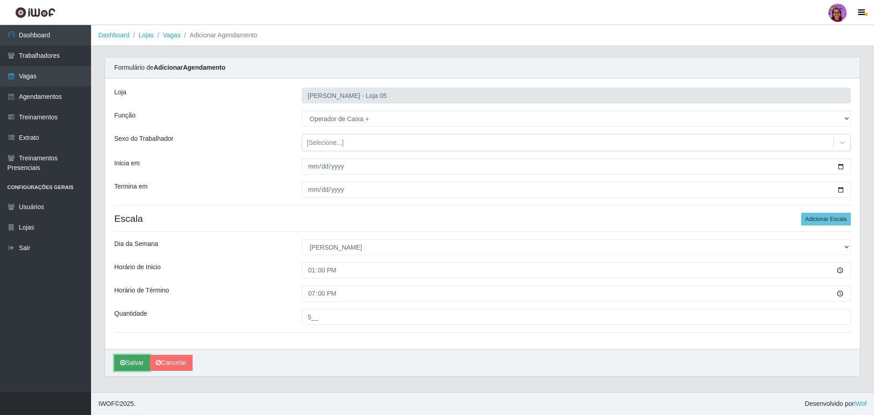
click at [137, 366] on button "Salvar" at bounding box center [132, 363] width 36 height 16
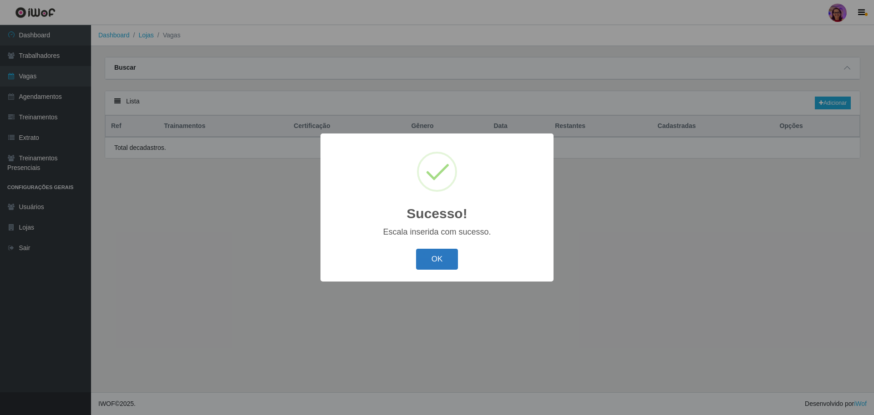
click at [442, 259] on button "OK" at bounding box center [437, 259] width 42 height 21
